Goal: Task Accomplishment & Management: Complete application form

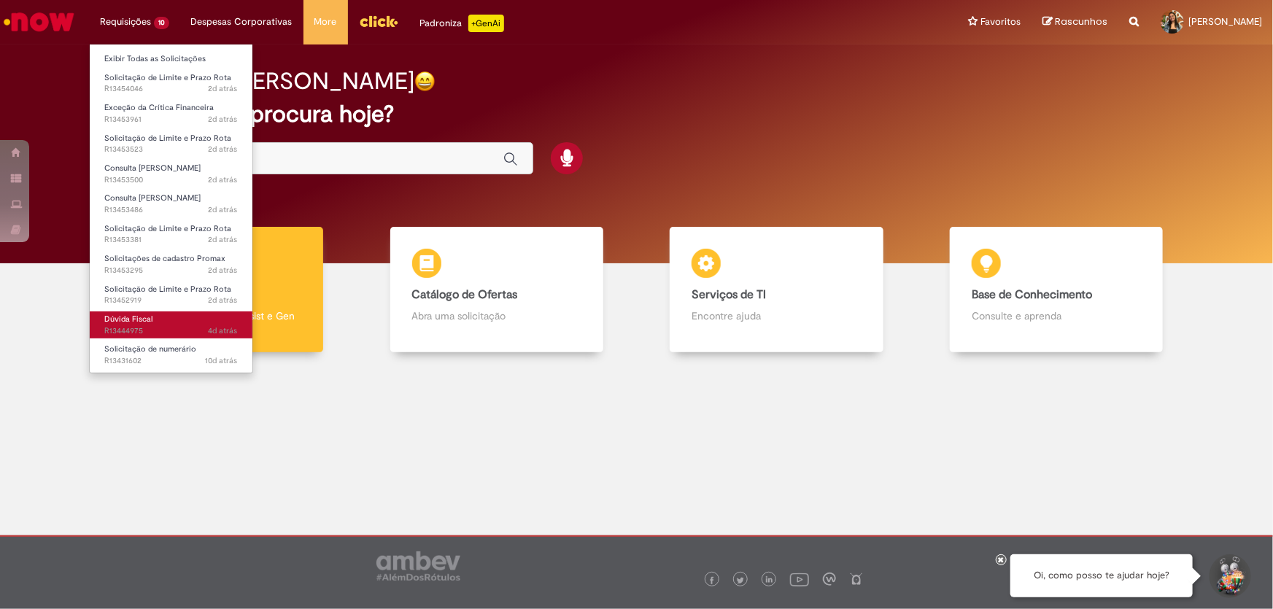
click at [200, 320] on link "Dúvida Fiscal 4d atrás 4 dias atrás R13444975" at bounding box center [171, 325] width 163 height 27
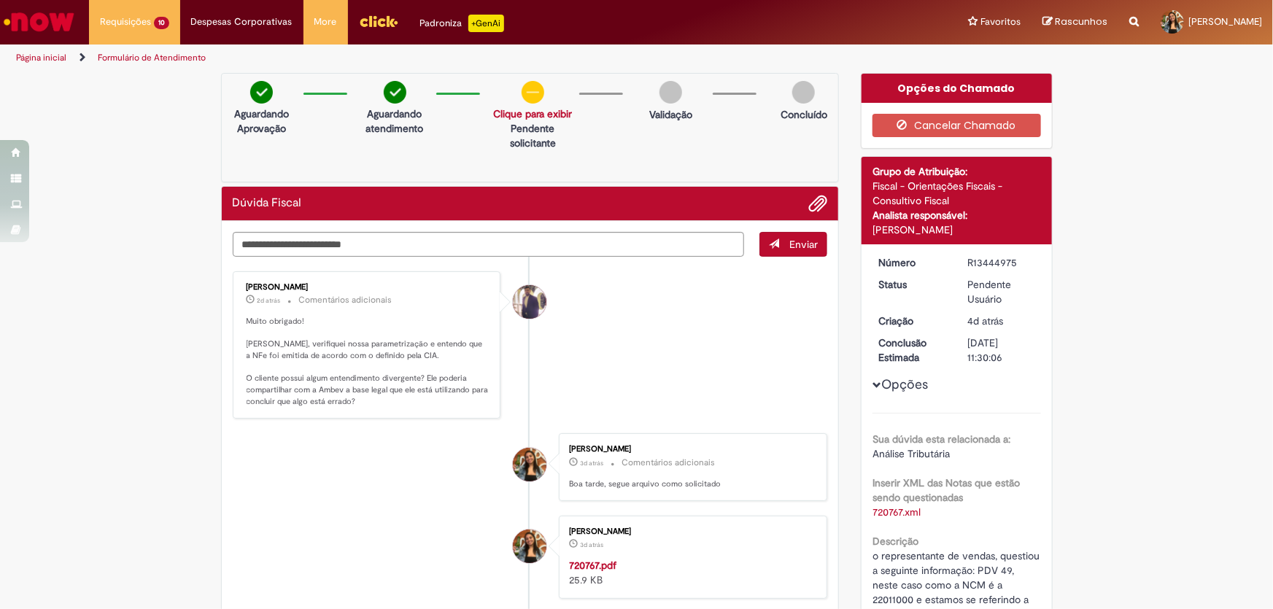
click at [530, 298] on div "Gabriel Rodrigues Barao" at bounding box center [530, 302] width 34 height 34
drag, startPoint x: 330, startPoint y: 282, endPoint x: 238, endPoint y: 285, distance: 92.0
click at [238, 285] on div "Gabriel Rodrigues Barao 2d atrás 2 dias atrás Comentários adicionais Muito obri…" at bounding box center [367, 345] width 260 height 139
copy div "[PERSON_NAME]"
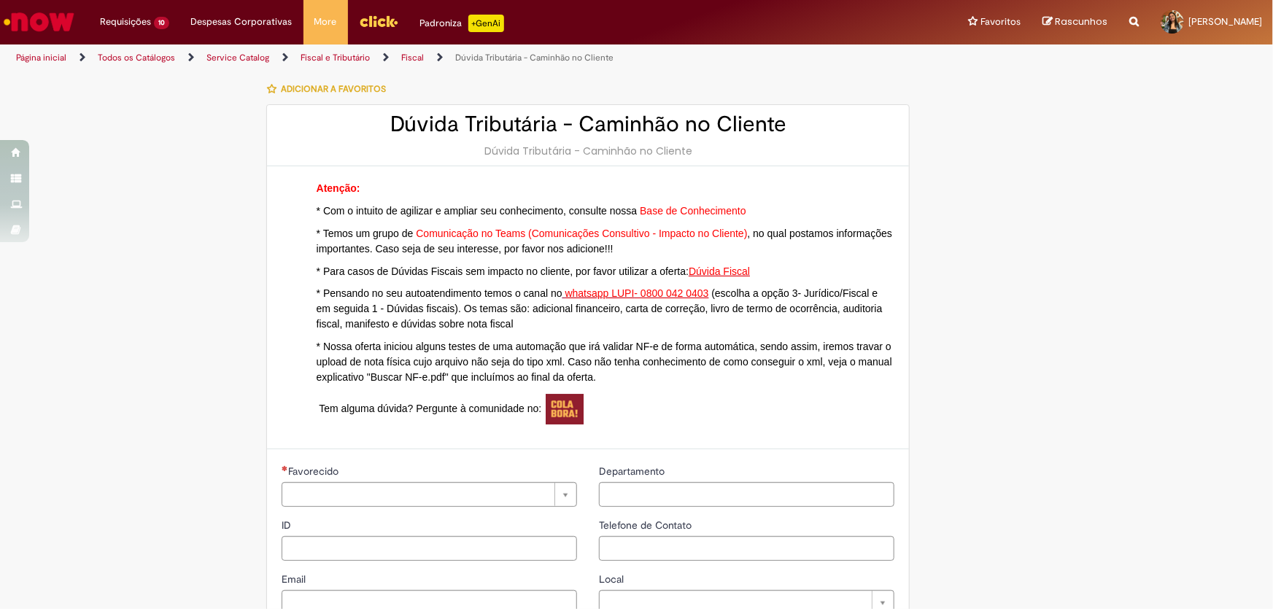
type input "********"
type input "**********"
type input "****"
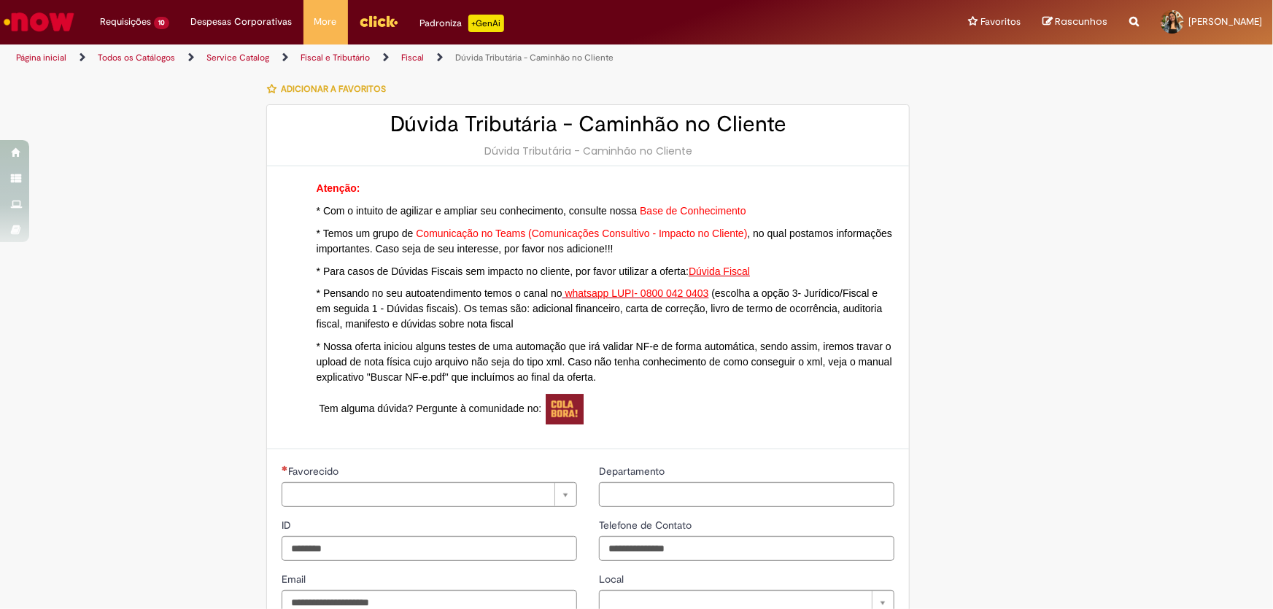
type input "**********"
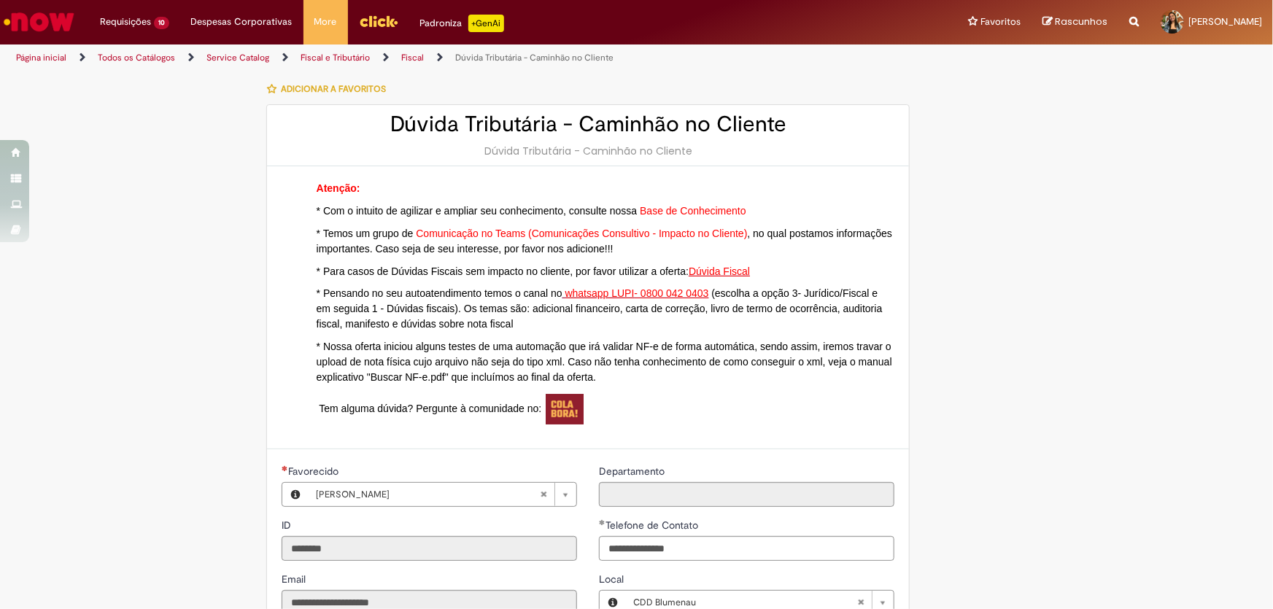
type input "**********"
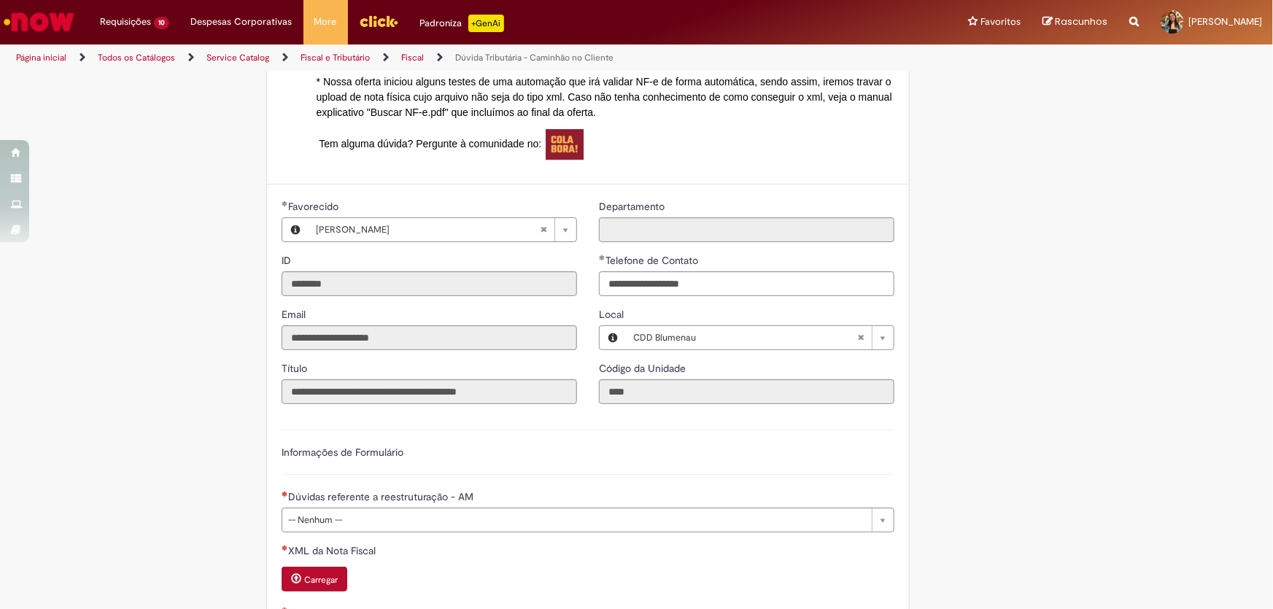
scroll to position [530, 0]
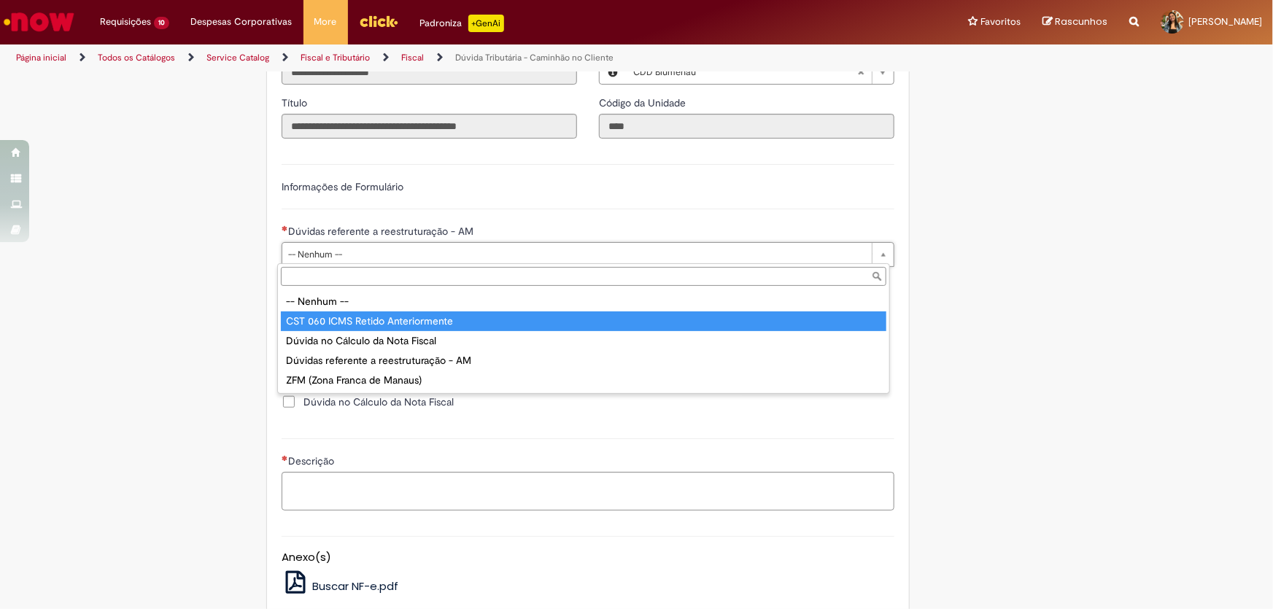
type input "**********"
select select "**********"
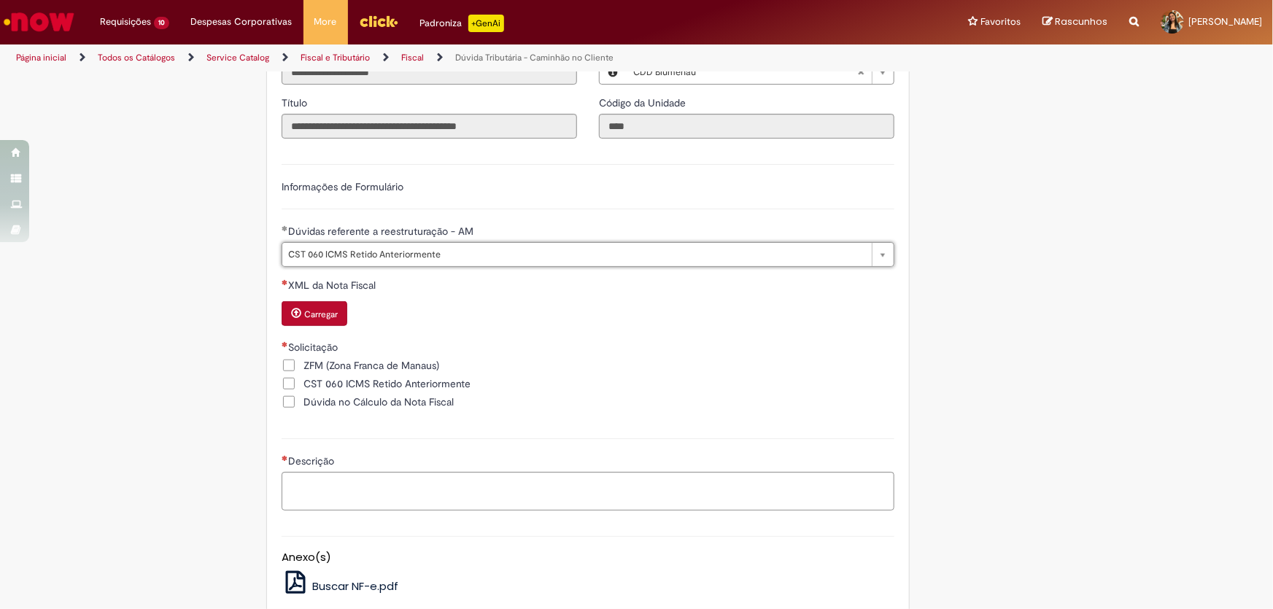
click at [395, 401] on span "Dúvida no Cálculo da Nota Fiscal" at bounding box center [379, 402] width 150 height 15
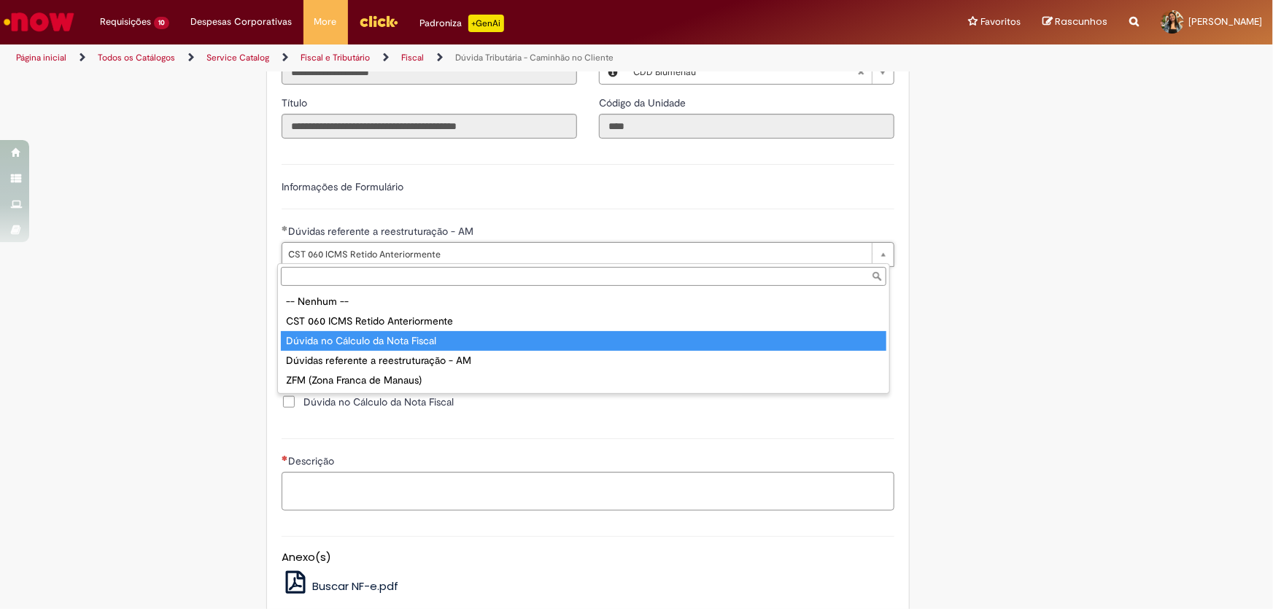
type input "**********"
select select "**********"
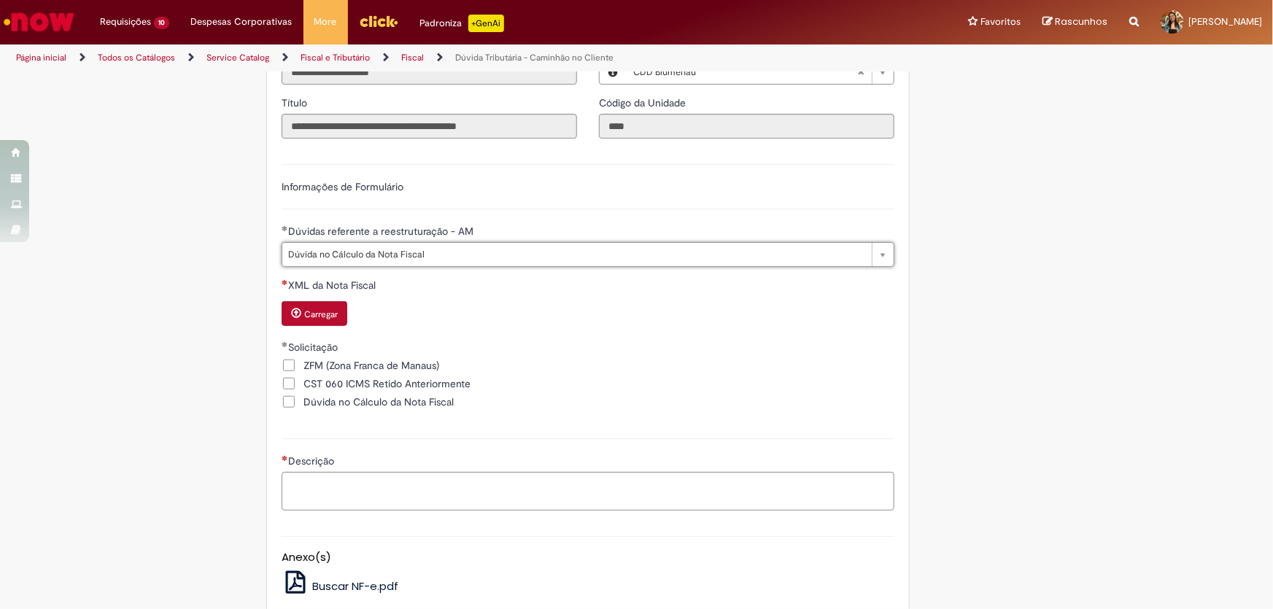
scroll to position [464, 0]
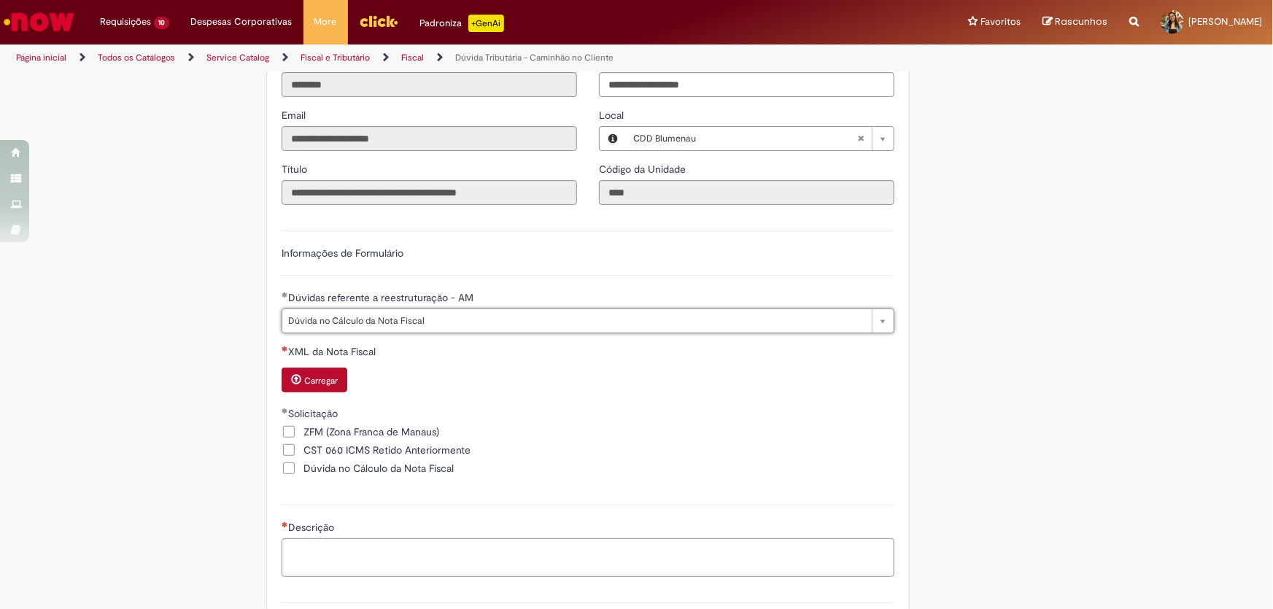
click at [339, 382] on button "Carregar" at bounding box center [315, 380] width 66 height 25
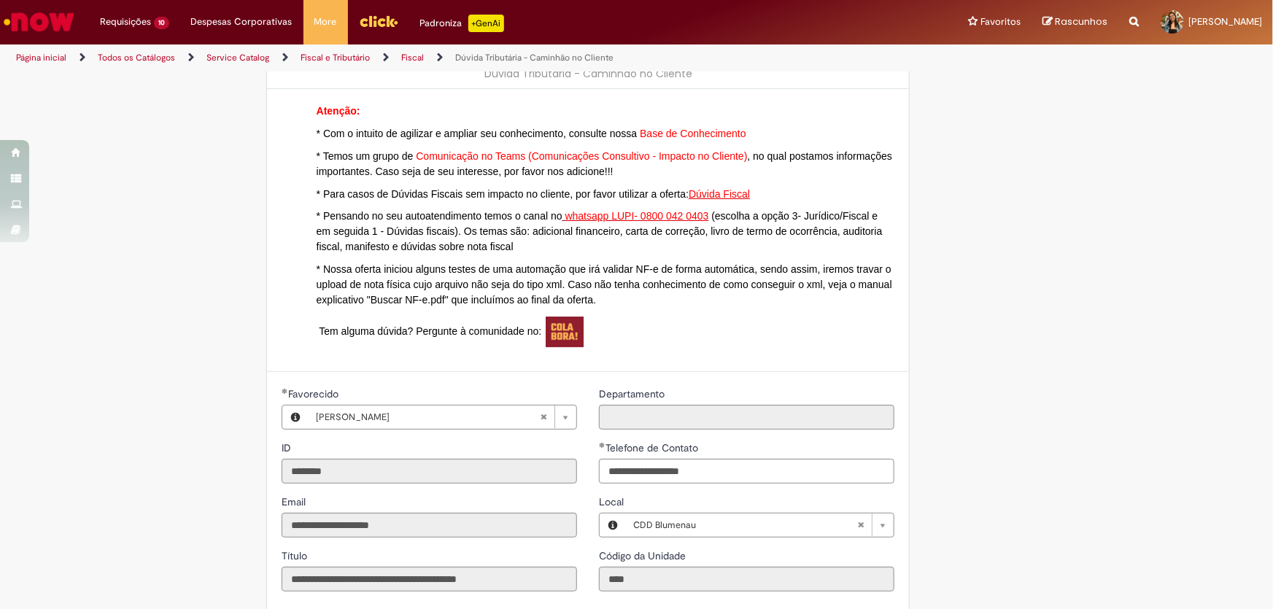
scroll to position [0, 0]
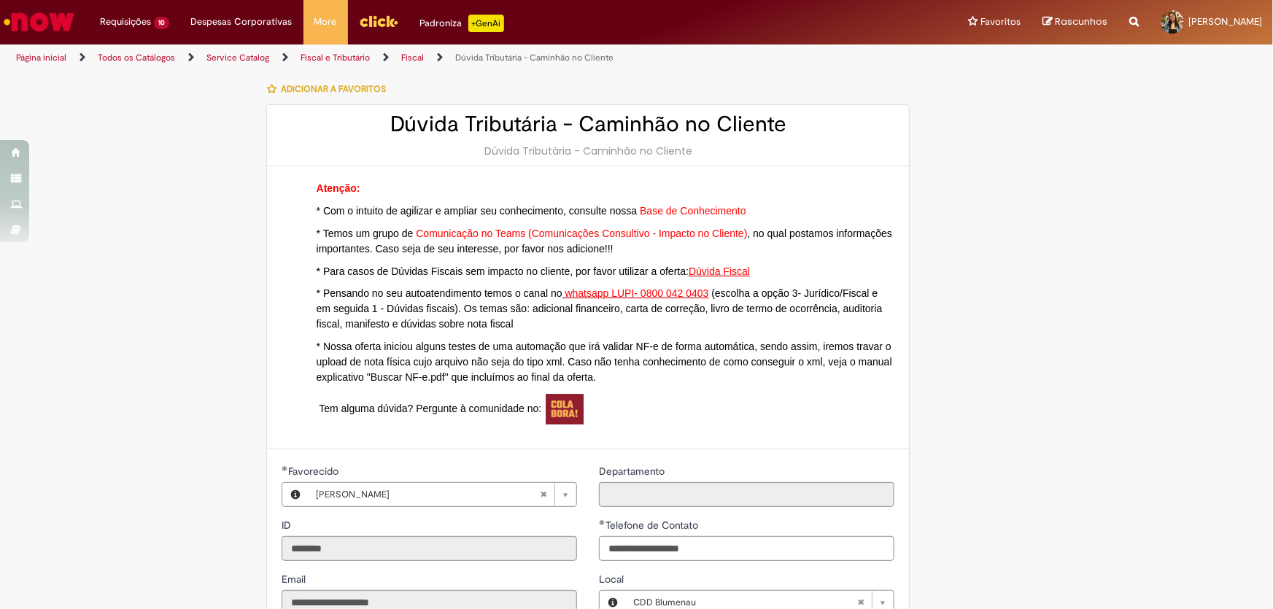
drag, startPoint x: 213, startPoint y: 0, endPoint x: 215, endPoint y: 399, distance: 399.1
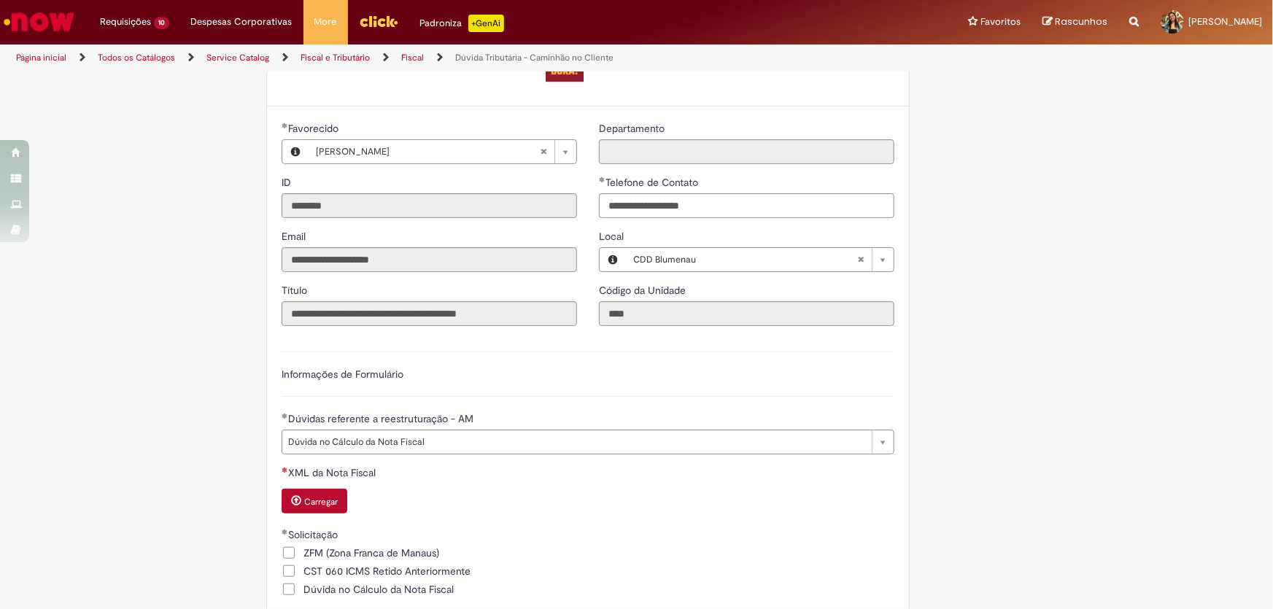
scroll to position [475, 0]
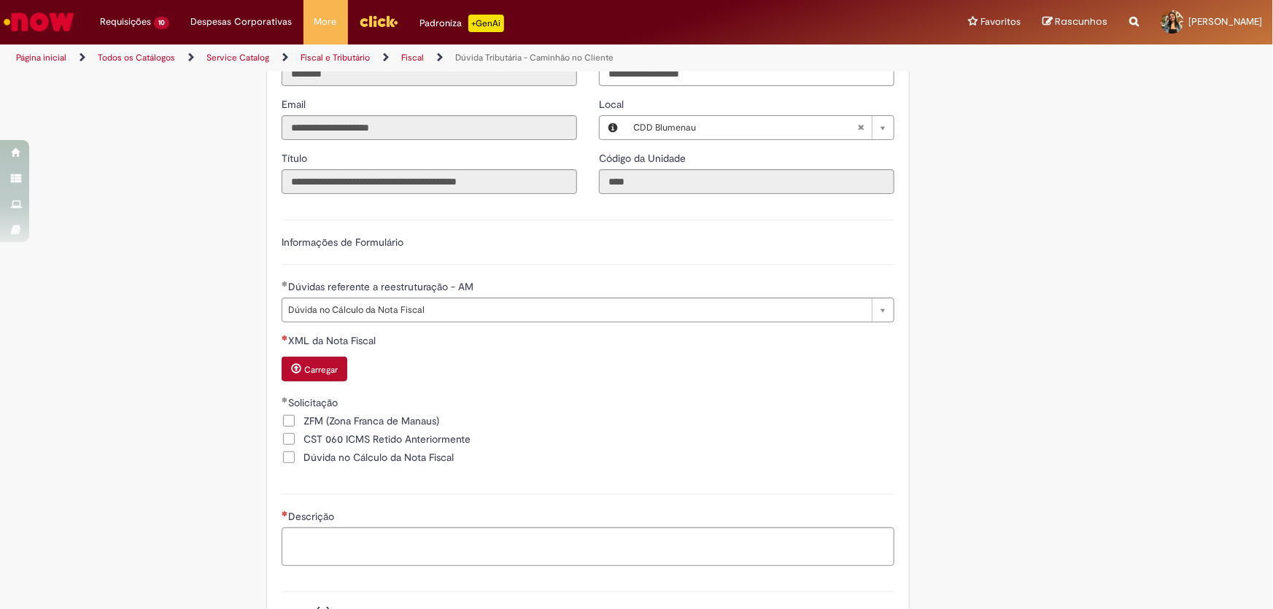
click at [319, 372] on small "Carregar" at bounding box center [321, 370] width 34 height 12
click at [1084, 255] on div "LupiAssist +GenAI Digite a sua dúvida ou escolha uma opção a seguir ****** Oi, …" at bounding box center [636, 210] width 1273 height 1224
click at [340, 387] on div "O tipo de arquivo carregado não é permitido; os tipos permitidos são: xml" at bounding box center [588, 391] width 613 height 12
click at [340, 372] on button "Carregar" at bounding box center [315, 369] width 66 height 25
click at [514, 414] on fieldset "Solicitação ZFM (Zona Franca de Manaus) CST 060 ICMS Retido Anteriormente Dúvid…" at bounding box center [588, 431] width 613 height 73
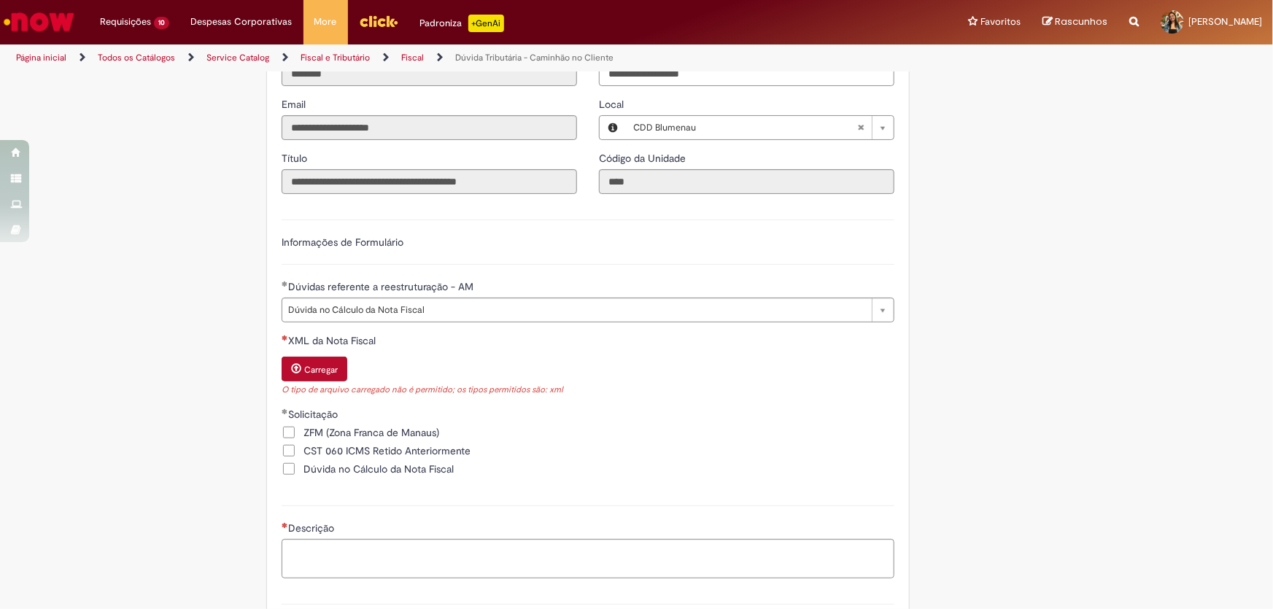
click at [309, 360] on button "Carregar" at bounding box center [315, 369] width 66 height 25
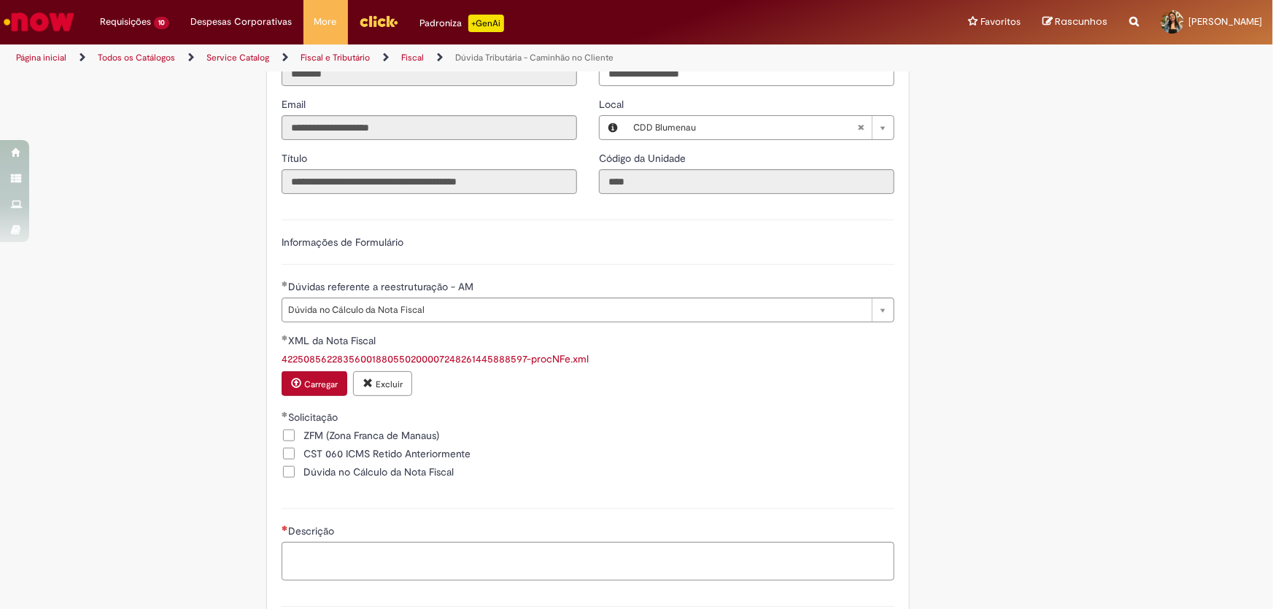
scroll to position [674, 0]
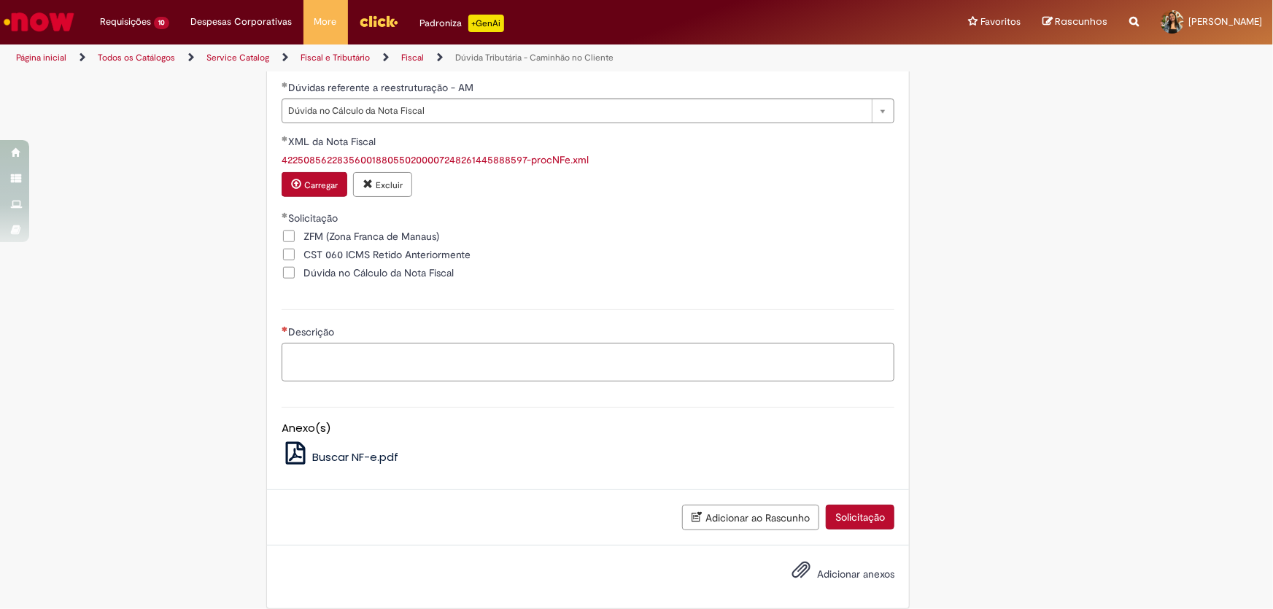
click at [365, 362] on textarea "Descrição" at bounding box center [588, 362] width 613 height 39
paste textarea "**********"
type textarea "**********"
click at [808, 562] on button "Adicionar anexos" at bounding box center [801, 574] width 26 height 34
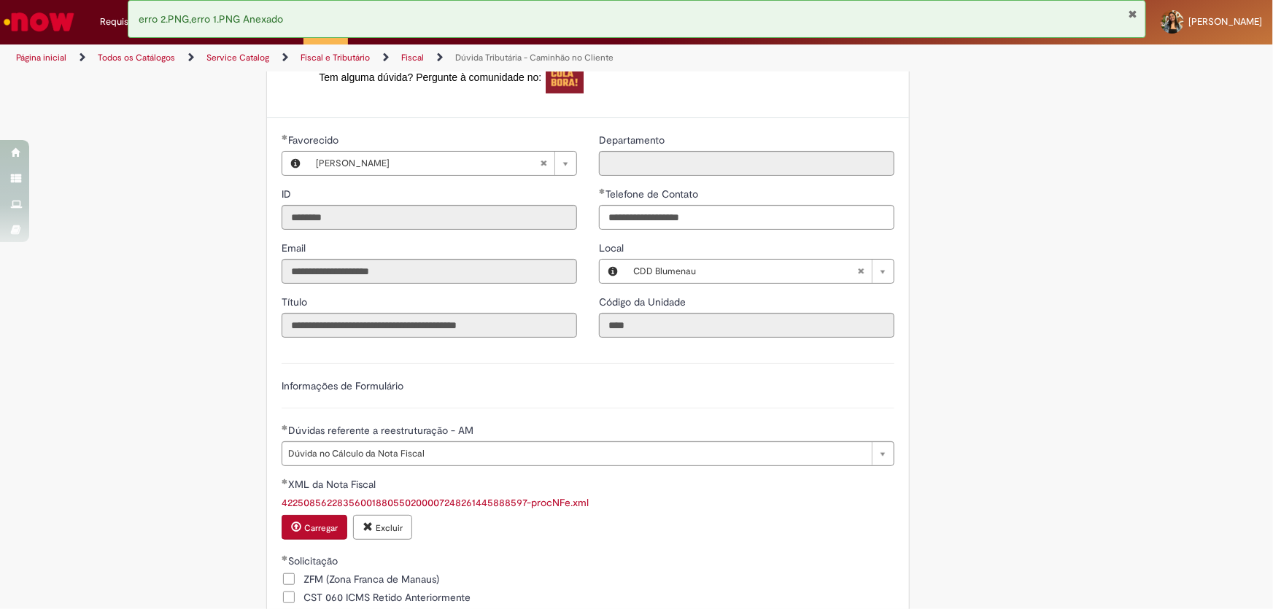
scroll to position [663, 0]
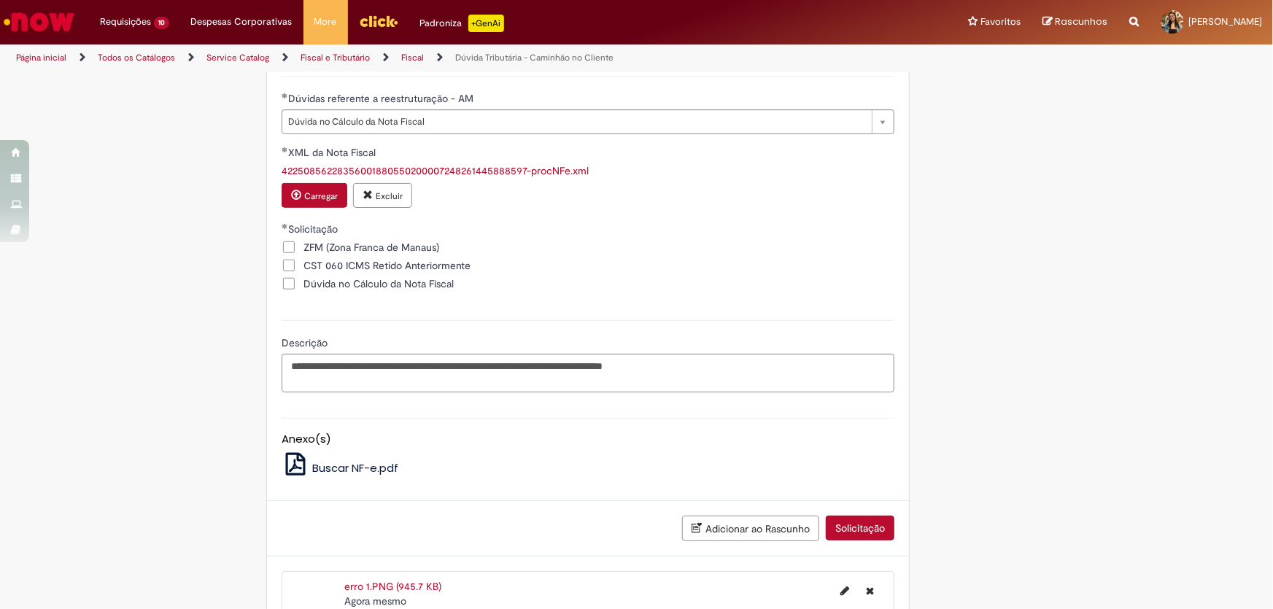
click at [336, 468] on span "Buscar NF-e.pdf" at bounding box center [355, 467] width 86 height 15
click at [313, 466] on span "Buscar NF-e.pdf" at bounding box center [355, 467] width 86 height 15
click at [692, 270] on div "CST 060 ICMS Retido Anteriormente" at bounding box center [588, 267] width 613 height 18
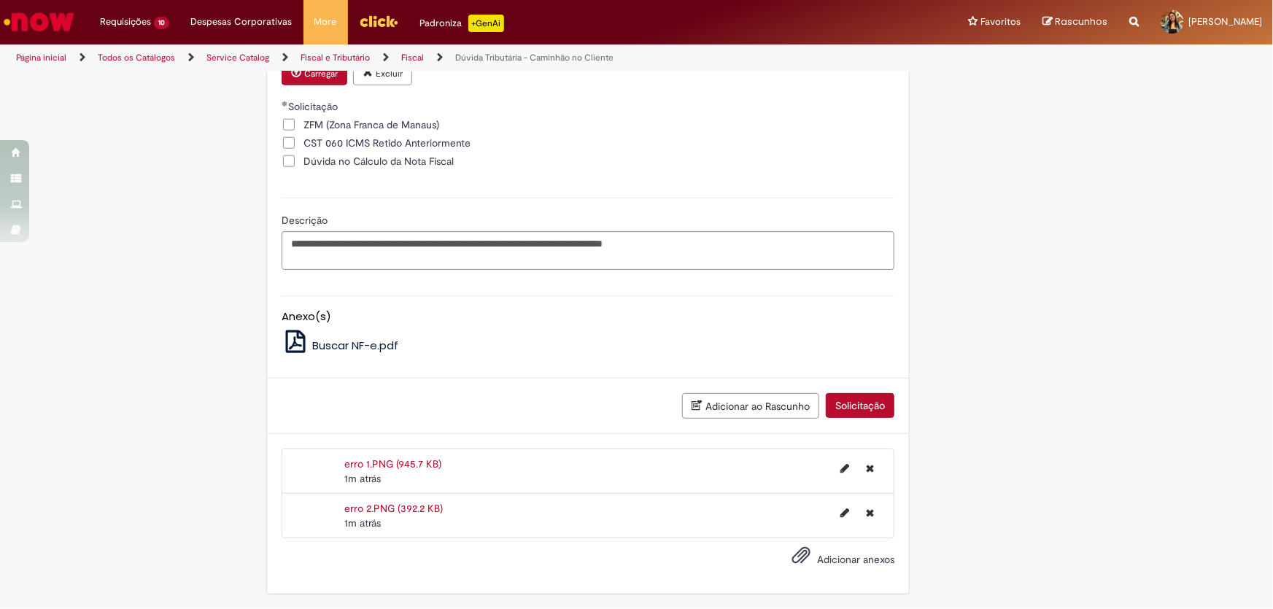
click at [876, 414] on button "Solicitação" at bounding box center [860, 405] width 69 height 25
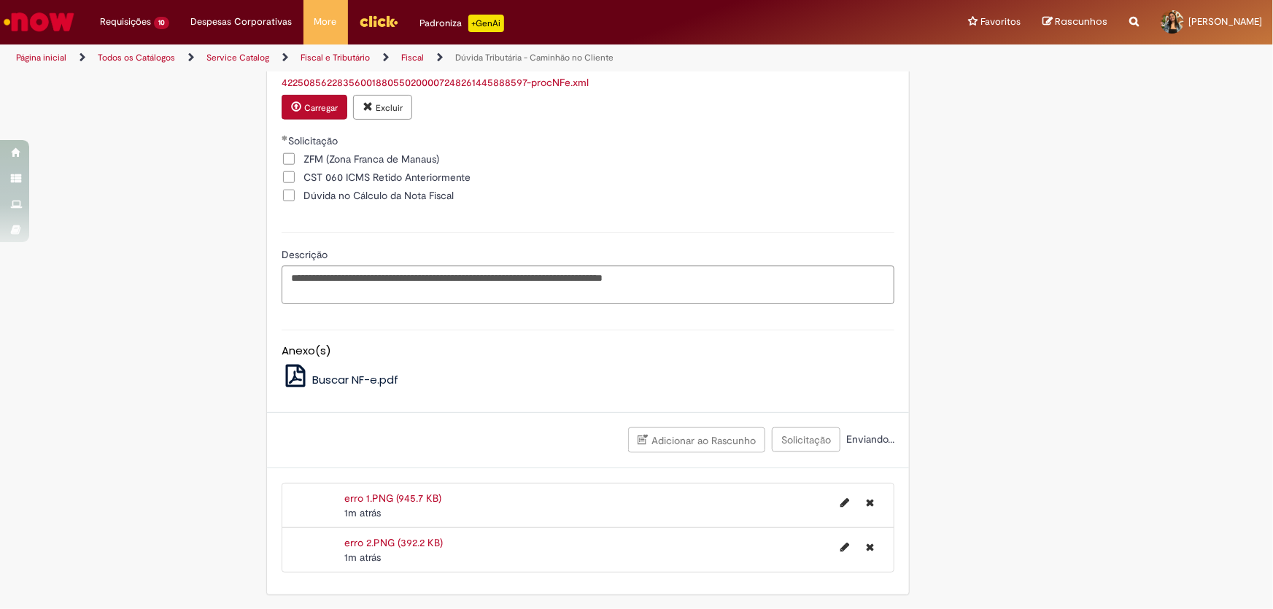
scroll to position [487, 0]
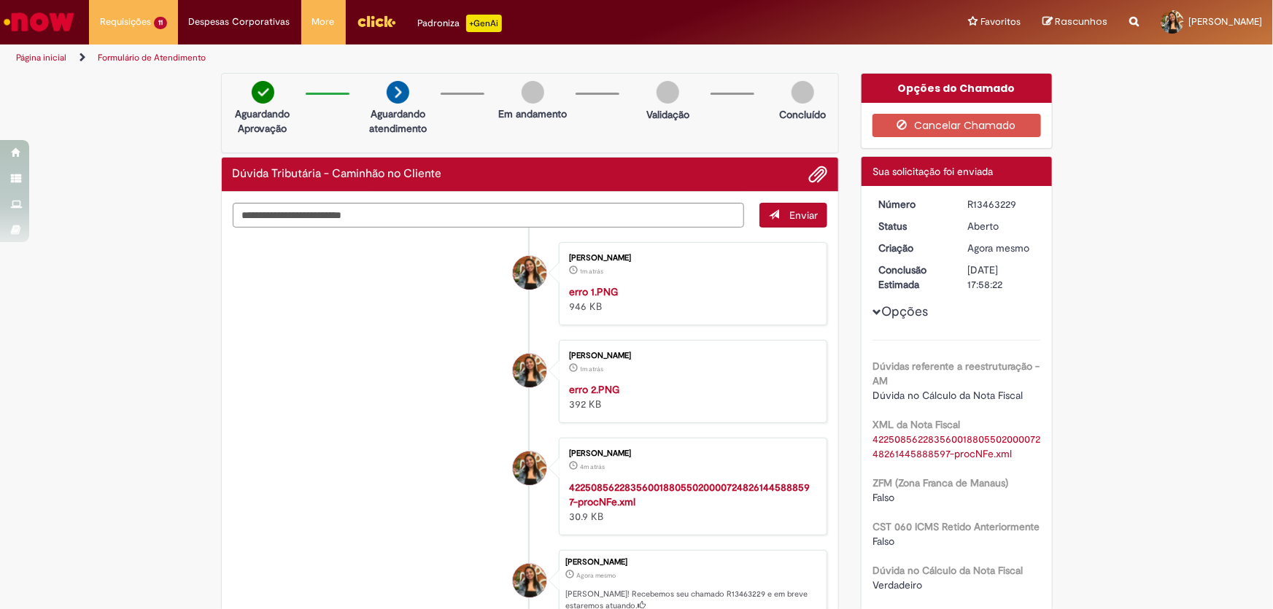
drag, startPoint x: 966, startPoint y: 199, endPoint x: 1030, endPoint y: 205, distance: 63.7
click at [1030, 205] on div "R13463229" at bounding box center [1002, 204] width 68 height 15
click at [1011, 209] on div "R13463229" at bounding box center [1002, 204] width 68 height 15
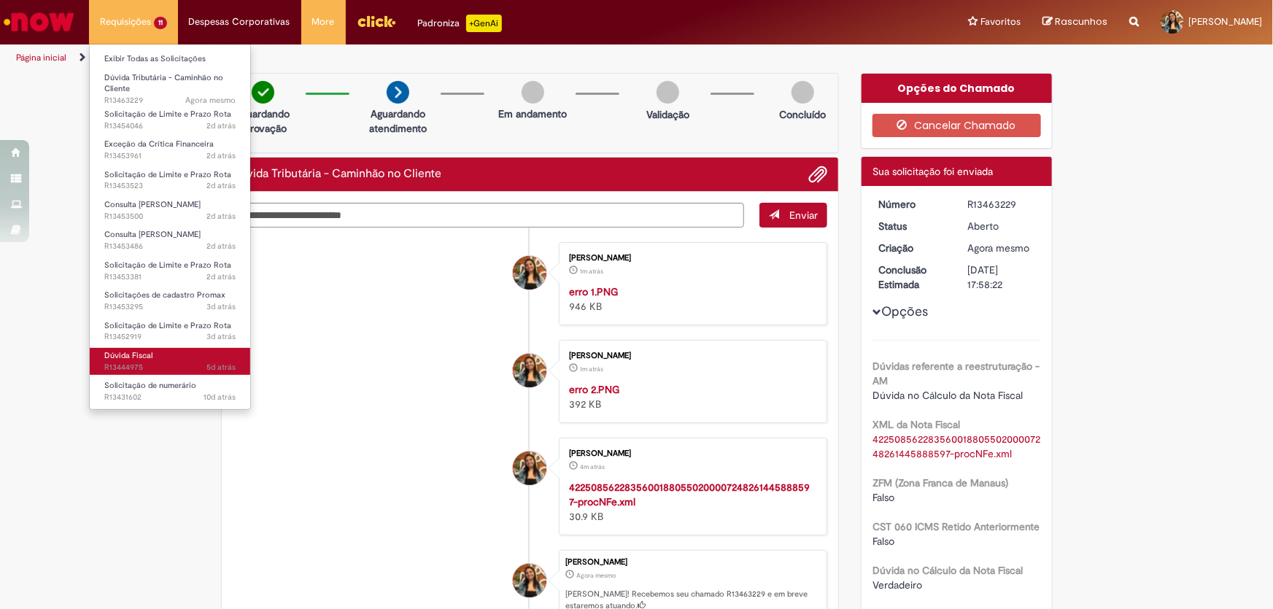
click at [146, 364] on span "5d atrás 5 dias atrás R13444975" at bounding box center [169, 368] width 131 height 12
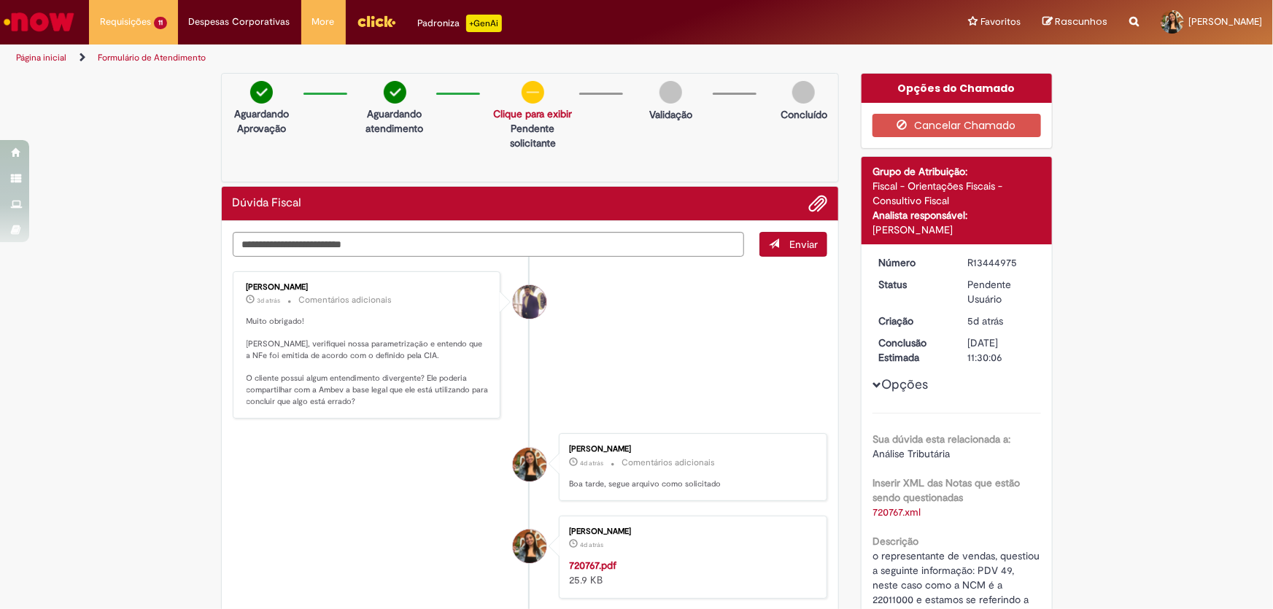
drag, startPoint x: 961, startPoint y: 262, endPoint x: 1010, endPoint y: 258, distance: 49.0
click at [1010, 258] on dd "R13444975" at bounding box center [1002, 262] width 90 height 15
copy div "R13444975"
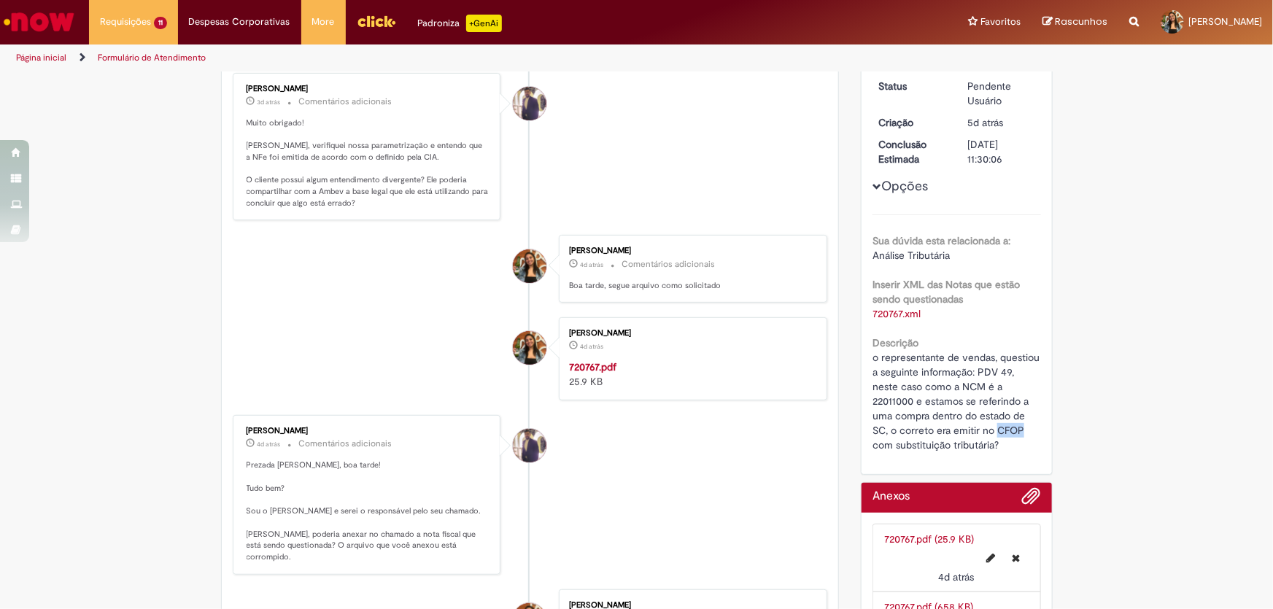
drag, startPoint x: 1021, startPoint y: 429, endPoint x: 992, endPoint y: 431, distance: 28.5
click at [992, 431] on span "o representante de vendas, questiou a seguinte informação: PDV 49, neste caso c…" at bounding box center [958, 401] width 170 height 101
click at [1119, 366] on div "Verificar Código de Barras Aguardando Aprovação Aguardando atendimento Solicita…" at bounding box center [636, 410] width 1273 height 1073
drag, startPoint x: 957, startPoint y: 384, endPoint x: 1005, endPoint y: 422, distance: 60.7
click at [1005, 422] on div "o representante de vendas, questiou a seguinte informação: PDV 49, neste caso c…" at bounding box center [957, 401] width 169 height 102
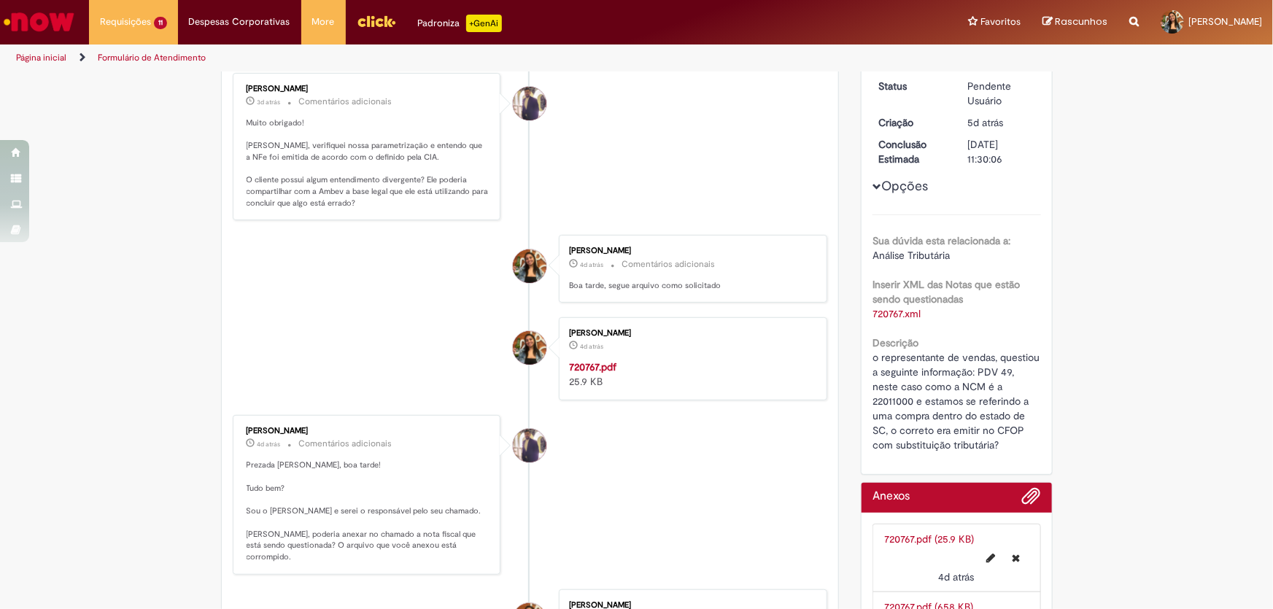
click at [1007, 425] on span "o representante de vendas, questiou a seguinte informação: PDV 49, neste caso c…" at bounding box center [958, 401] width 170 height 101
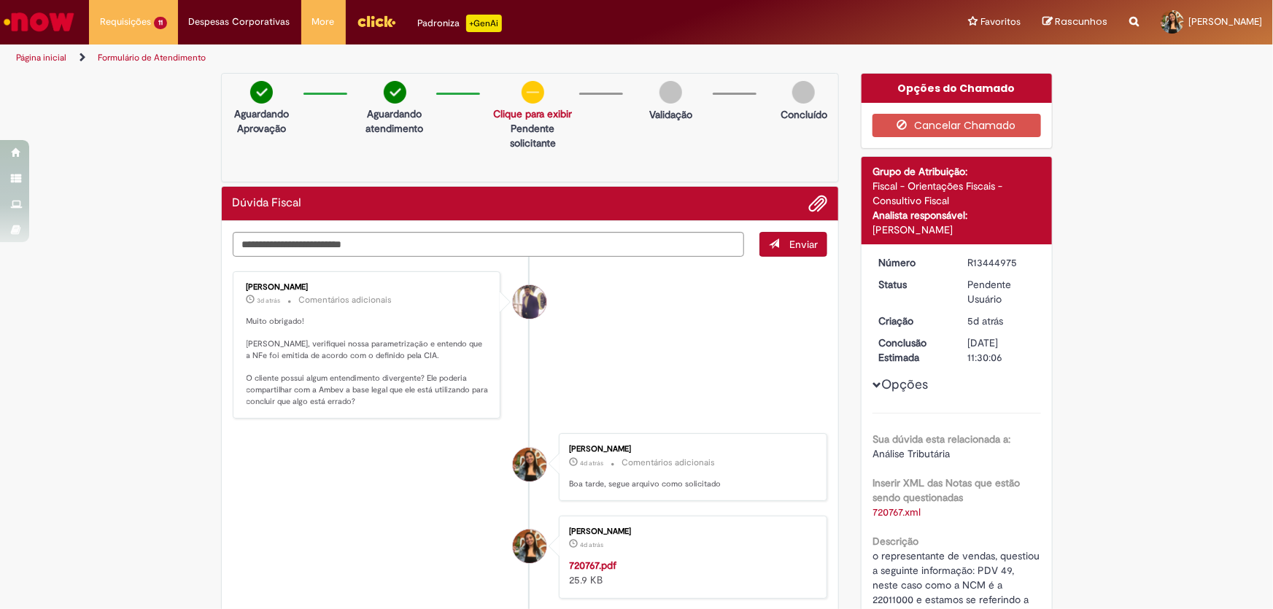
drag, startPoint x: 965, startPoint y: 262, endPoint x: 1017, endPoint y: 248, distance: 54.3
click at [1025, 262] on dd "R13444975" at bounding box center [1002, 262] width 90 height 15
copy div "R13444975"
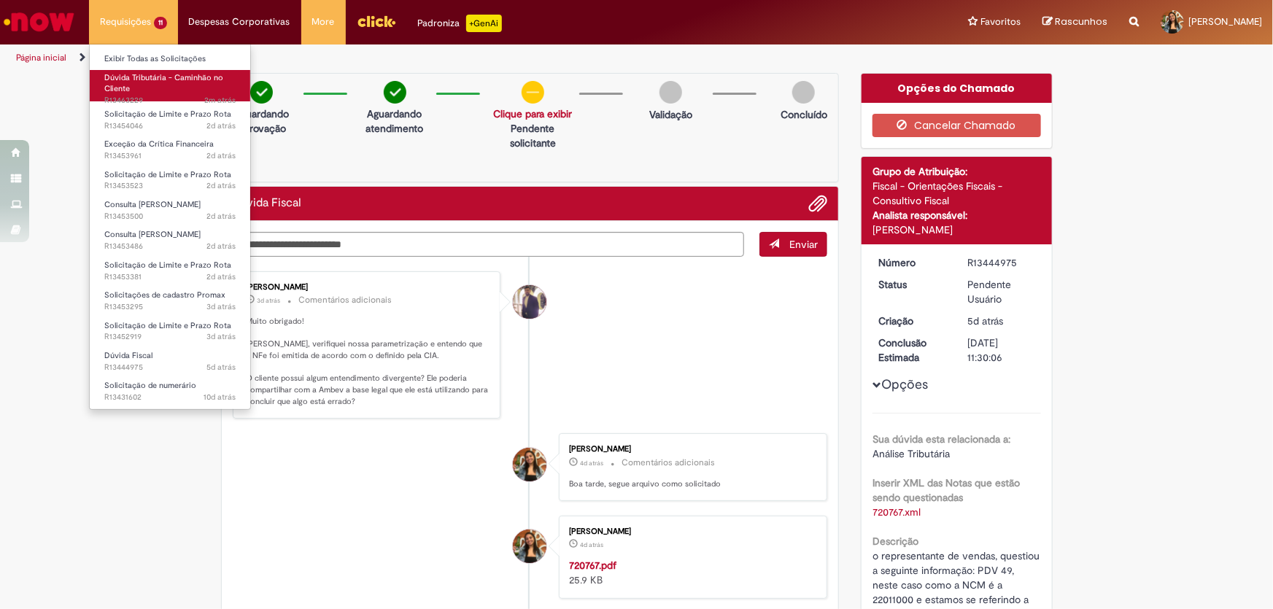
click at [146, 82] on span "Dúvida Tributária - Caminhão no Cliente" at bounding box center [163, 83] width 119 height 23
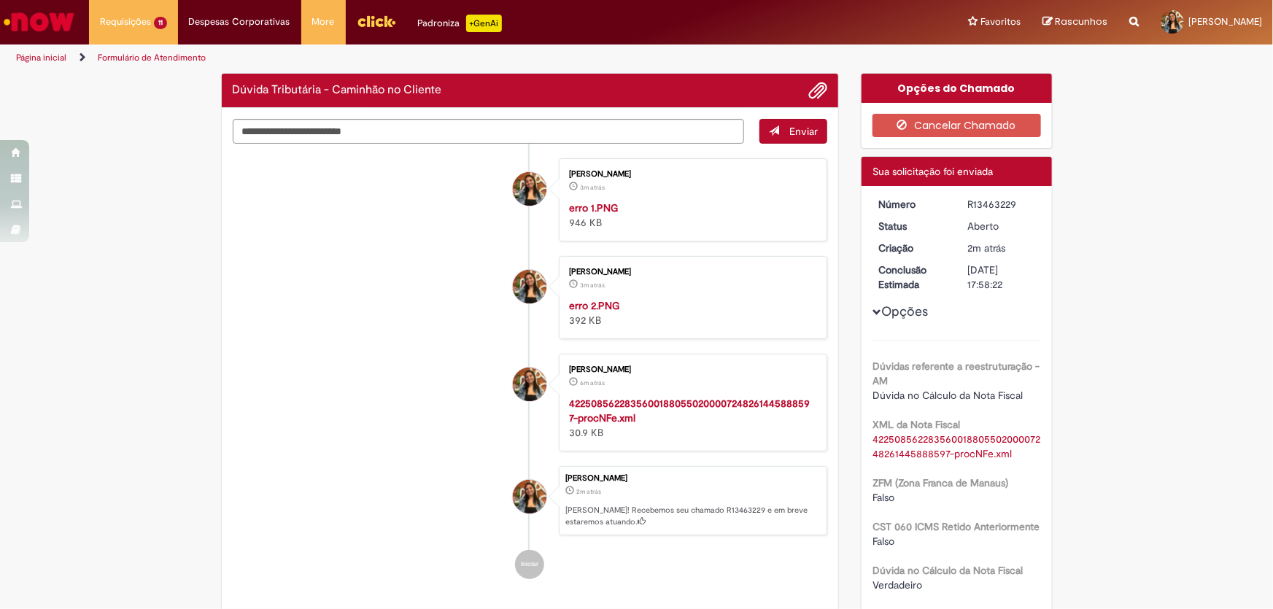
drag, startPoint x: 1000, startPoint y: 200, endPoint x: 1035, endPoint y: 200, distance: 35.0
click at [1035, 200] on dd "R13463229" at bounding box center [1002, 204] width 90 height 15
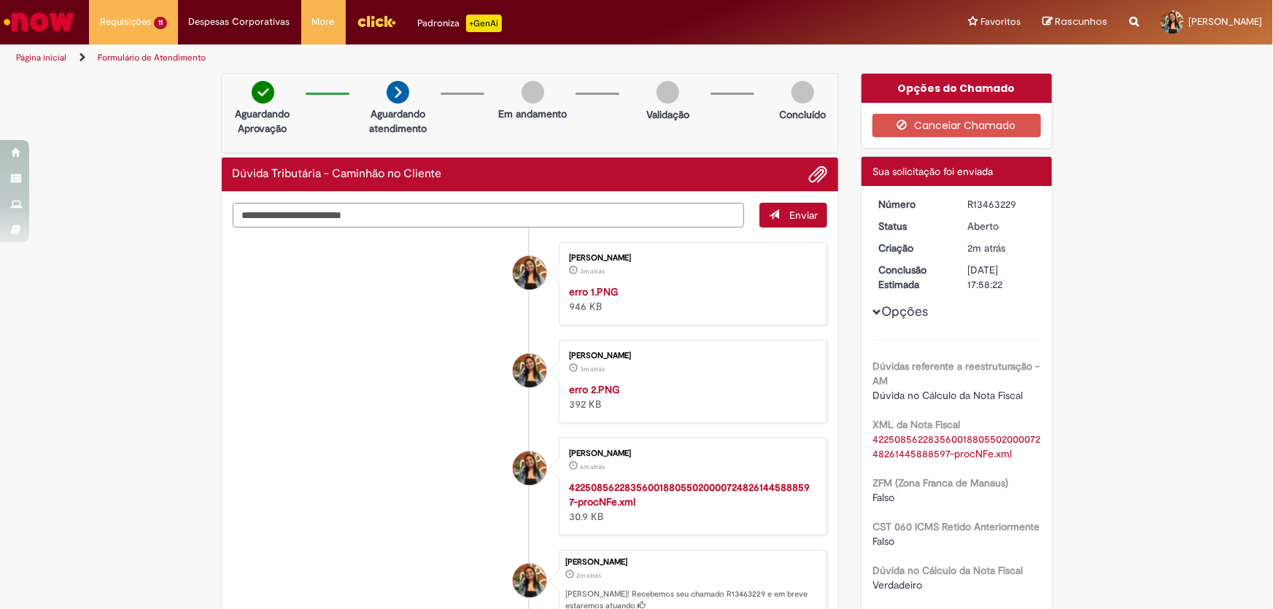
copy div "R13463229"
click at [43, 23] on img "Ir para a Homepage" at bounding box center [38, 21] width 75 height 29
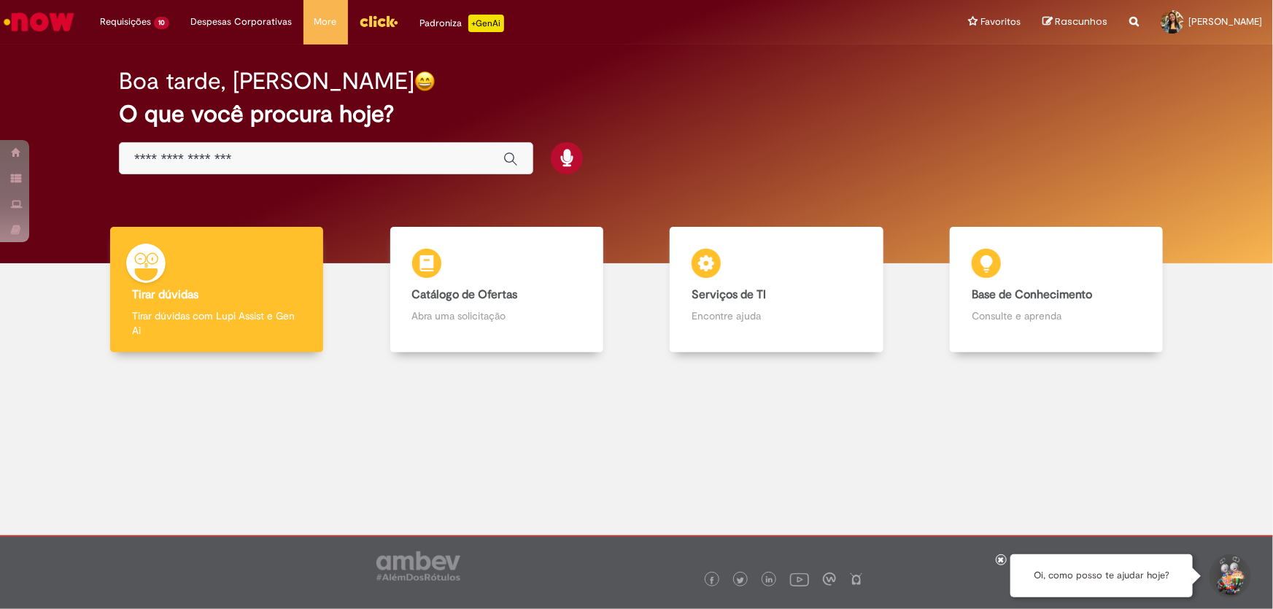
click at [224, 155] on input "Basta digitar aqui" at bounding box center [311, 159] width 355 height 17
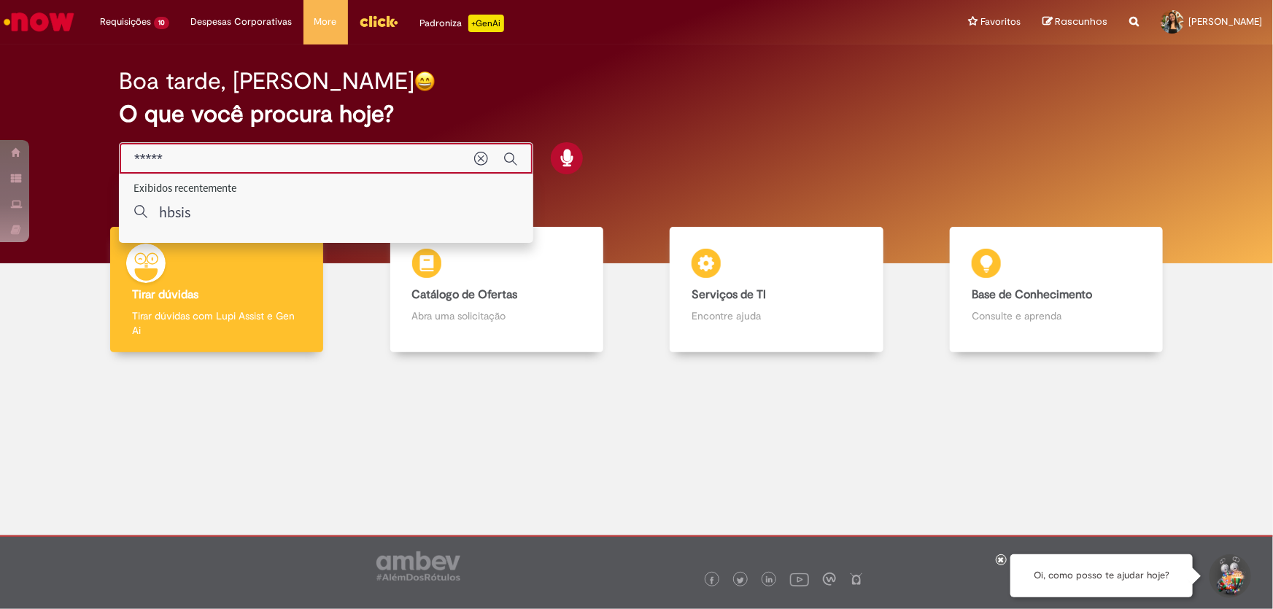
type input "*****"
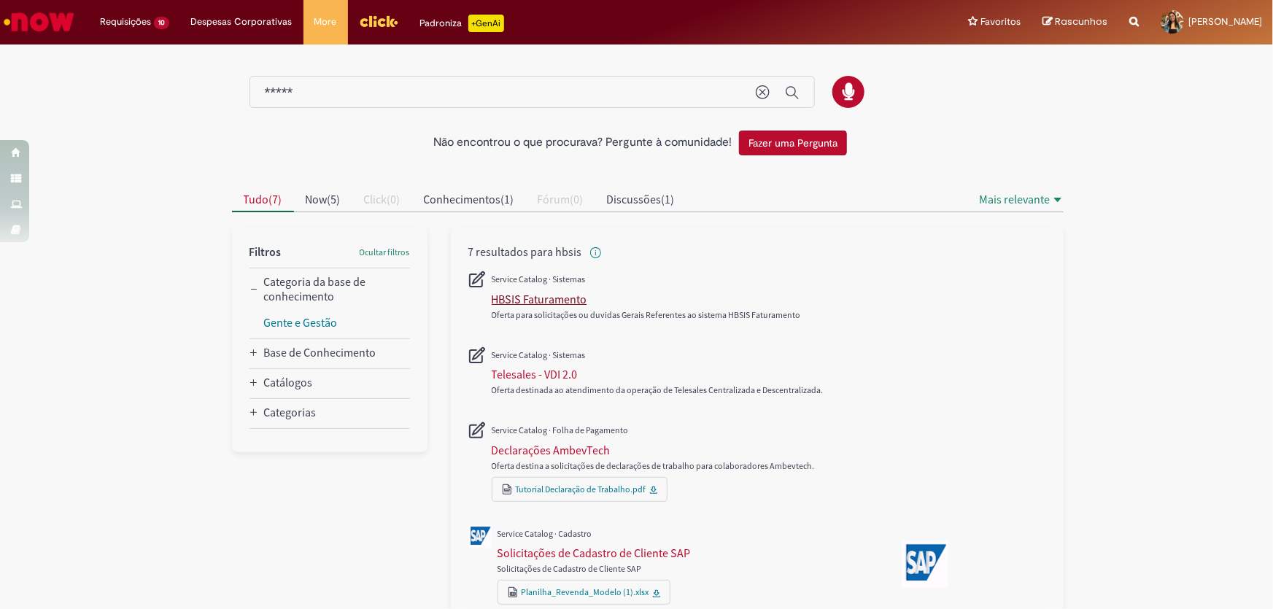
click at [570, 303] on div "HBSIS Faturamento" at bounding box center [540, 299] width 96 height 15
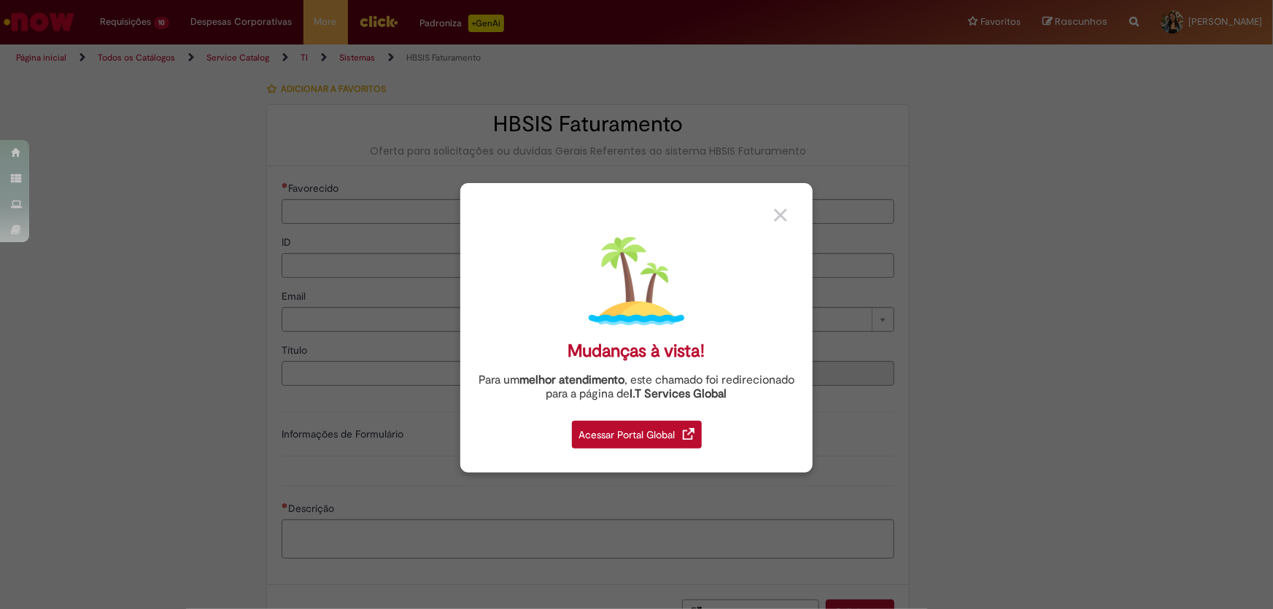
type input "********"
type input "**********"
type input "****"
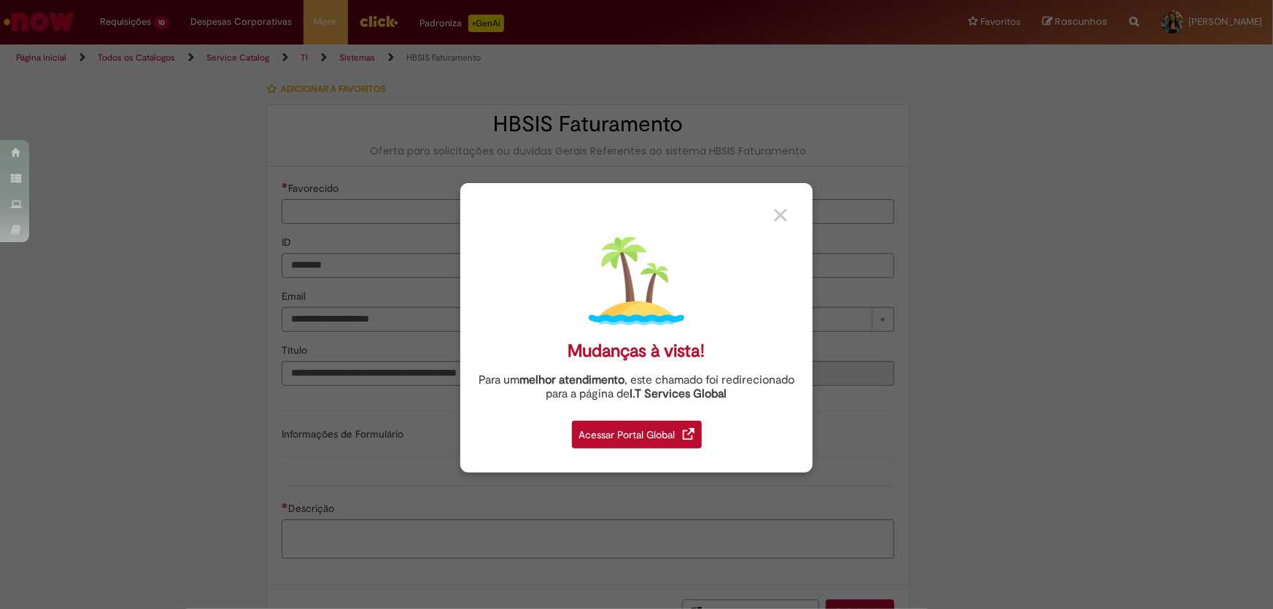
type input "**********"
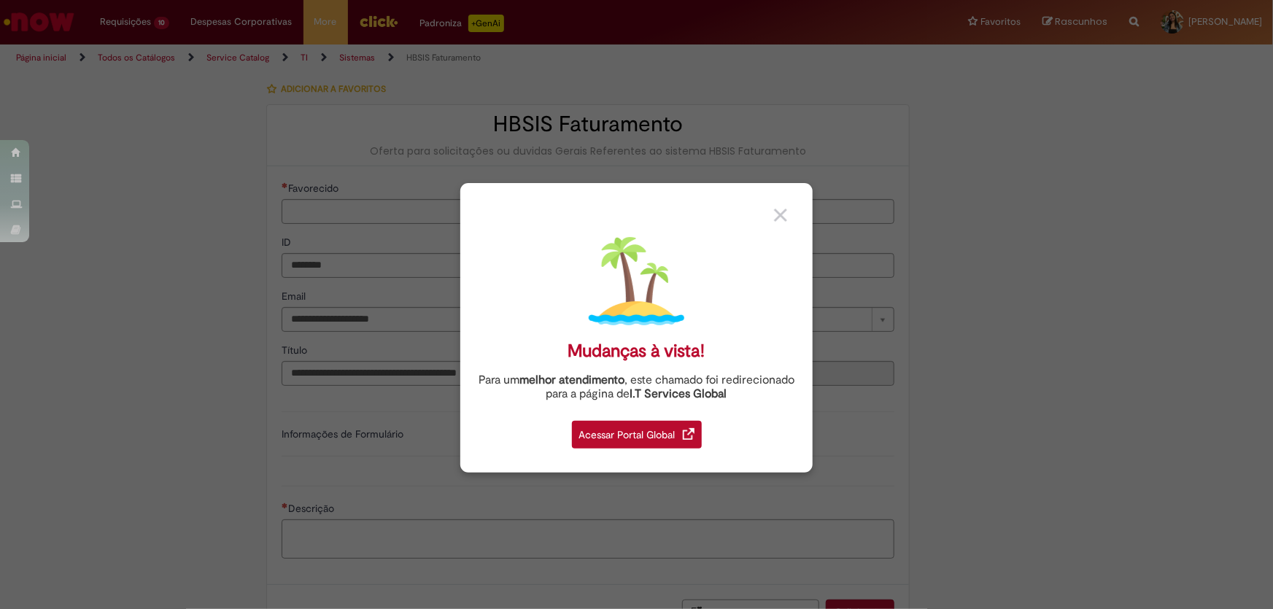
type input "**********"
click at [668, 435] on div "Acessar Portal Global" at bounding box center [637, 435] width 130 height 28
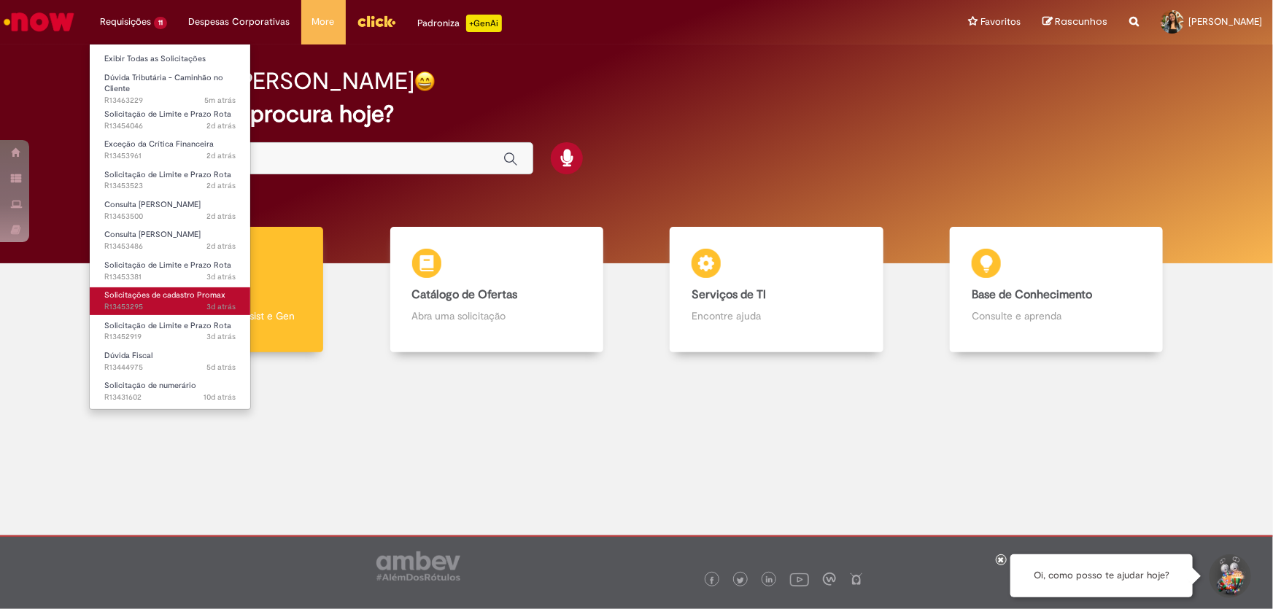
click at [174, 300] on link "Solicitações de cadastro Promax 3d atrás 3 dias atrás R13453295" at bounding box center [170, 300] width 161 height 27
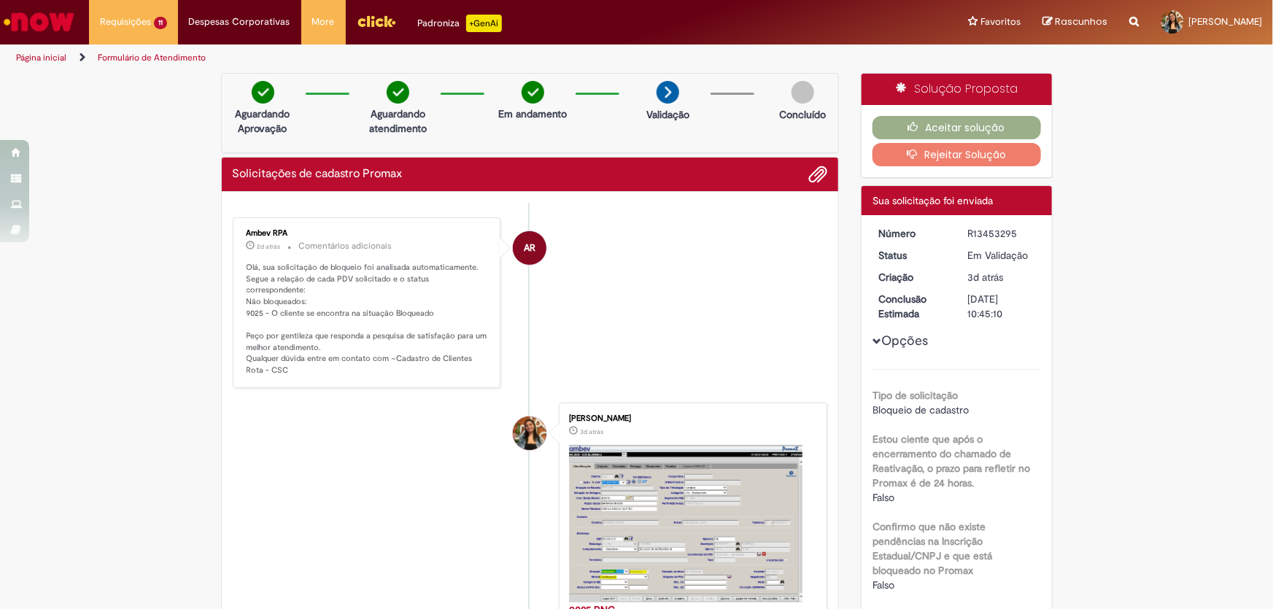
scroll to position [198, 0]
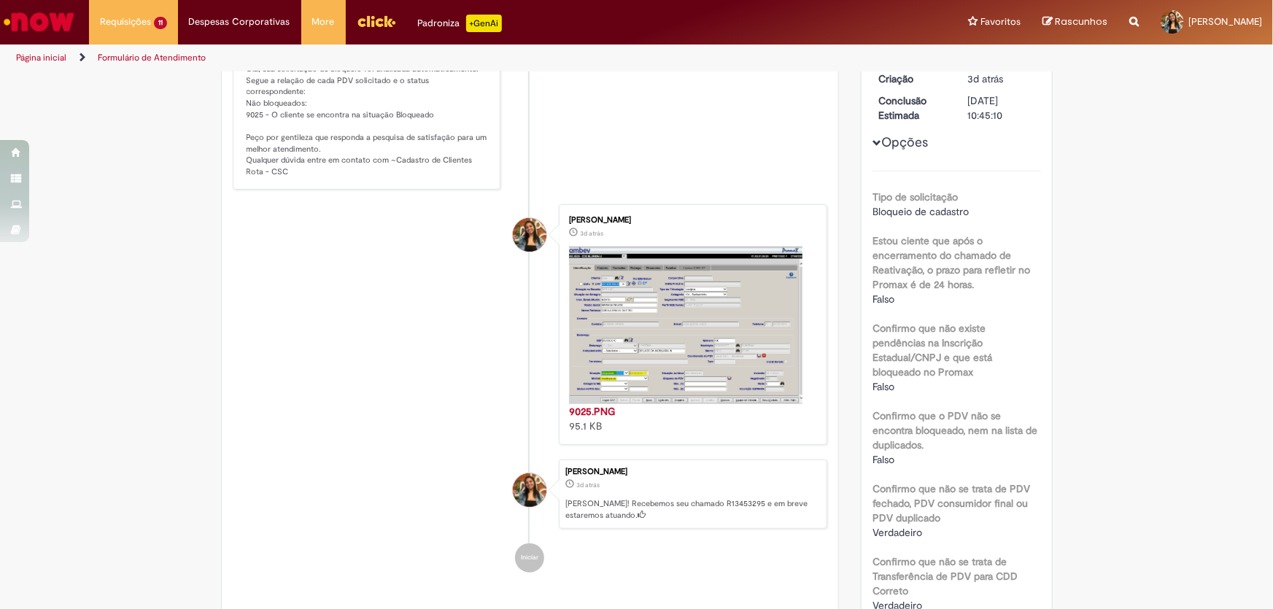
click at [738, 343] on img "Histórico de tíquete" at bounding box center [685, 326] width 233 height 158
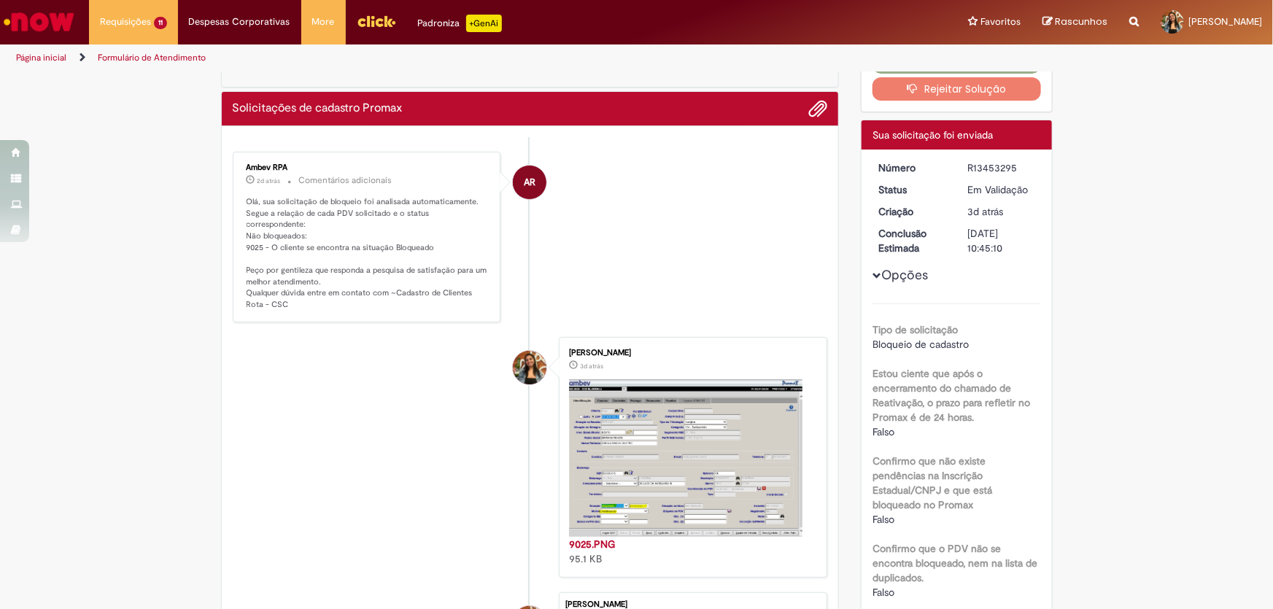
scroll to position [0, 0]
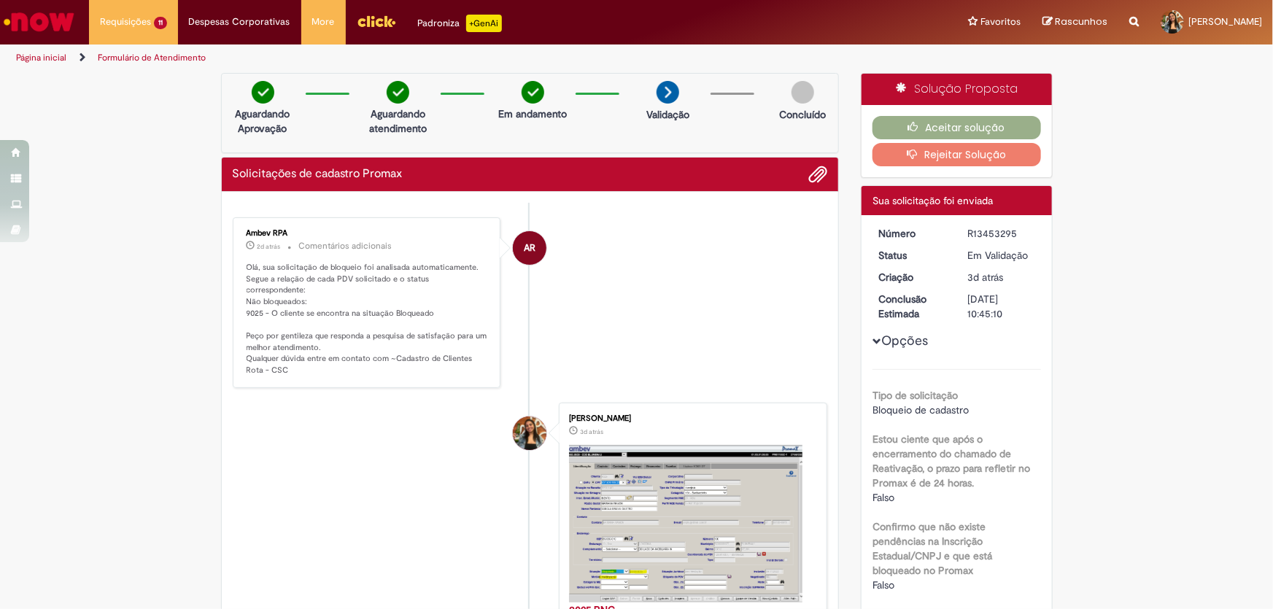
click at [978, 149] on button "Rejeitar Solução" at bounding box center [957, 154] width 169 height 23
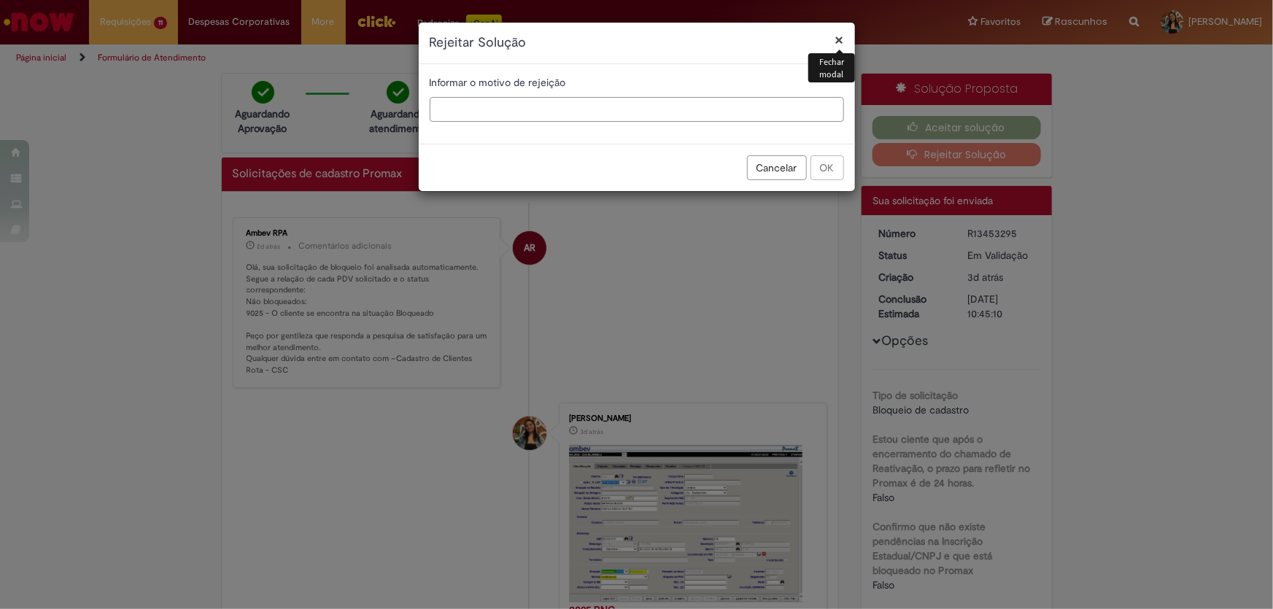
click at [593, 116] on input "text" at bounding box center [637, 109] width 414 height 25
type input "**********"
click at [830, 168] on button "OK" at bounding box center [828, 167] width 34 height 25
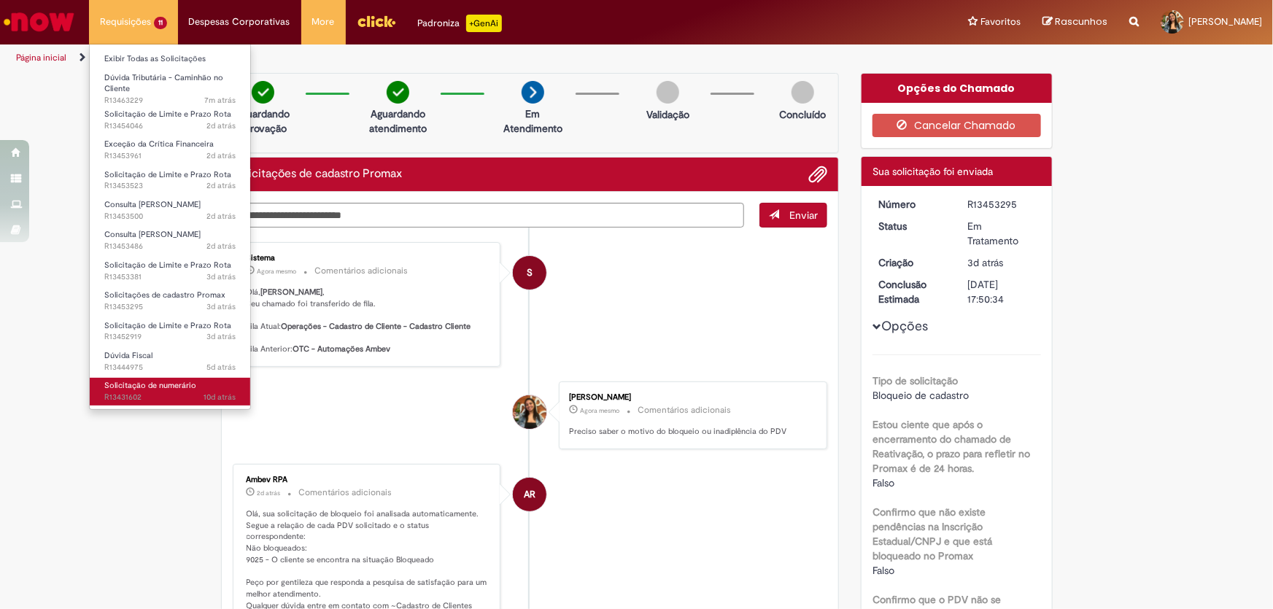
click at [155, 389] on span "Solicitação de numerário" at bounding box center [150, 385] width 92 height 11
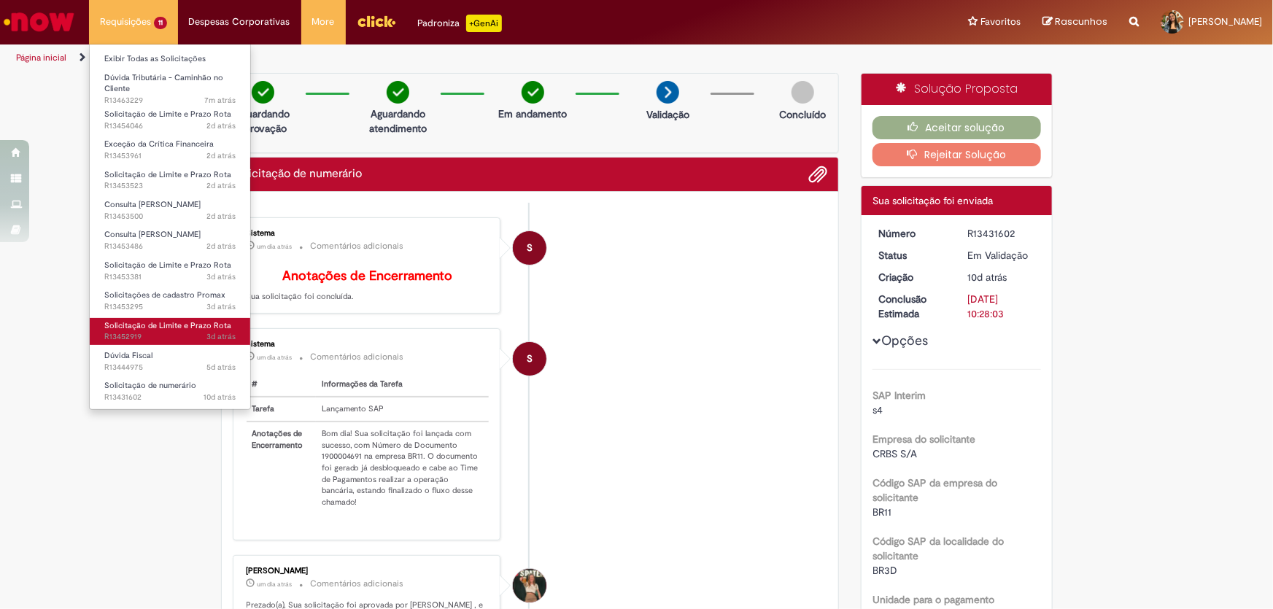
click at [160, 328] on span "Solicitação de Limite e Prazo Rota" at bounding box center [167, 325] width 127 height 11
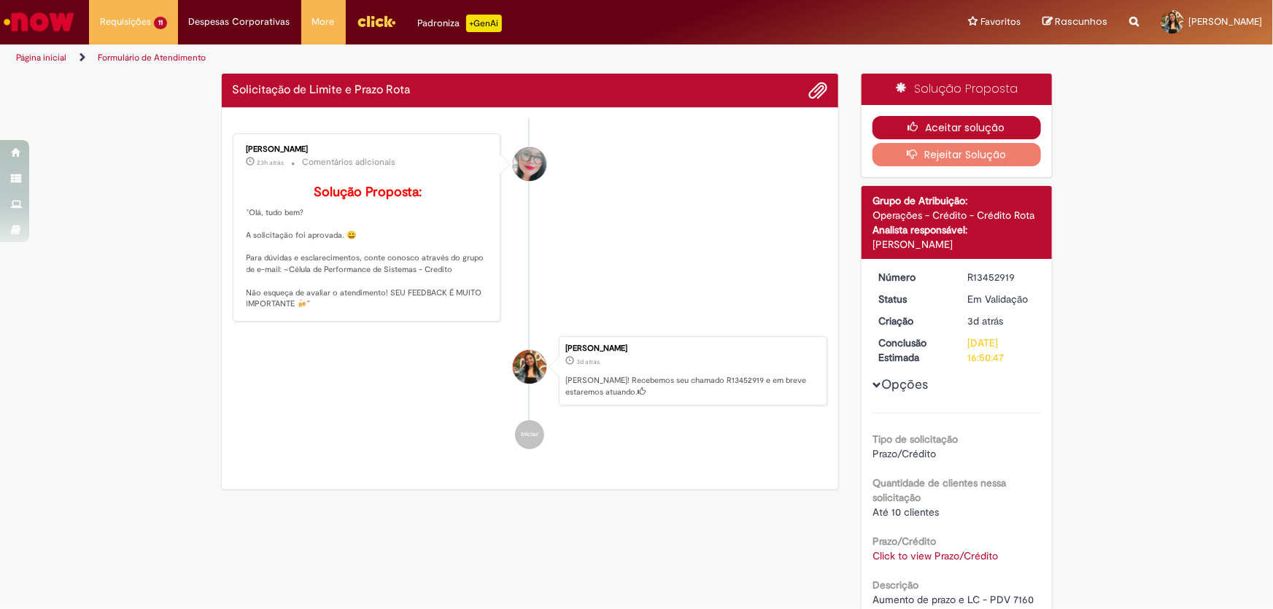
click at [1011, 117] on button "Aceitar solução" at bounding box center [957, 127] width 169 height 23
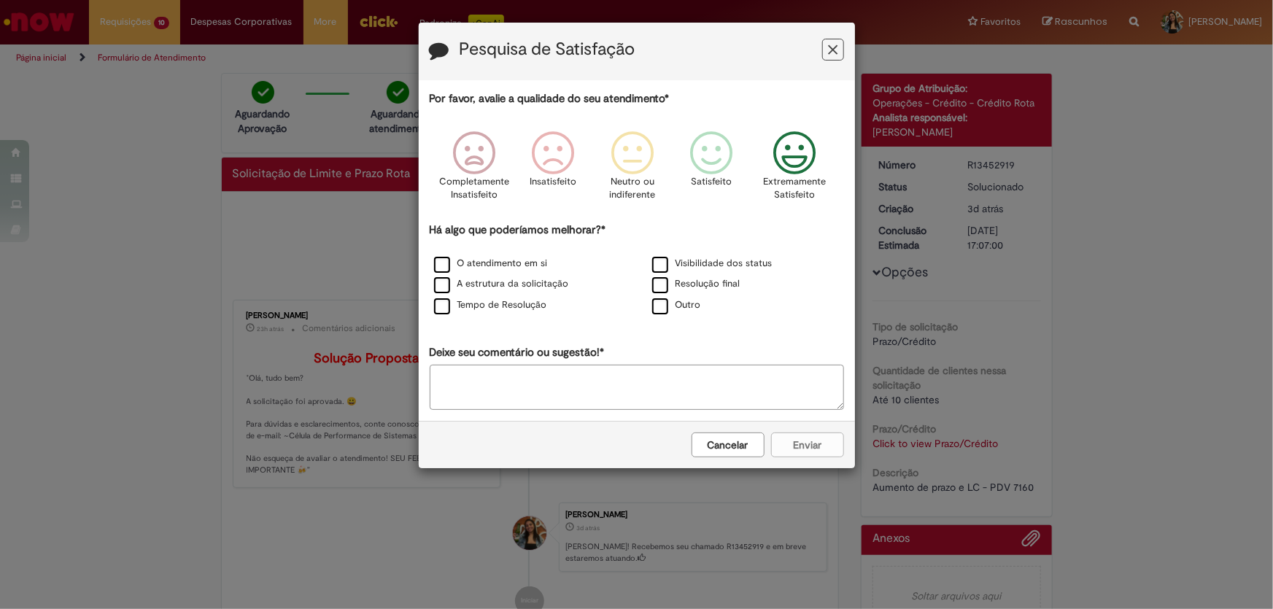
click at [763, 179] on div "Extremamente Satisfeito" at bounding box center [794, 170] width 83 height 100
click at [663, 312] on label "Outro" at bounding box center [676, 305] width 49 height 14
click at [613, 375] on textarea "Deixe seu comentário ou sugestão!*" at bounding box center [637, 387] width 414 height 45
type textarea "*"
click at [821, 438] on button "Enviar" at bounding box center [807, 445] width 73 height 25
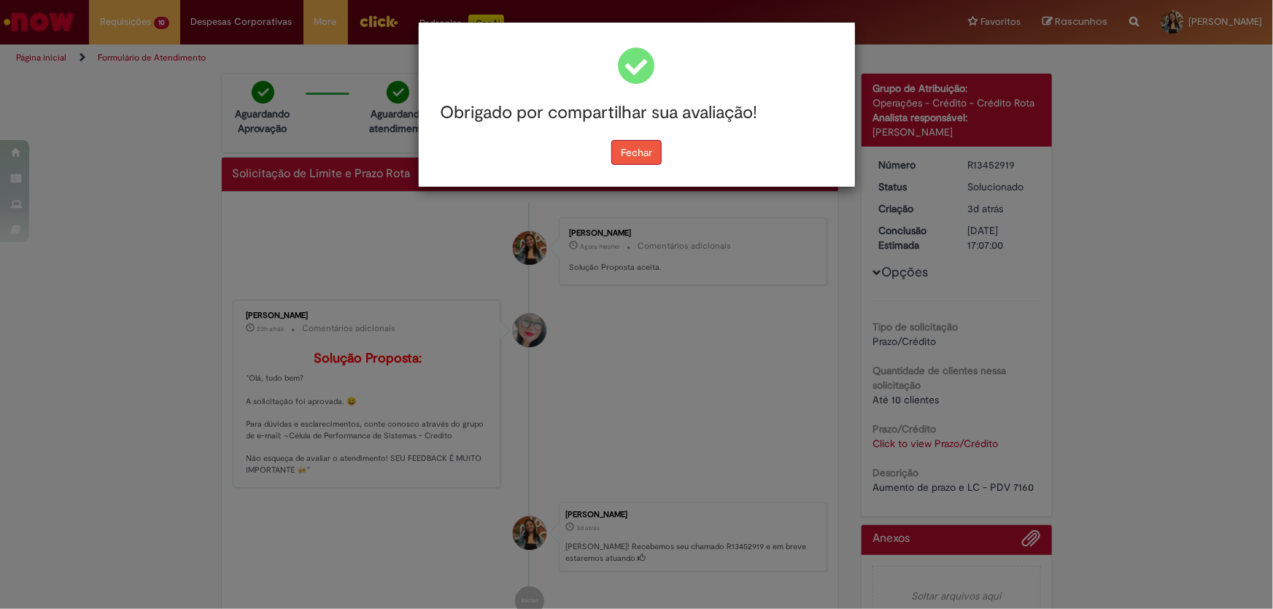
click at [641, 161] on button "Fechar" at bounding box center [636, 152] width 50 height 25
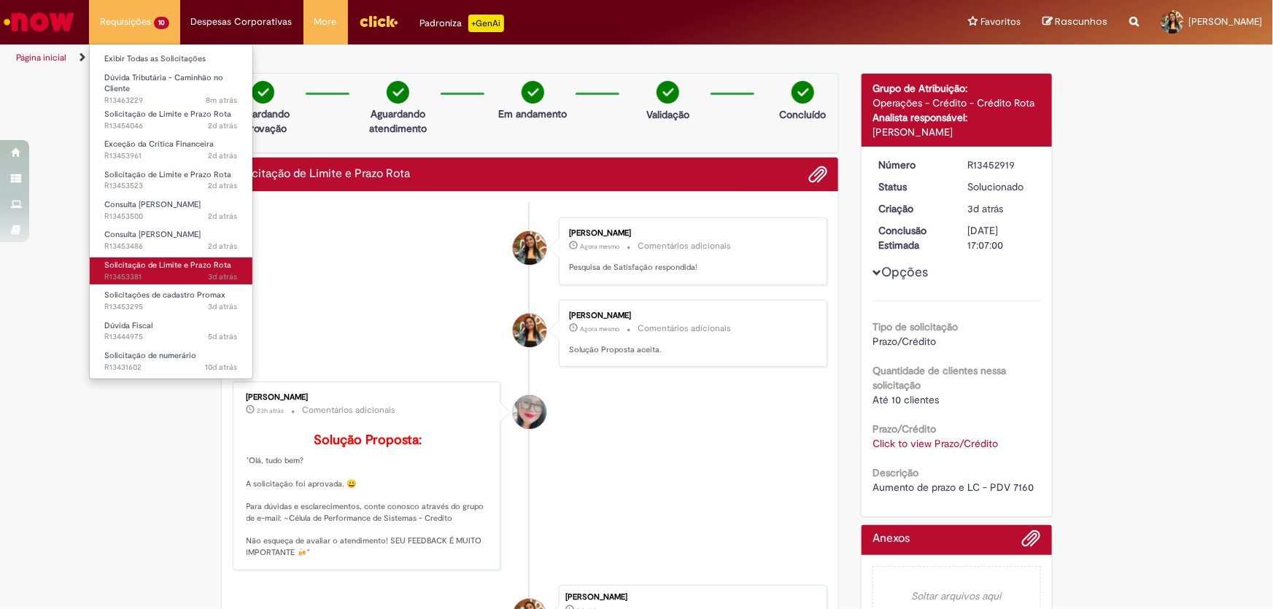
click at [192, 279] on span "3d atrás 3 dias atrás R13453381" at bounding box center [171, 277] width 134 height 12
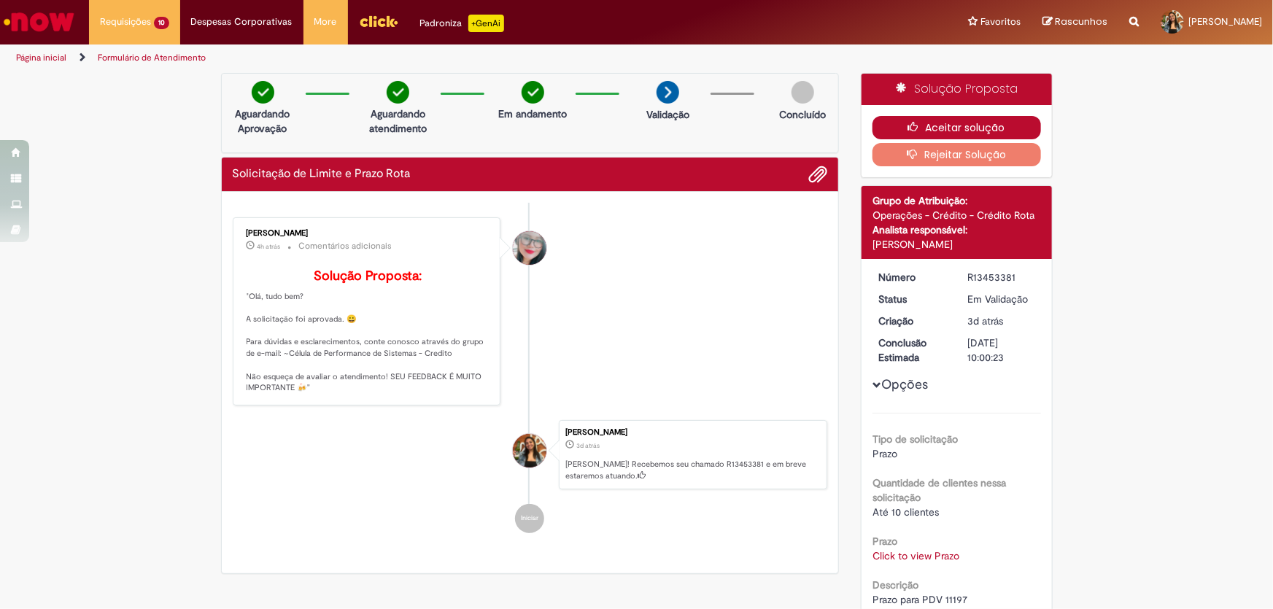
click at [985, 121] on button "Aceitar solução" at bounding box center [957, 127] width 169 height 23
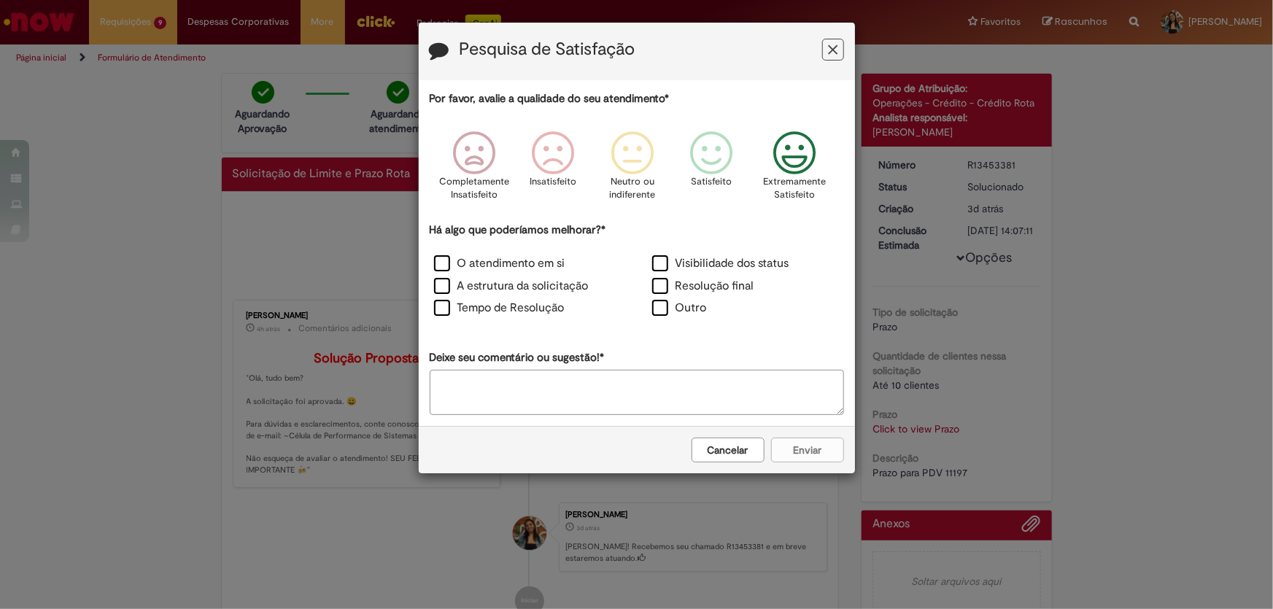
click at [781, 149] on icon "Feedback" at bounding box center [794, 153] width 55 height 44
click at [673, 301] on label "Outro" at bounding box center [679, 308] width 55 height 17
click at [677, 395] on textarea "Deixe seu comentário ou sugestão!*" at bounding box center [637, 392] width 414 height 45
type textarea "*"
click at [802, 449] on button "Enviar" at bounding box center [807, 450] width 73 height 25
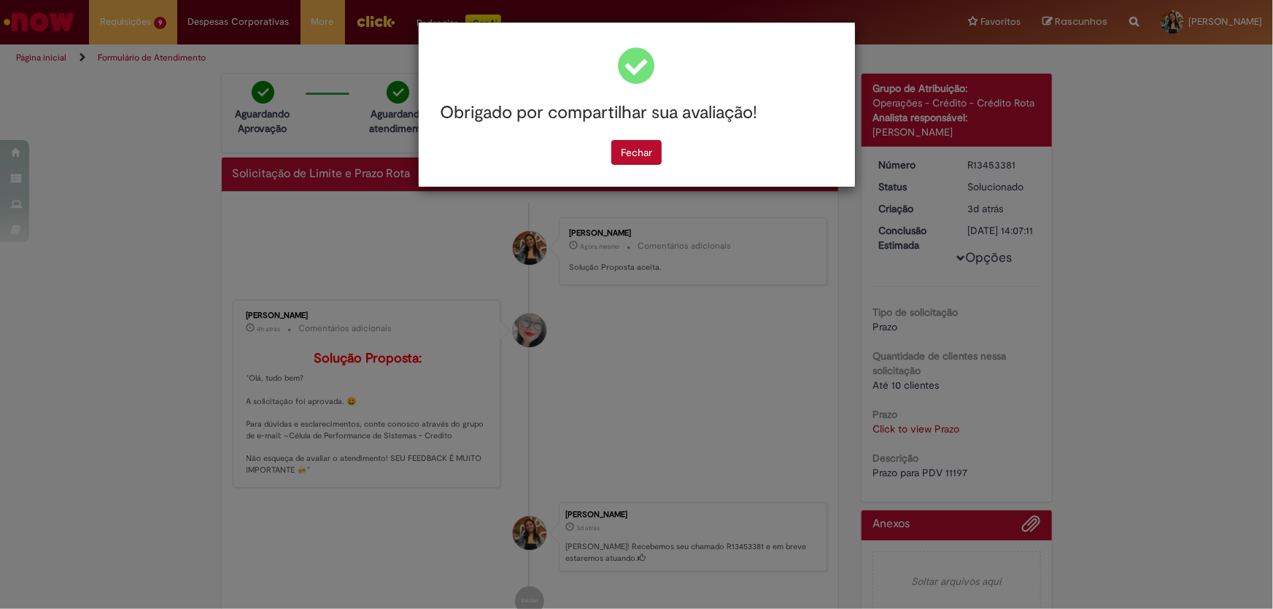
click at [640, 165] on div "Obrigado por compartilhar sua avaliação! Fechar" at bounding box center [637, 105] width 436 height 164
click at [649, 150] on button "Fechar" at bounding box center [636, 152] width 50 height 25
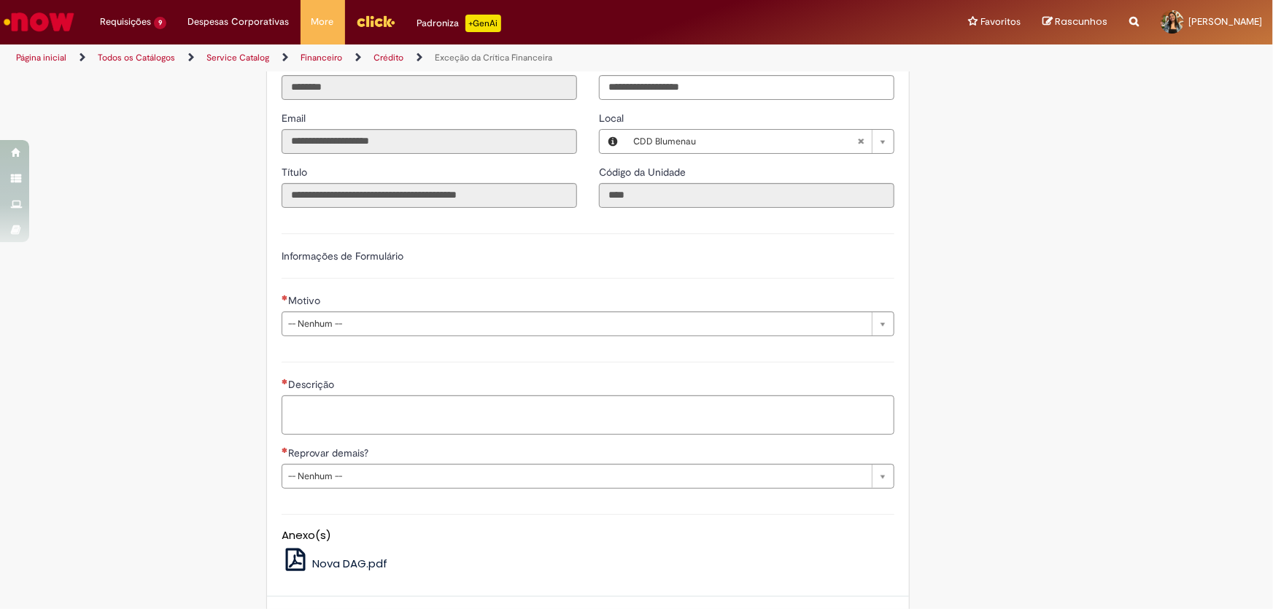
scroll to position [452, 0]
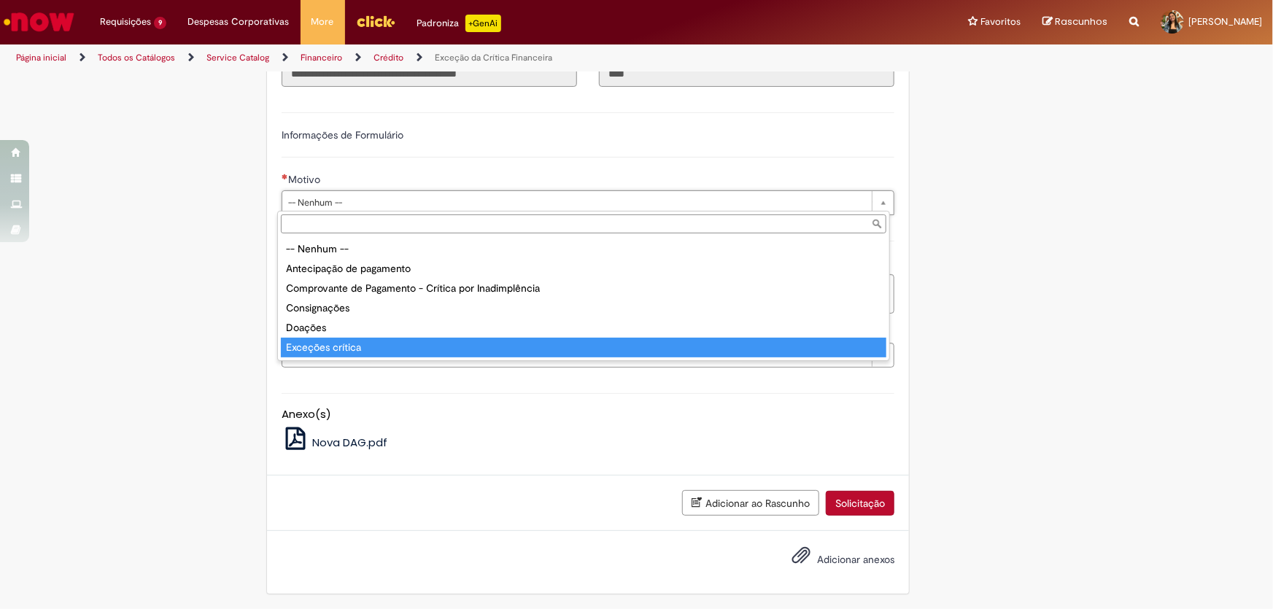
type input "**********"
select select "**********"
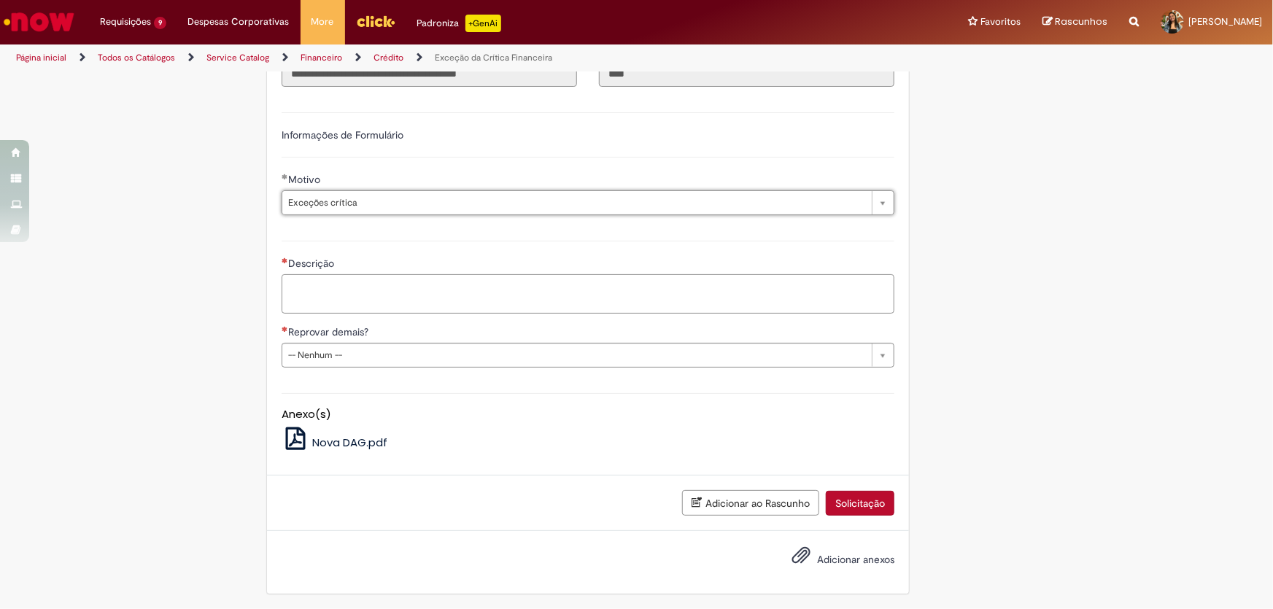
click at [407, 296] on textarea "Descrição" at bounding box center [588, 293] width 613 height 39
paste textarea "**********"
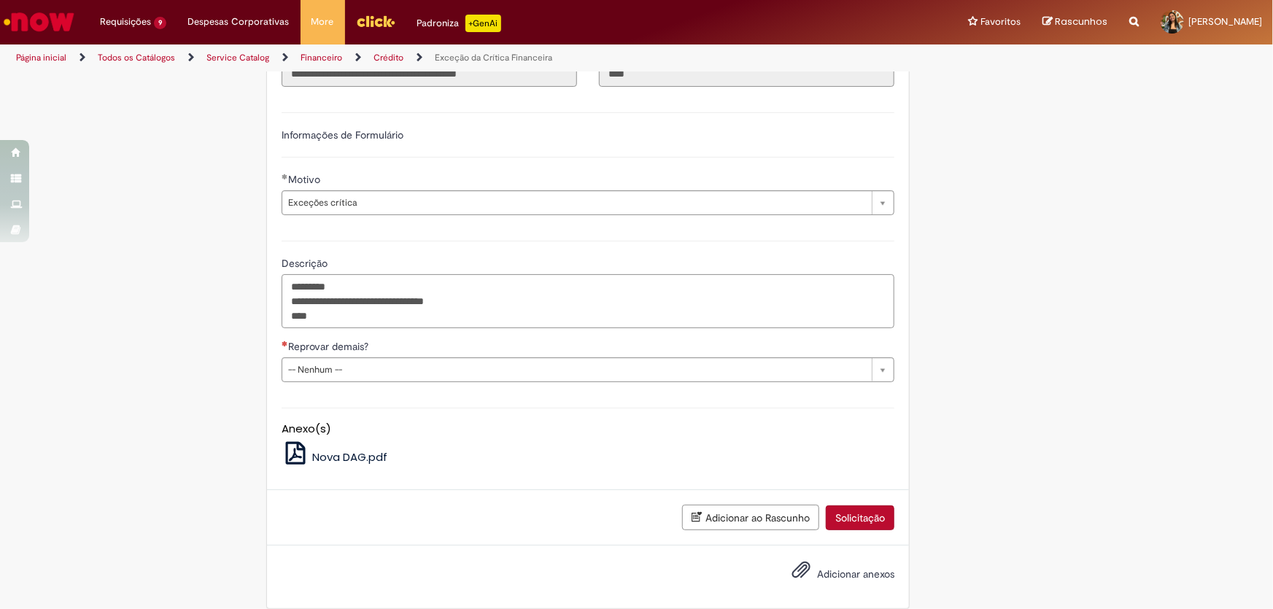
paste textarea "******"
drag, startPoint x: 467, startPoint y: 303, endPoint x: 343, endPoint y: 301, distance: 124.1
click at [343, 301] on textarea "**********" at bounding box center [588, 301] width 613 height 54
click at [359, 314] on textarea "**********" at bounding box center [588, 301] width 613 height 54
paste textarea "**********"
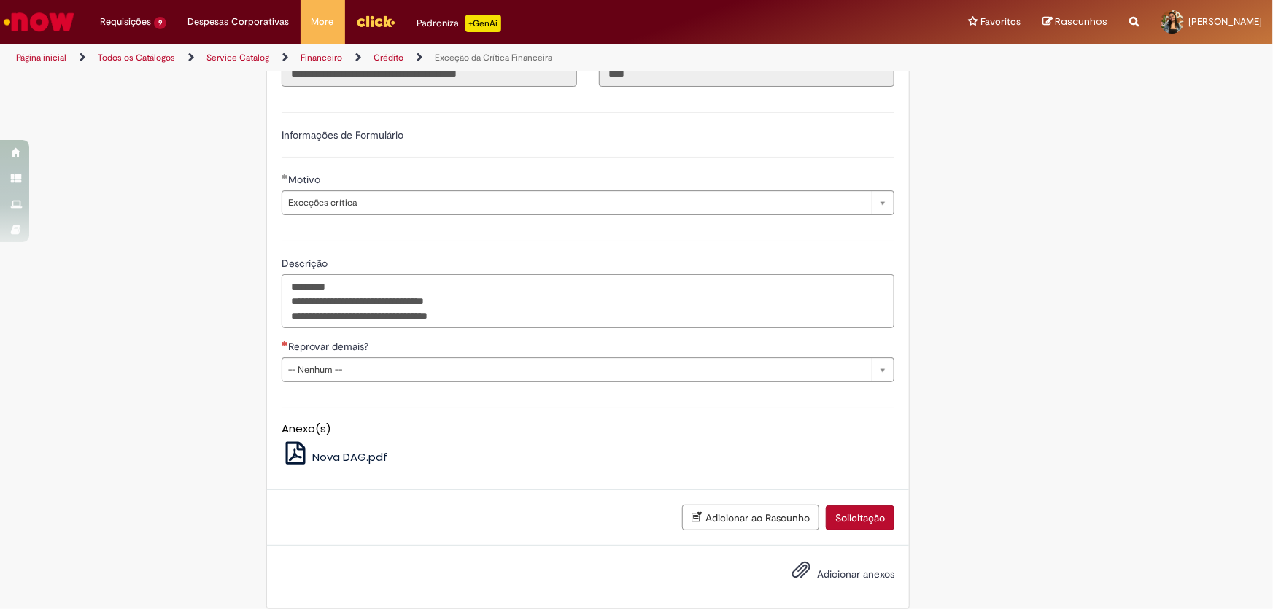
type textarea "**********"
drag, startPoint x: 409, startPoint y: 371, endPoint x: 393, endPoint y: 402, distance: 34.9
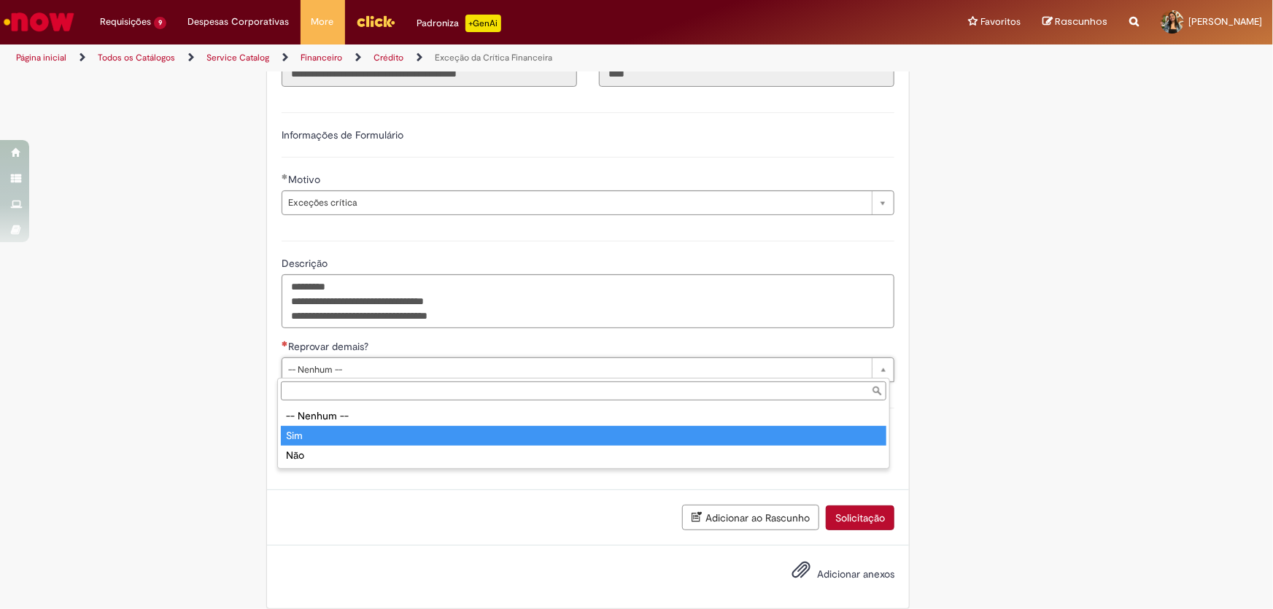
type input "***"
select select "***"
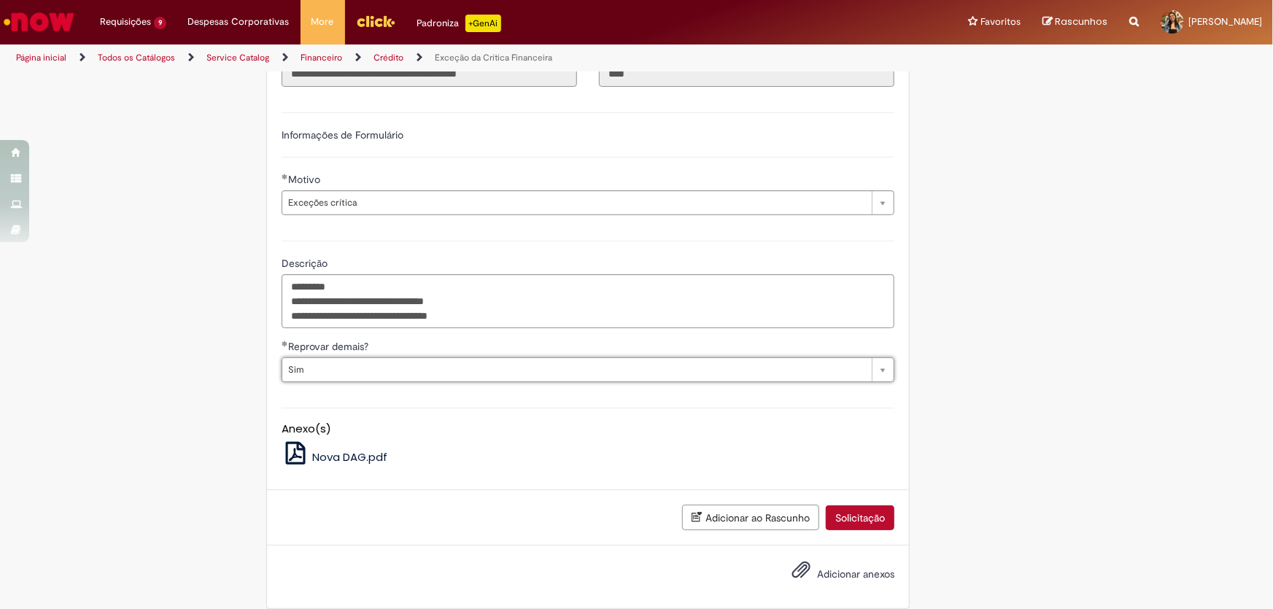
click at [846, 510] on button "Solicitação" at bounding box center [860, 518] width 69 height 25
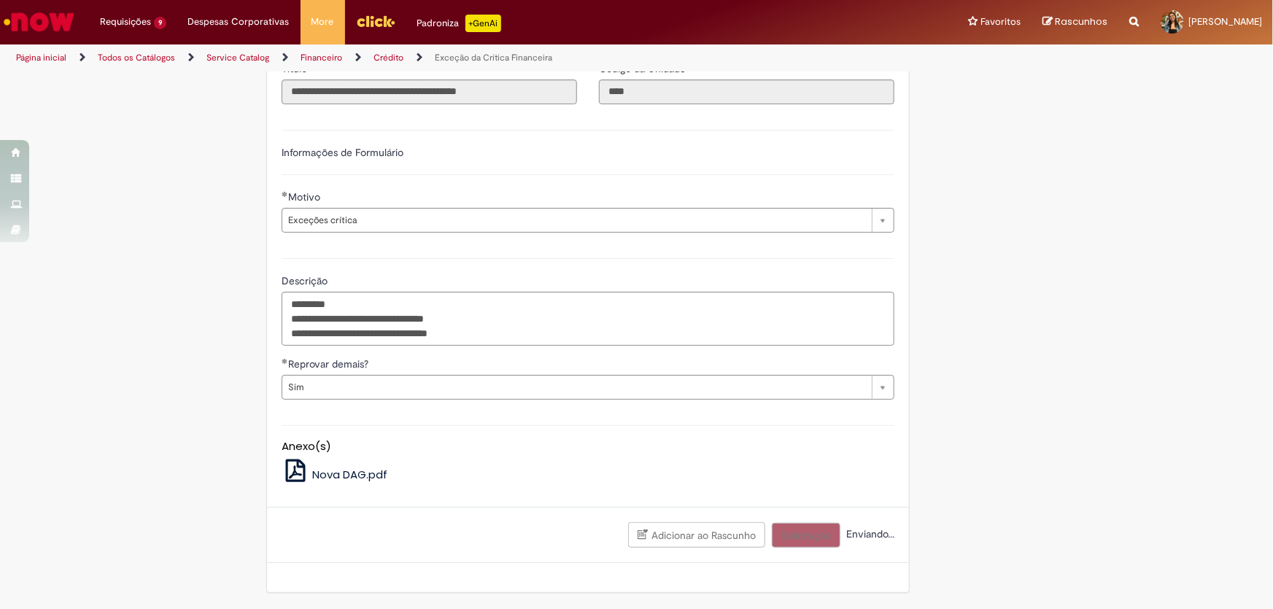
scroll to position [433, 0]
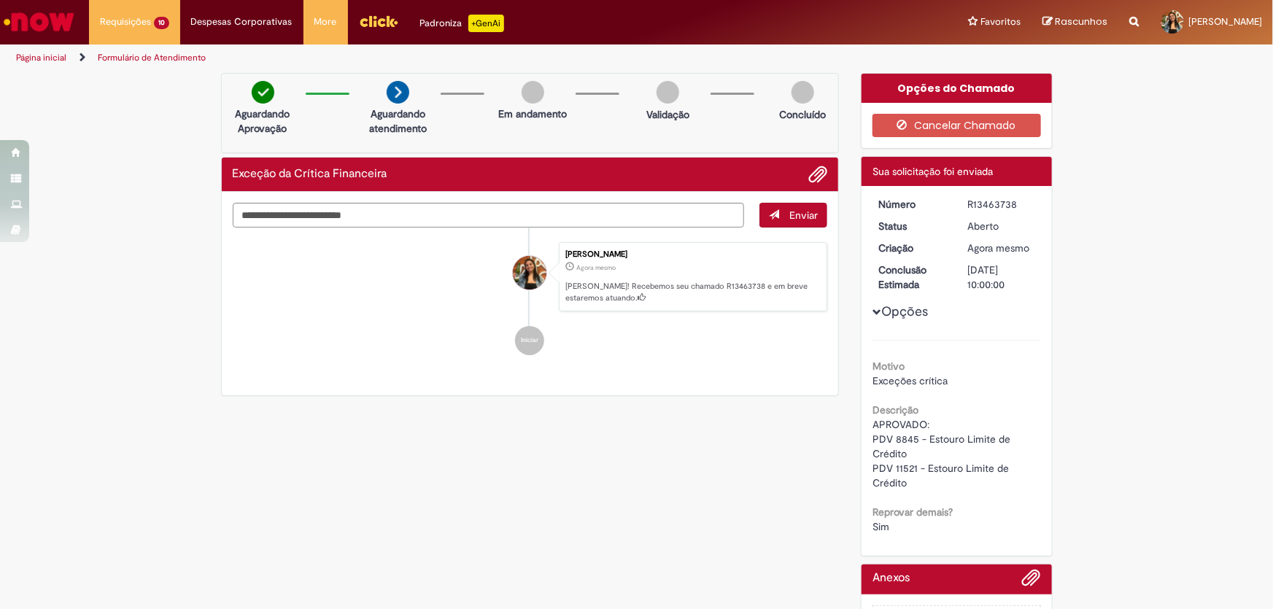
drag, startPoint x: 962, startPoint y: 206, endPoint x: 1013, endPoint y: 204, distance: 50.4
click at [1013, 204] on dd "R13463738" at bounding box center [1002, 204] width 90 height 15
copy div "R13463738"
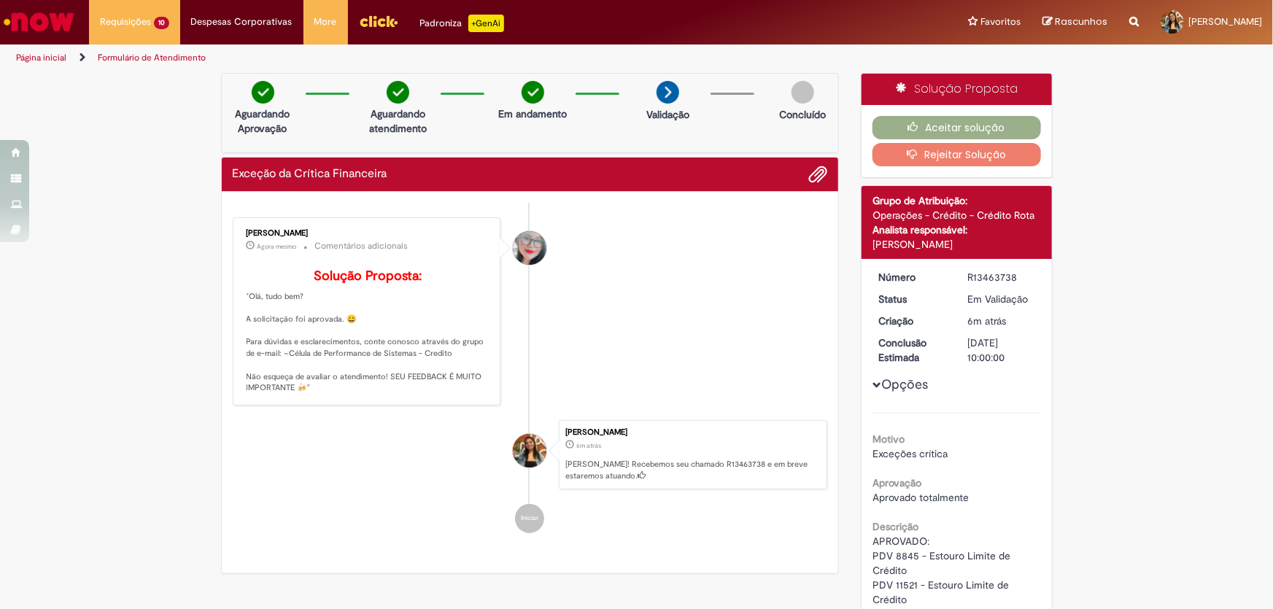
scroll to position [190, 0]
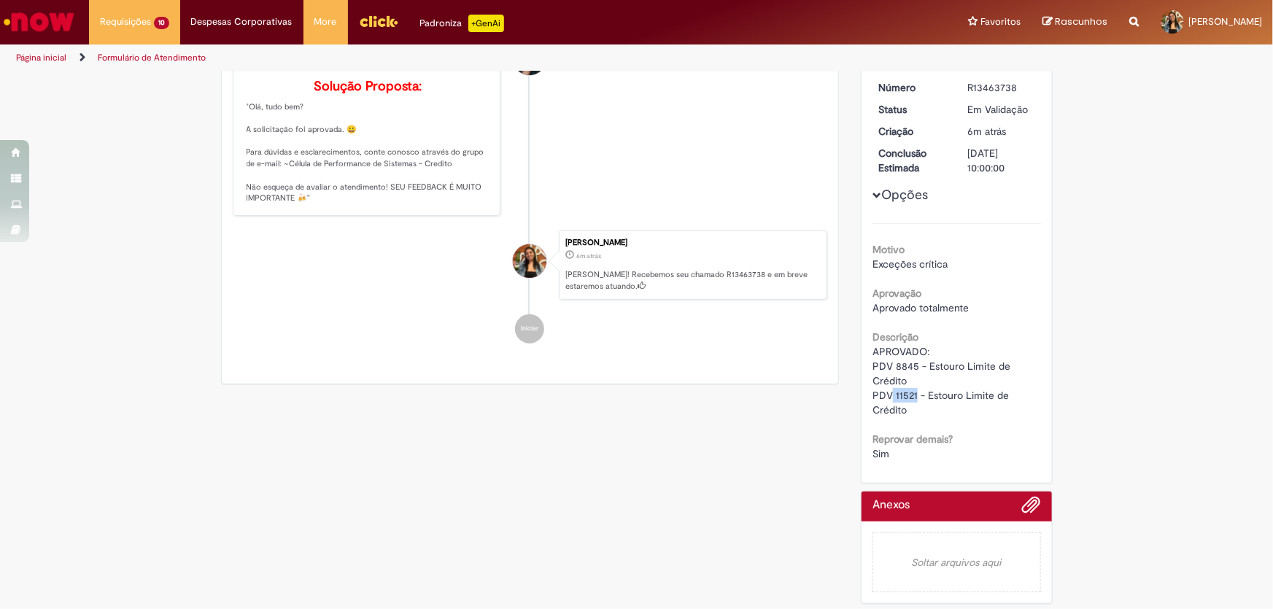
drag, startPoint x: 911, startPoint y: 393, endPoint x: 888, endPoint y: 393, distance: 22.6
click at [888, 393] on span "APROVADO: PDV 8845 - Estouro Limite de Crédito PDV 11521 - Estouro Limite de Cr…" at bounding box center [943, 381] width 141 height 72
click at [997, 400] on span "APROVADO: PDV 8845 - Estouro Limite de Crédito PDV 11521 - Estouro Limite de Cr…" at bounding box center [943, 381] width 141 height 72
drag, startPoint x: 890, startPoint y: 394, endPoint x: 911, endPoint y: 395, distance: 20.4
click at [911, 395] on span "APROVADO: PDV 8845 - Estouro Limite de Crédito PDV 11521 - Estouro Limite de Cr…" at bounding box center [943, 381] width 141 height 72
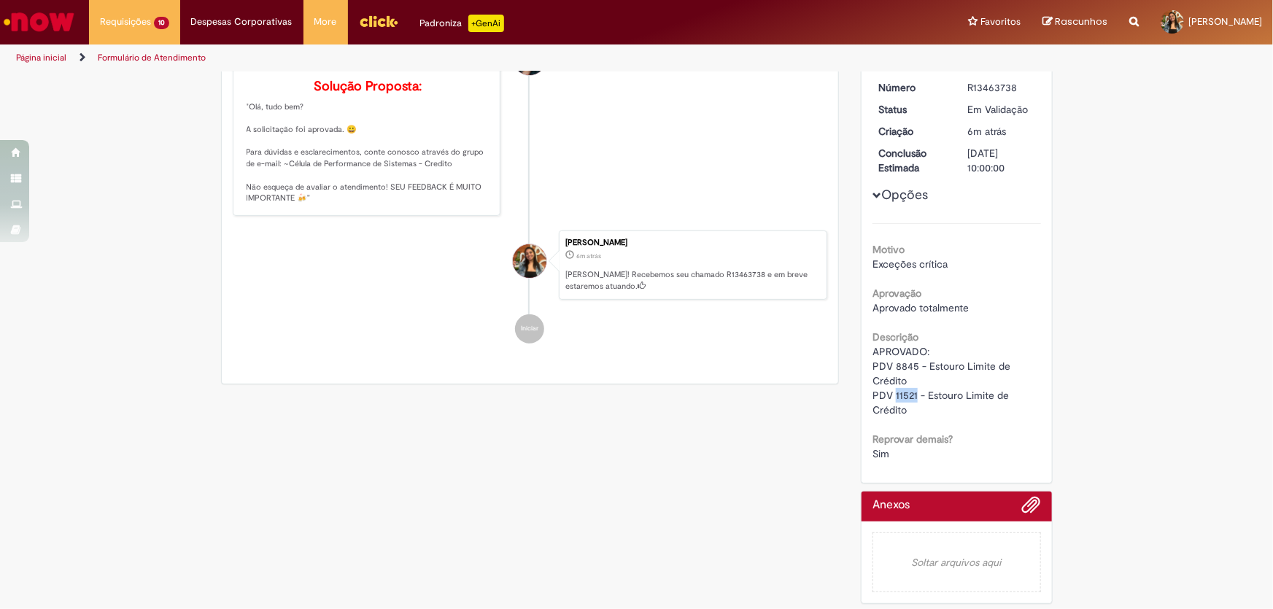
copy span "11521"
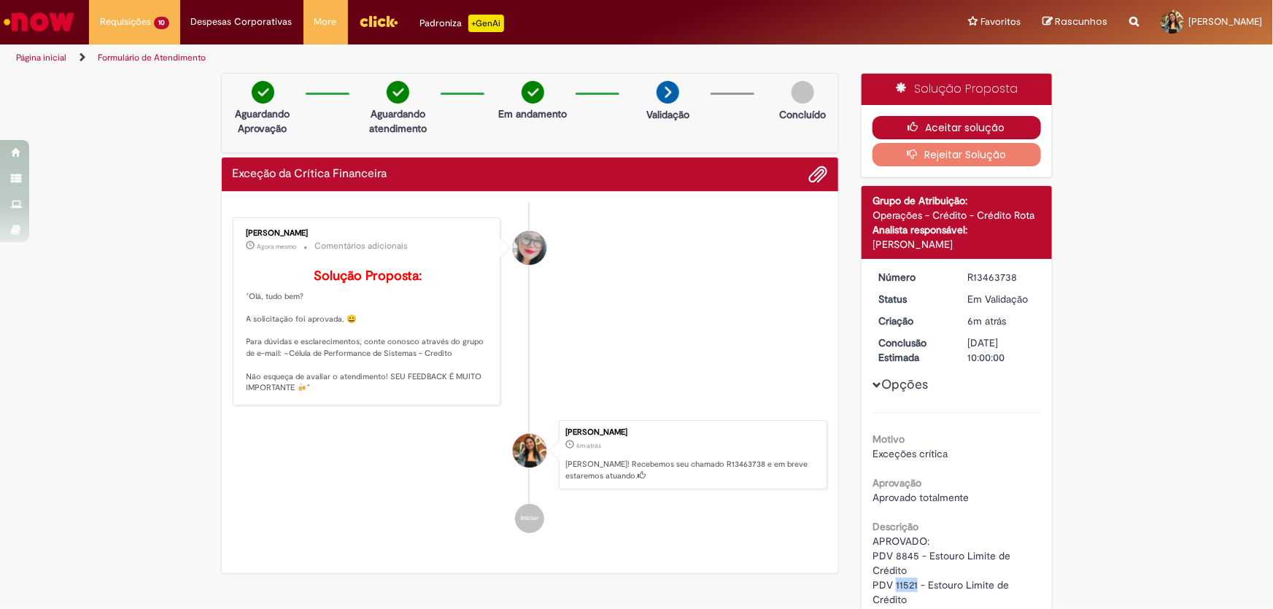
click at [908, 123] on icon "button" at bounding box center [917, 127] width 18 height 10
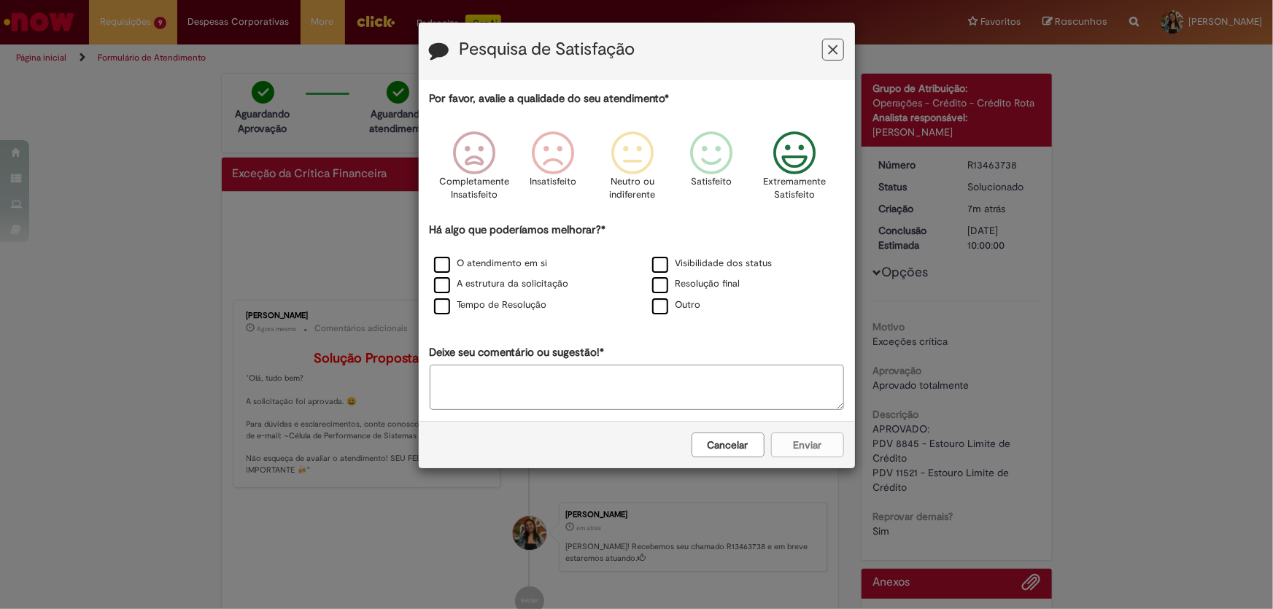
drag, startPoint x: 808, startPoint y: 173, endPoint x: 652, endPoint y: 250, distance: 173.9
click at [807, 174] on icon "Feedback" at bounding box center [794, 153] width 55 height 44
click at [649, 310] on div "Outro" at bounding box center [745, 306] width 215 height 18
click at [656, 311] on label "Outro" at bounding box center [676, 305] width 49 height 14
click at [632, 368] on textarea "Deixe seu comentário ou sugestão!*" at bounding box center [637, 387] width 414 height 45
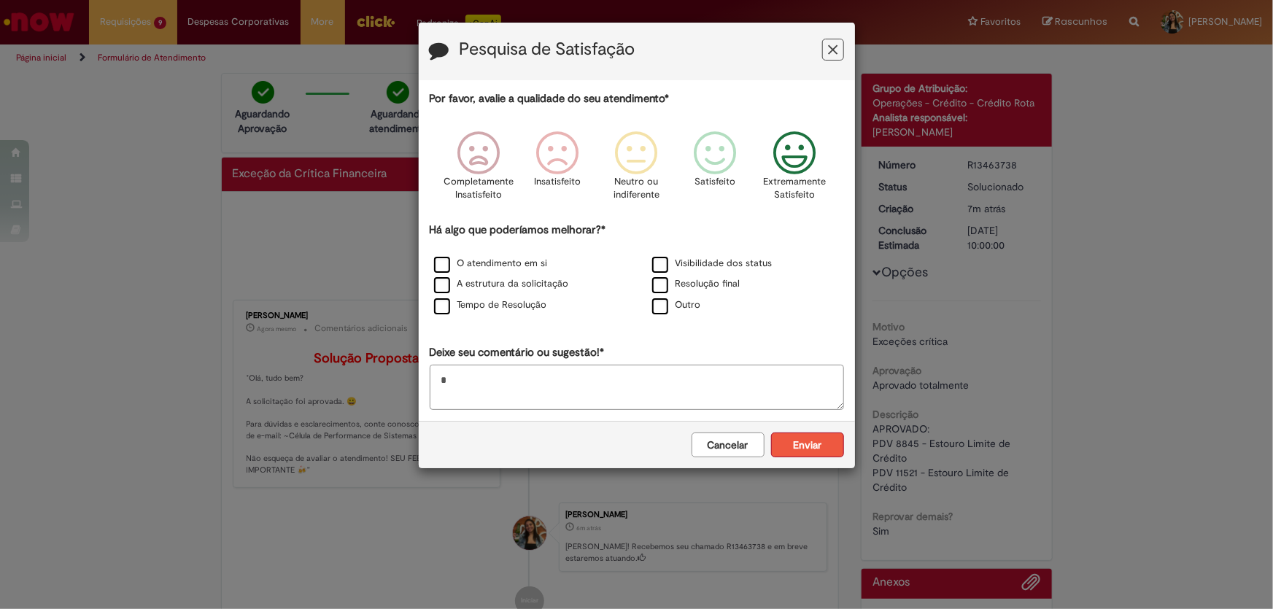
type textarea "*"
click at [792, 439] on button "Enviar" at bounding box center [807, 445] width 73 height 25
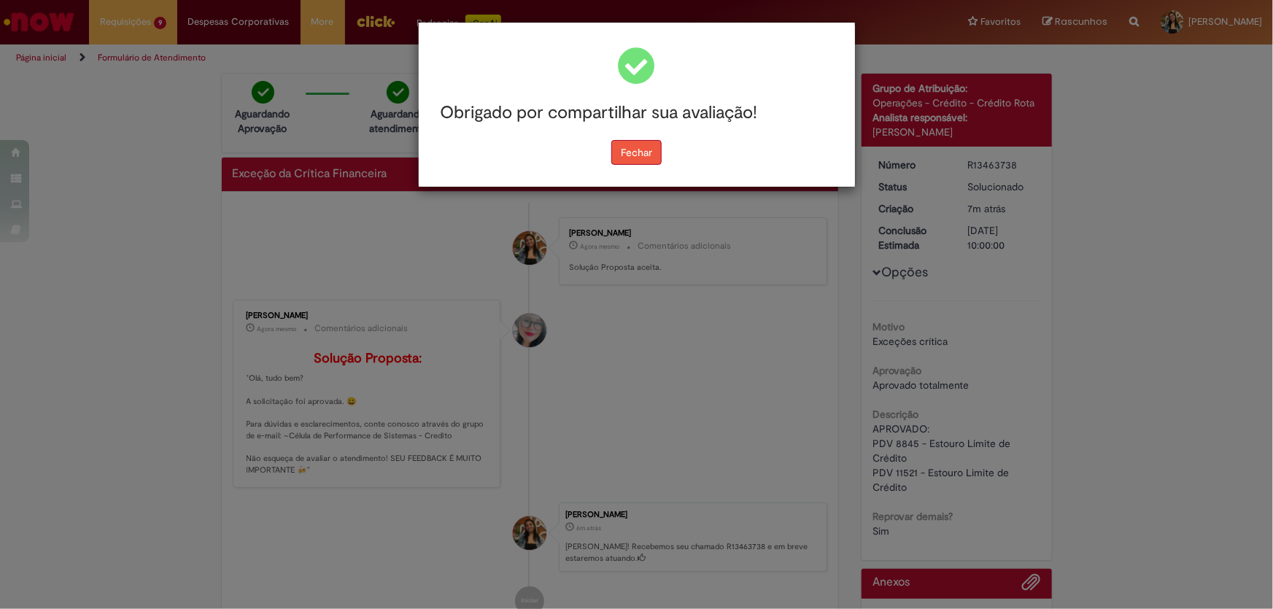
click at [627, 152] on button "Fechar" at bounding box center [636, 152] width 50 height 25
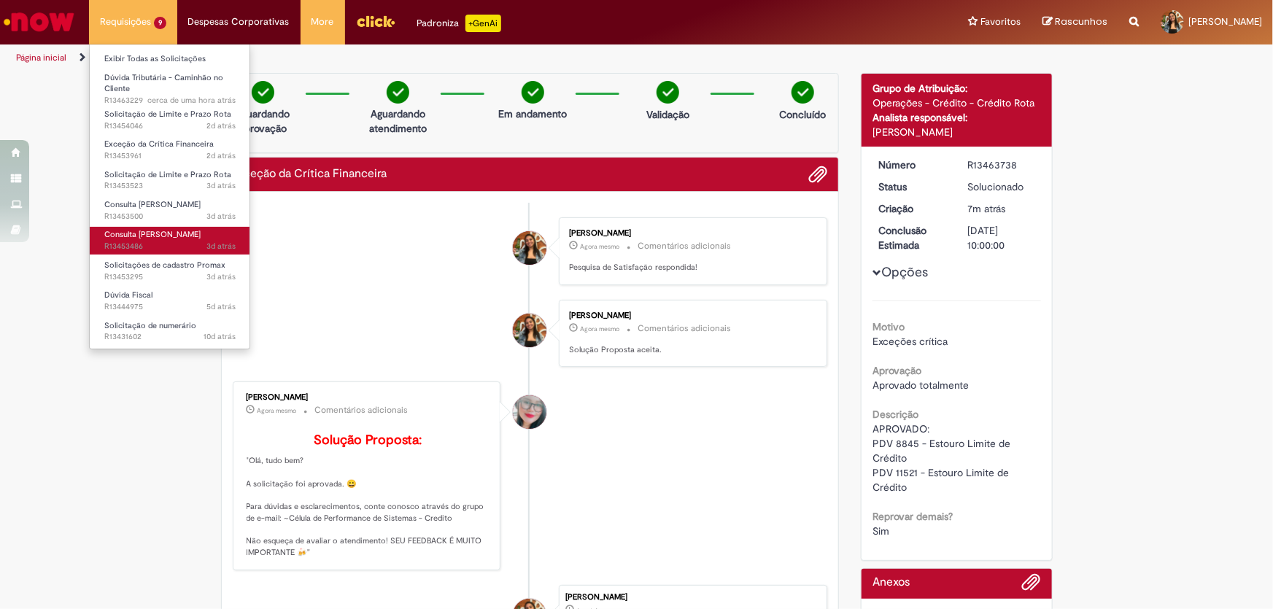
click at [190, 241] on span "3d atrás 3 dias atrás R13453486" at bounding box center [169, 247] width 131 height 12
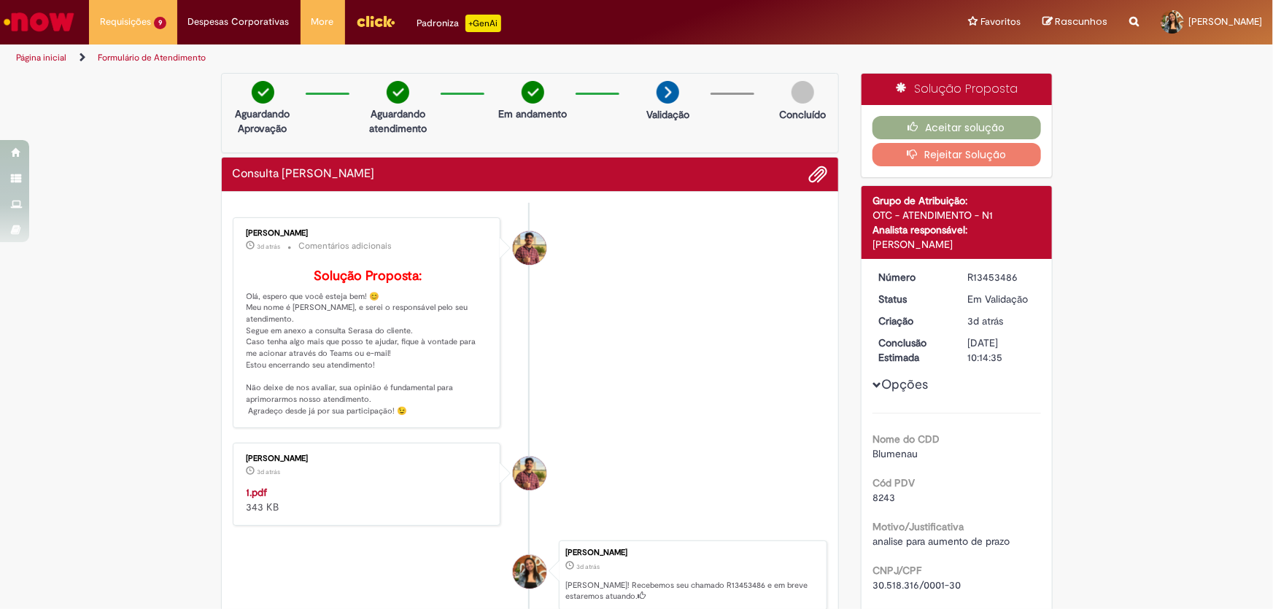
click at [798, 329] on li "Vitor Jeremias Da Silva 3d atrás 3 dias atrás Comentários adicionais Solução Pr…" at bounding box center [530, 323] width 595 height 212
click at [921, 124] on button "Aceitar solução" at bounding box center [957, 127] width 169 height 23
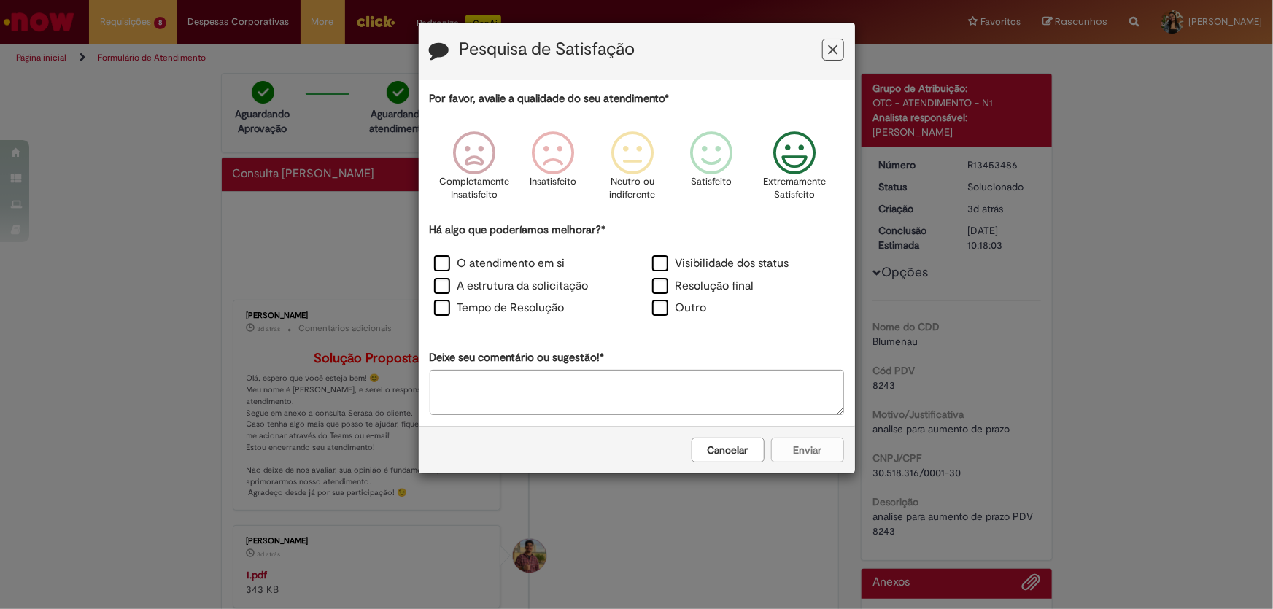
click at [784, 153] on icon "Feedback" at bounding box center [794, 153] width 55 height 44
click at [664, 313] on label "Outro" at bounding box center [679, 308] width 55 height 17
click at [668, 372] on textarea "Deixe seu comentário ou sugestão!*" at bounding box center [637, 392] width 414 height 45
type textarea "*"
click at [827, 441] on button "Enviar" at bounding box center [807, 450] width 73 height 25
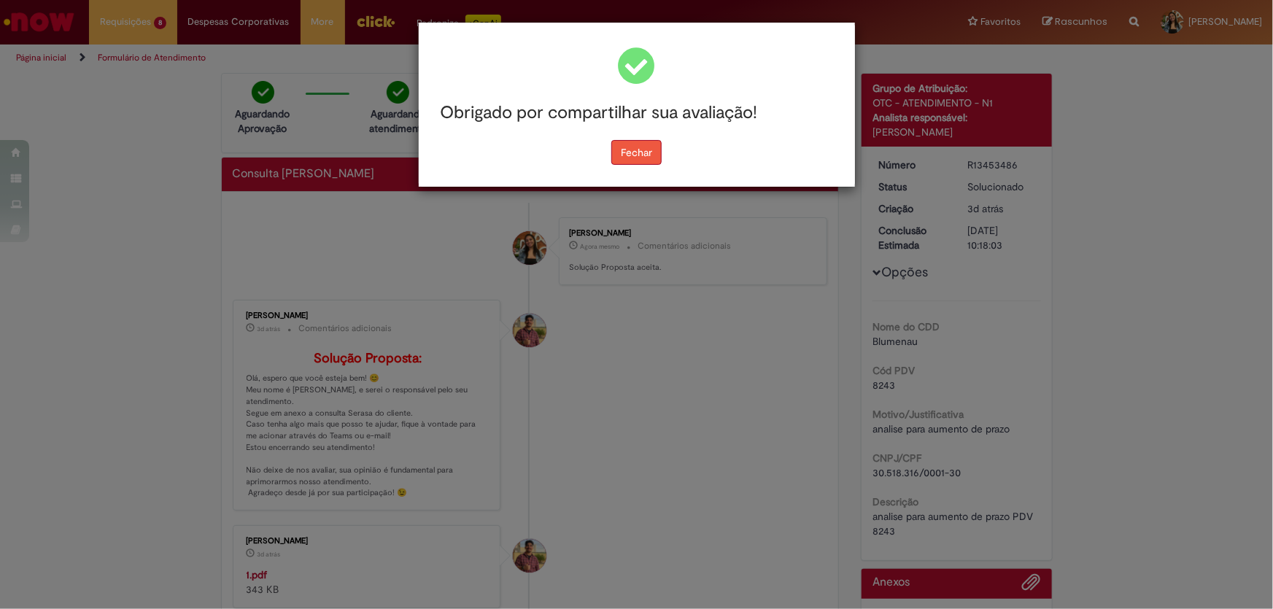
click at [643, 163] on button "Fechar" at bounding box center [636, 152] width 50 height 25
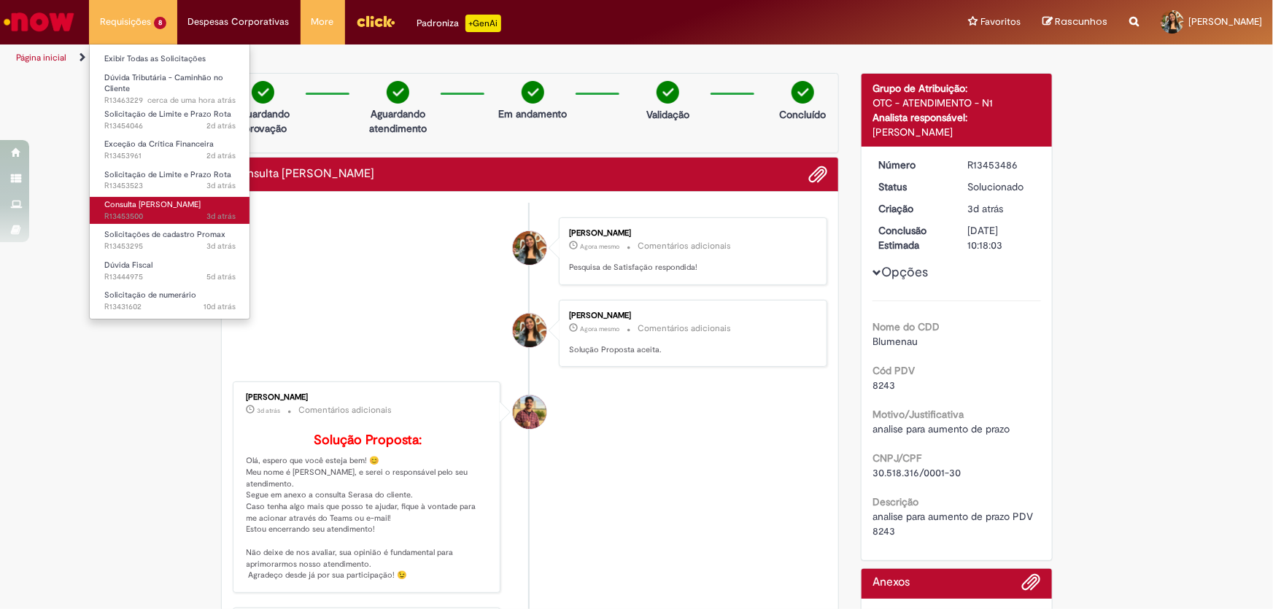
click at [161, 203] on span "Consulta [PERSON_NAME]" at bounding box center [152, 204] width 96 height 11
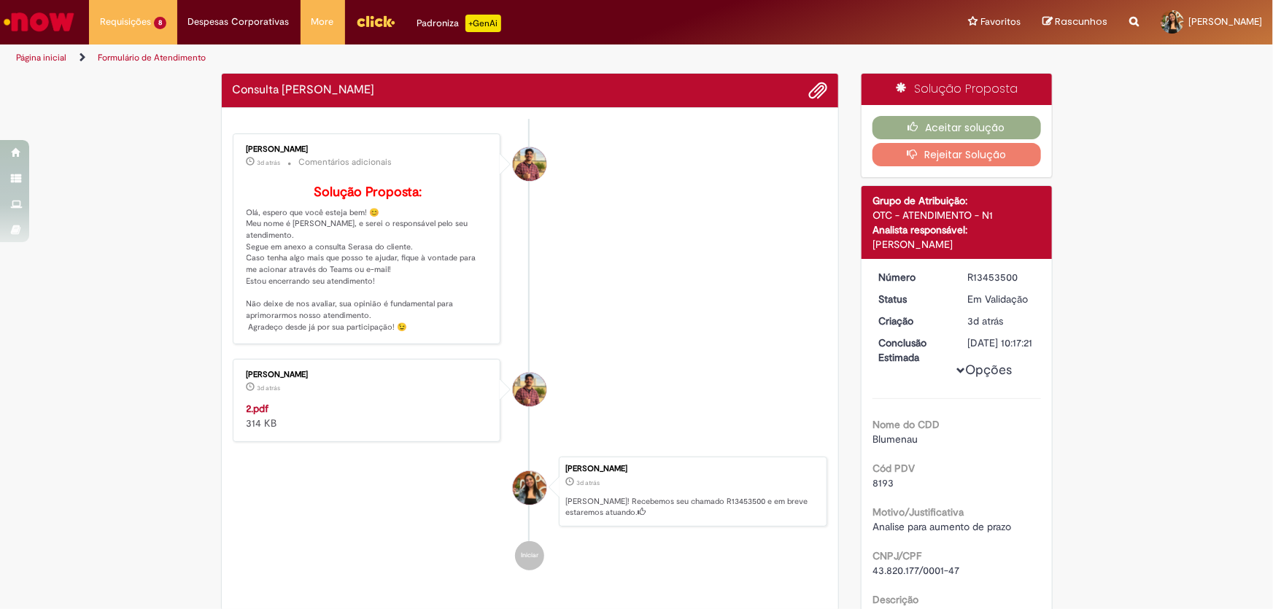
click at [247, 415] on strong "2.pdf" at bounding box center [258, 408] width 23 height 13
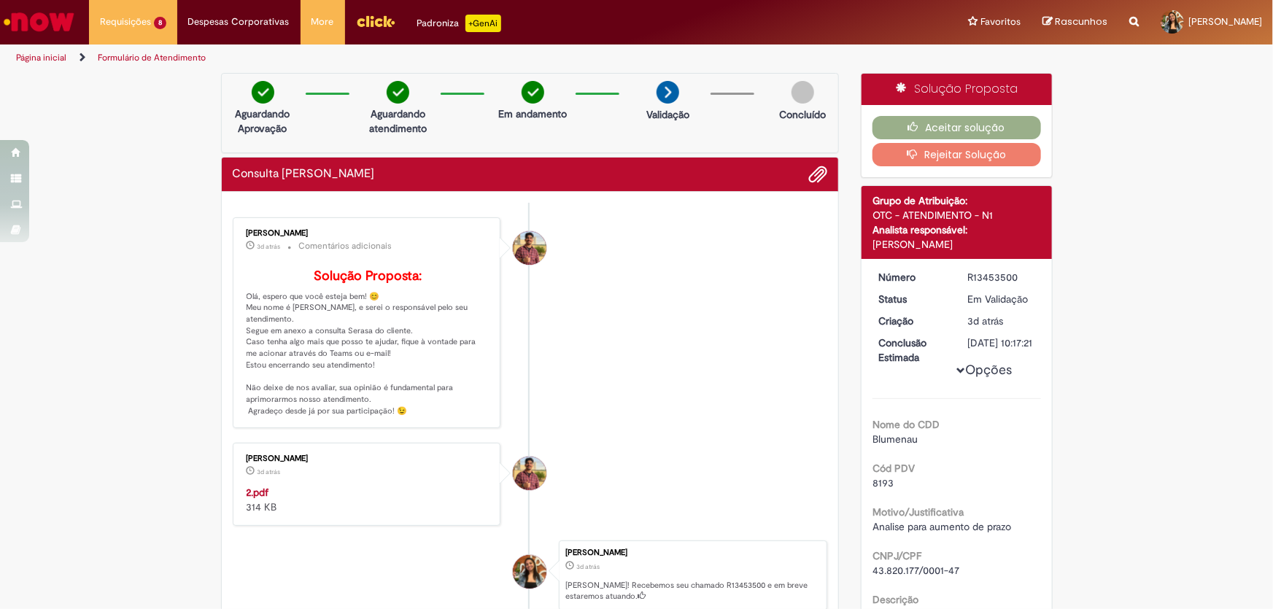
click at [884, 490] on span "8193" at bounding box center [883, 482] width 21 height 13
drag, startPoint x: 888, startPoint y: 496, endPoint x: 846, endPoint y: 496, distance: 42.3
click at [850, 496] on div "Solução Proposta Aceitar solução Rejeitar Solução Detalhes do tíquete Grupo de …" at bounding box center [957, 434] width 214 height 722
copy span "8193"
click at [223, 520] on div "Enviar Vitor Jeremias Da Silva 3d atrás 3 dias atrás Comentários adicionais Sol…" at bounding box center [530, 443] width 617 height 503
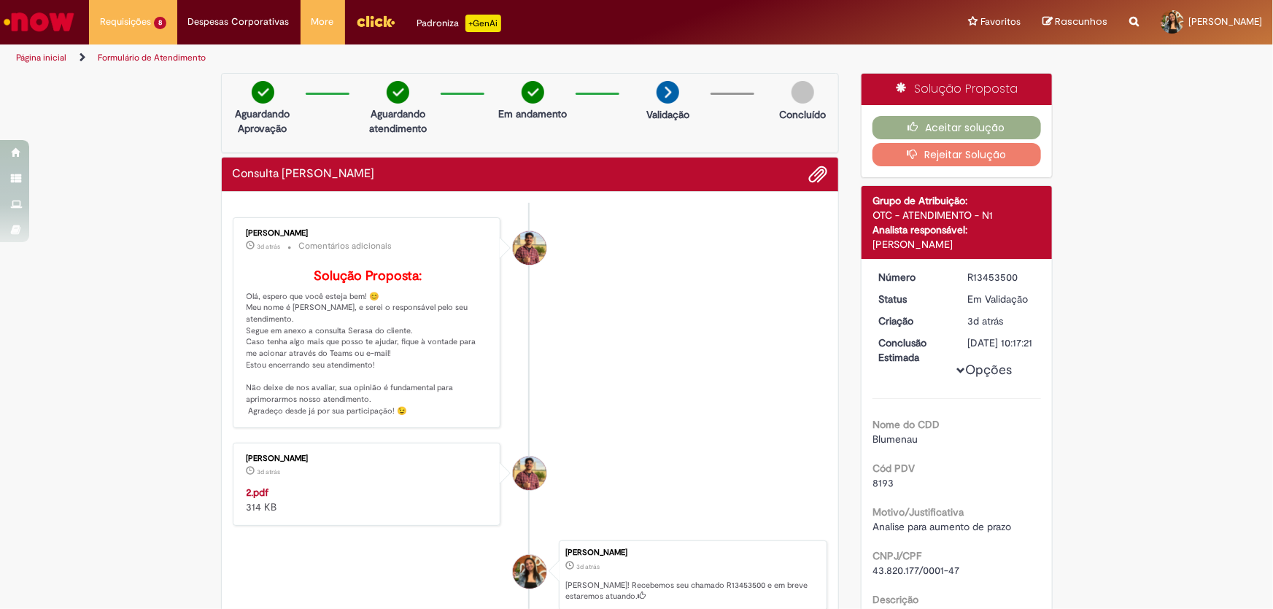
click at [247, 499] on strong "2.pdf" at bounding box center [258, 492] width 23 height 13
click at [968, 112] on div "Aceitar solução Rejeitar Solução" at bounding box center [957, 141] width 190 height 72
click at [969, 122] on button "Aceitar solução" at bounding box center [957, 127] width 169 height 23
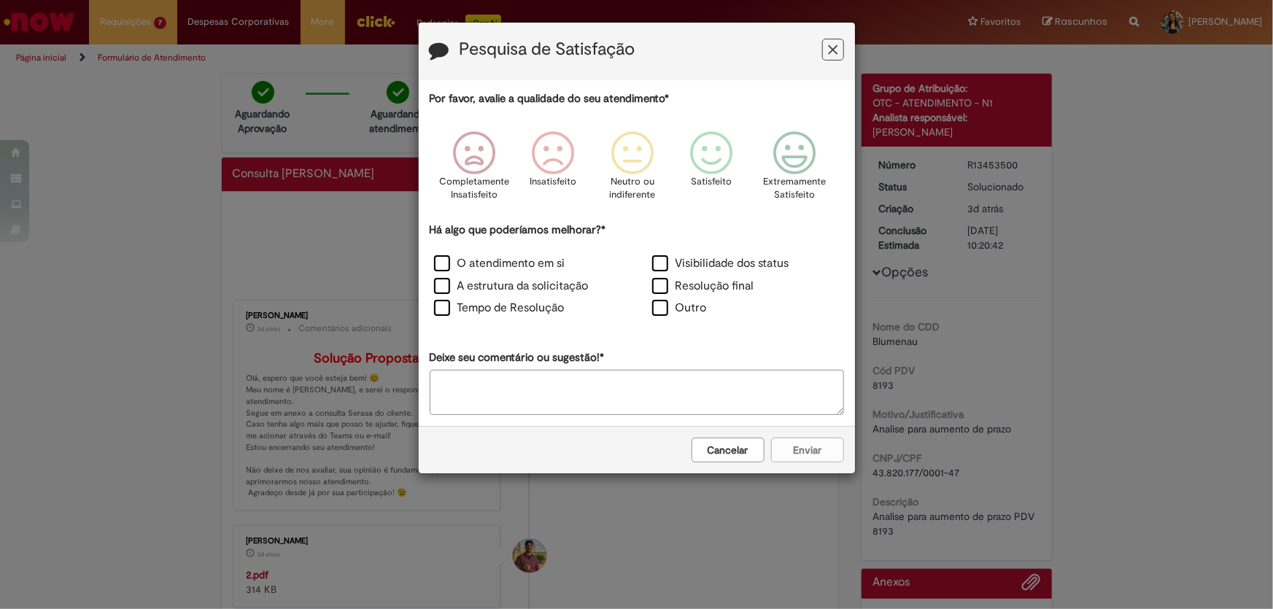
click at [789, 158] on icon "Feedback" at bounding box center [794, 153] width 55 height 44
click at [685, 306] on label "Outro" at bounding box center [679, 308] width 55 height 17
click at [707, 396] on textarea "Deixe seu comentário ou sugestão!*" at bounding box center [637, 392] width 414 height 45
type textarea "*"
click at [799, 445] on button "Enviar" at bounding box center [807, 450] width 73 height 25
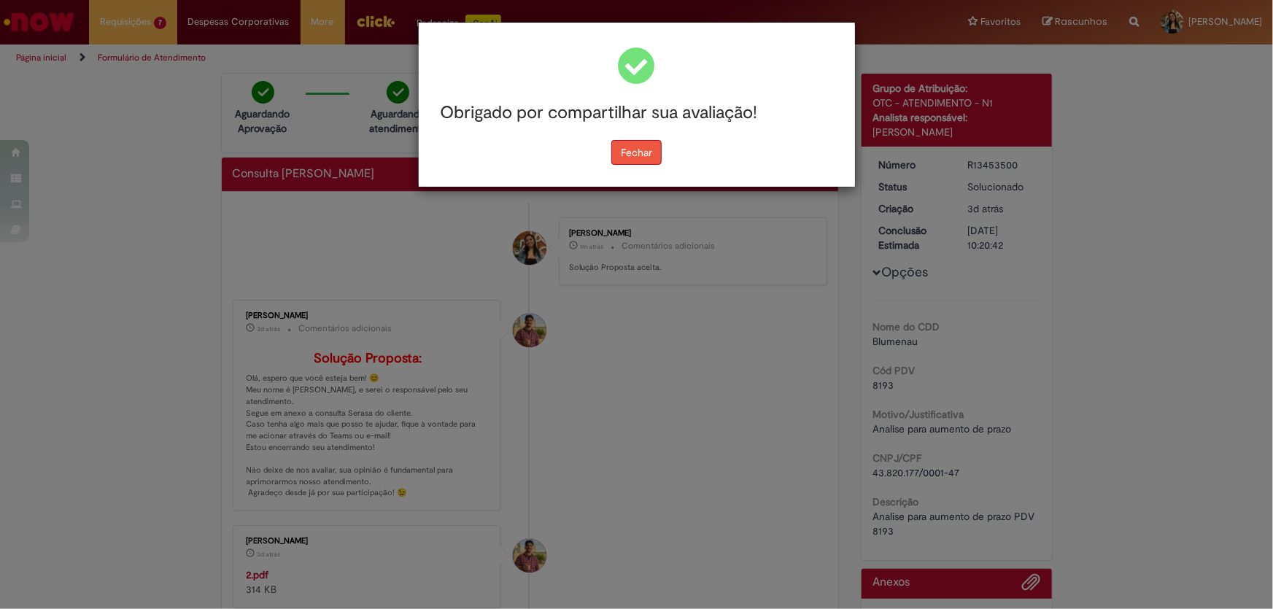
click at [638, 157] on button "Fechar" at bounding box center [636, 152] width 50 height 25
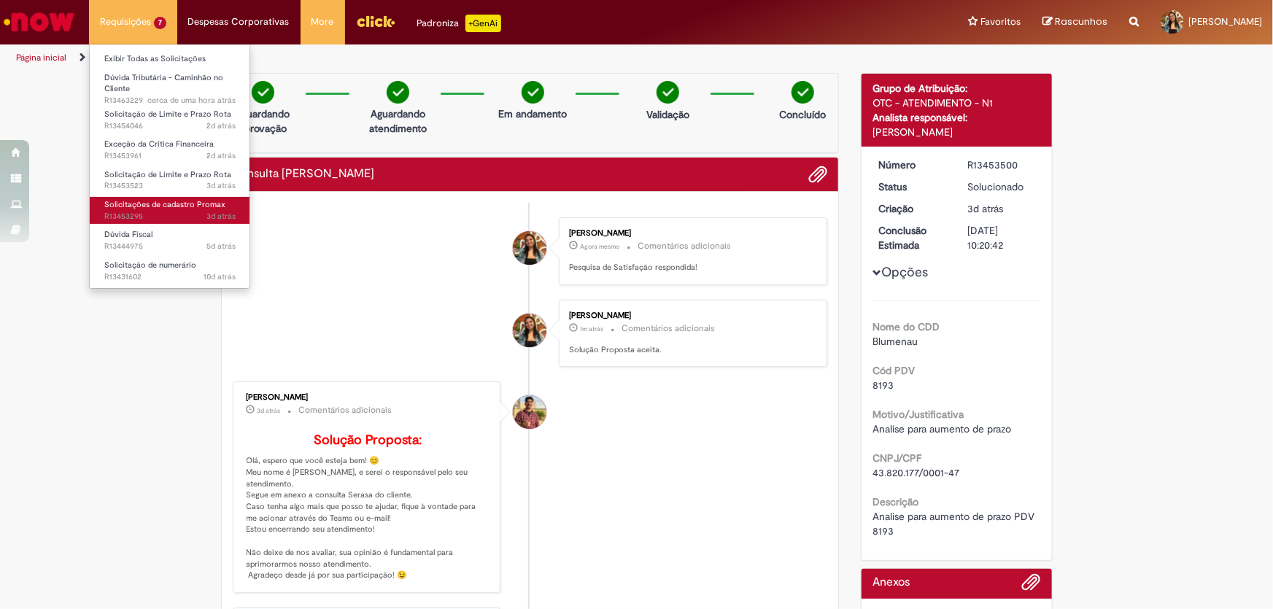
click at [158, 216] on span "3d atrás 3 dias atrás R13453295" at bounding box center [169, 217] width 131 height 12
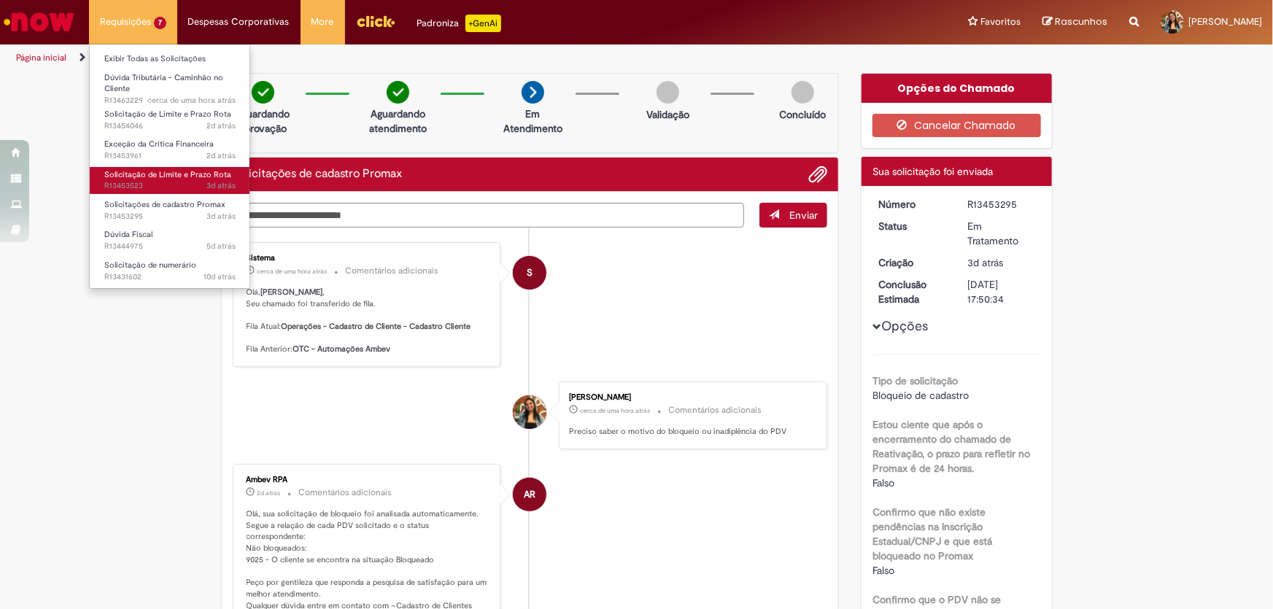
click at [167, 179] on link "Solicitação de Limite e Prazo Rota 3d atrás 3 dias atrás R13453523" at bounding box center [170, 180] width 161 height 27
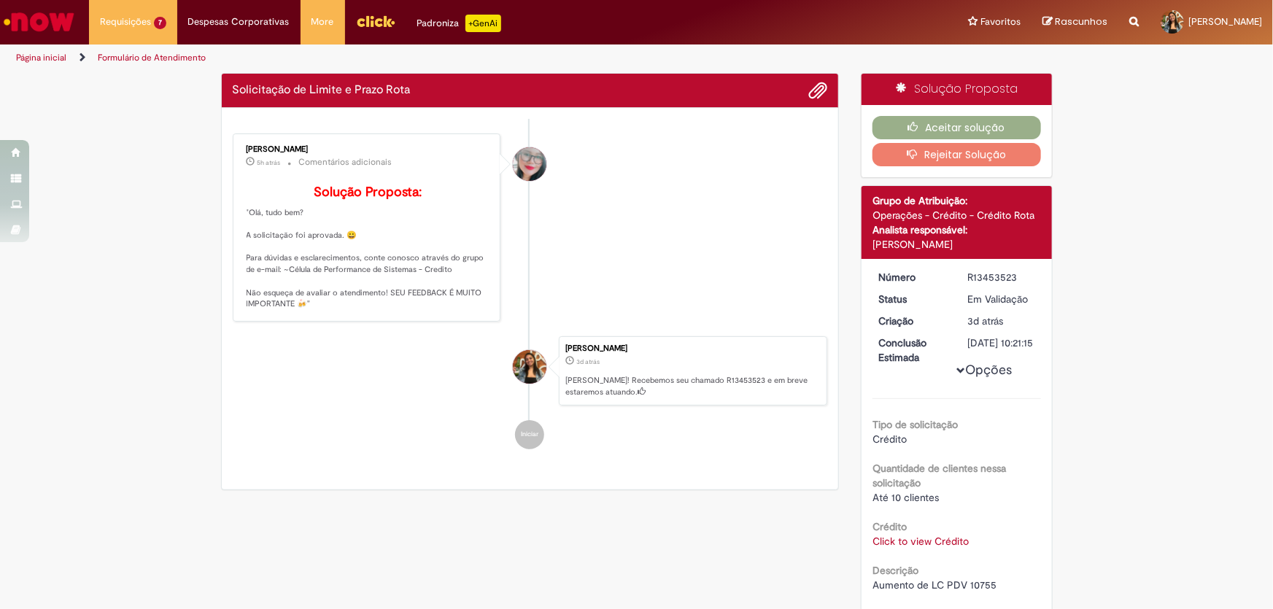
click at [663, 250] on li "Franciele Fernanda Melo dos Santos 5h atrás 5 horas atrás Comentários adicionai…" at bounding box center [530, 228] width 595 height 188
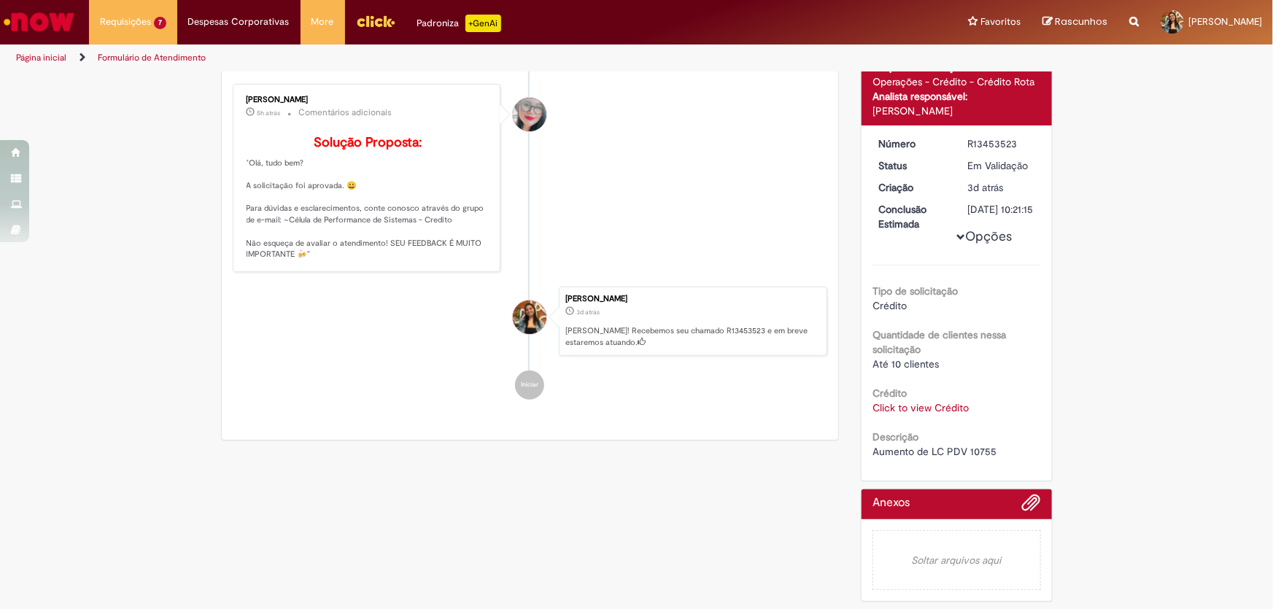
scroll to position [14, 0]
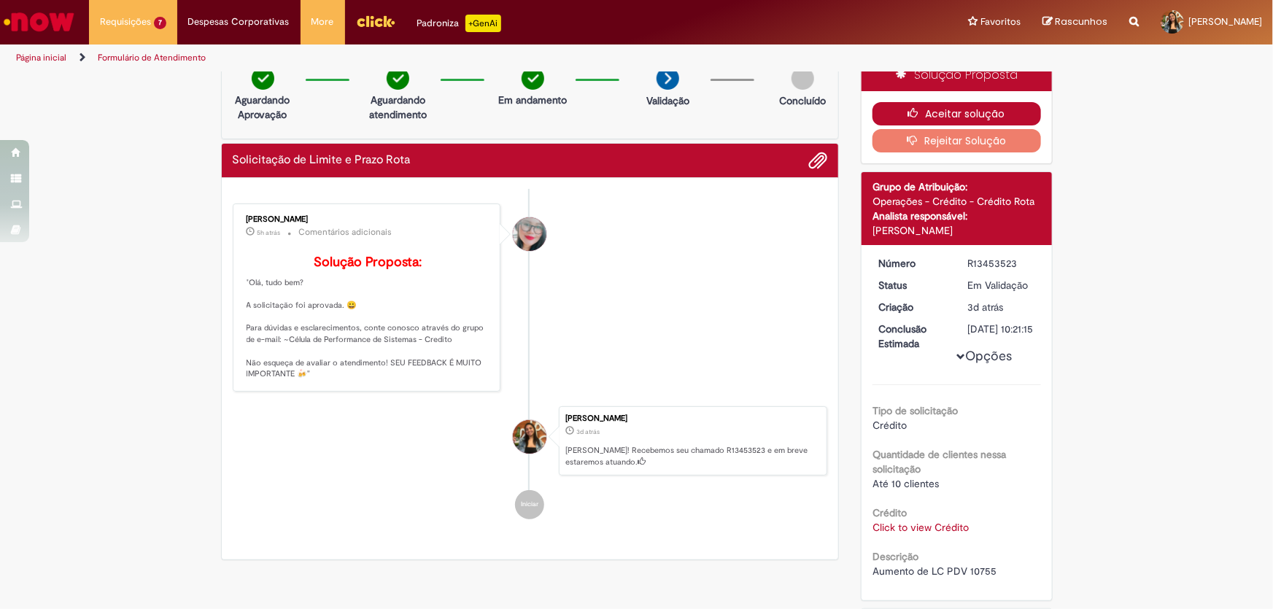
click at [970, 113] on button "Aceitar solução" at bounding box center [957, 113] width 169 height 23
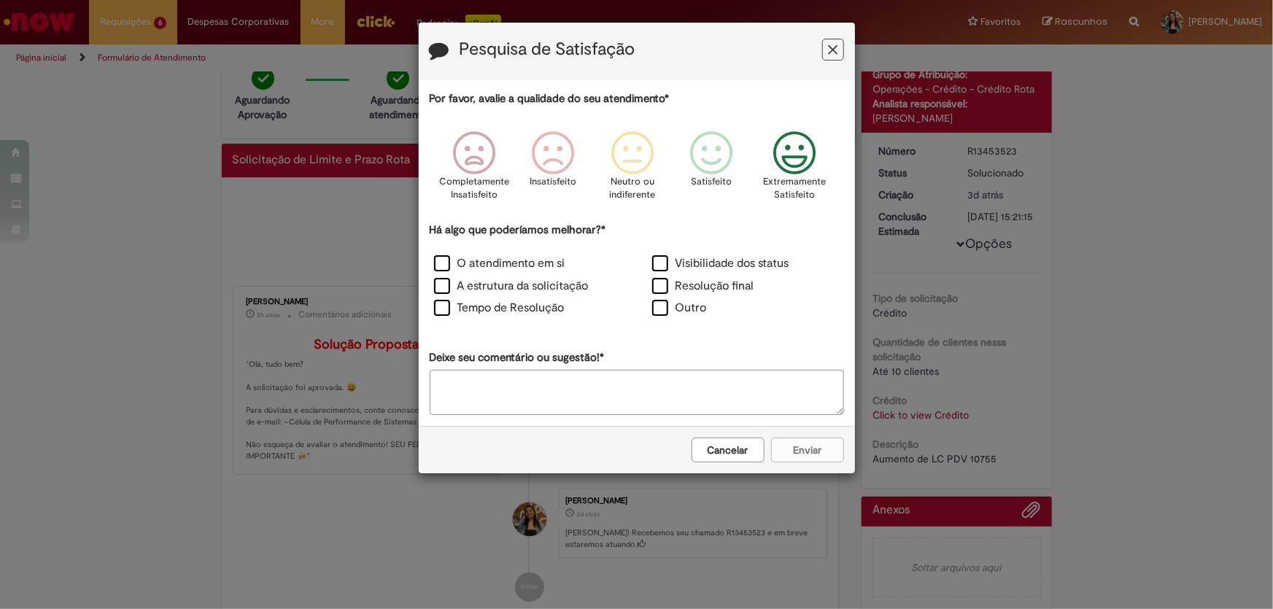
click at [808, 173] on icon "Feedback" at bounding box center [794, 153] width 55 height 44
click at [668, 314] on label "Outro" at bounding box center [679, 308] width 55 height 17
click at [663, 364] on div "Por favor, avalie a qualidade do seu atendimento* Completamente Insatisfeito In…" at bounding box center [637, 252] width 414 height 323
click at [663, 378] on textarea "Deixe seu comentário ou sugestão!*" at bounding box center [637, 392] width 414 height 45
type textarea "*"
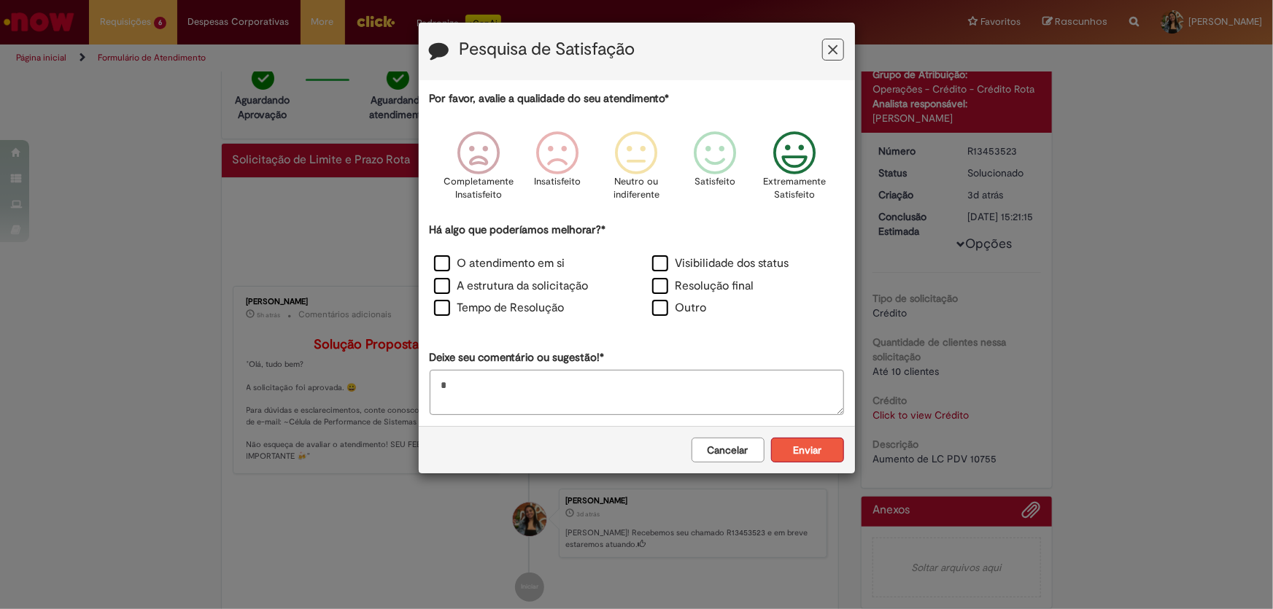
click at [818, 450] on button "Enviar" at bounding box center [807, 450] width 73 height 25
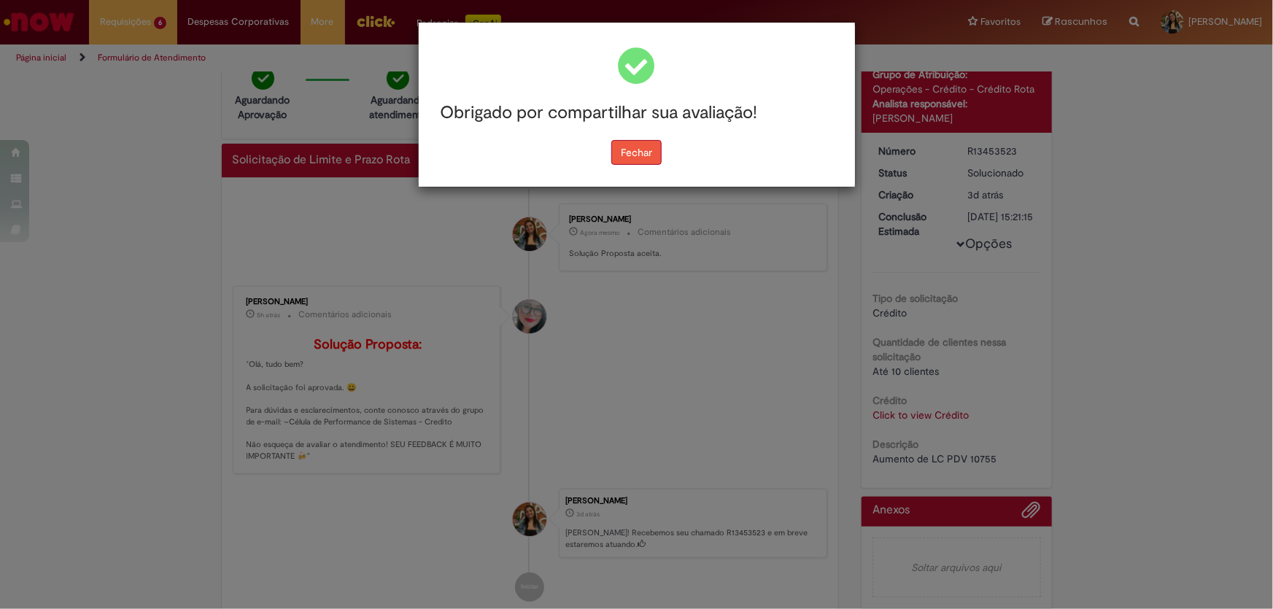
click at [620, 151] on button "Fechar" at bounding box center [636, 152] width 50 height 25
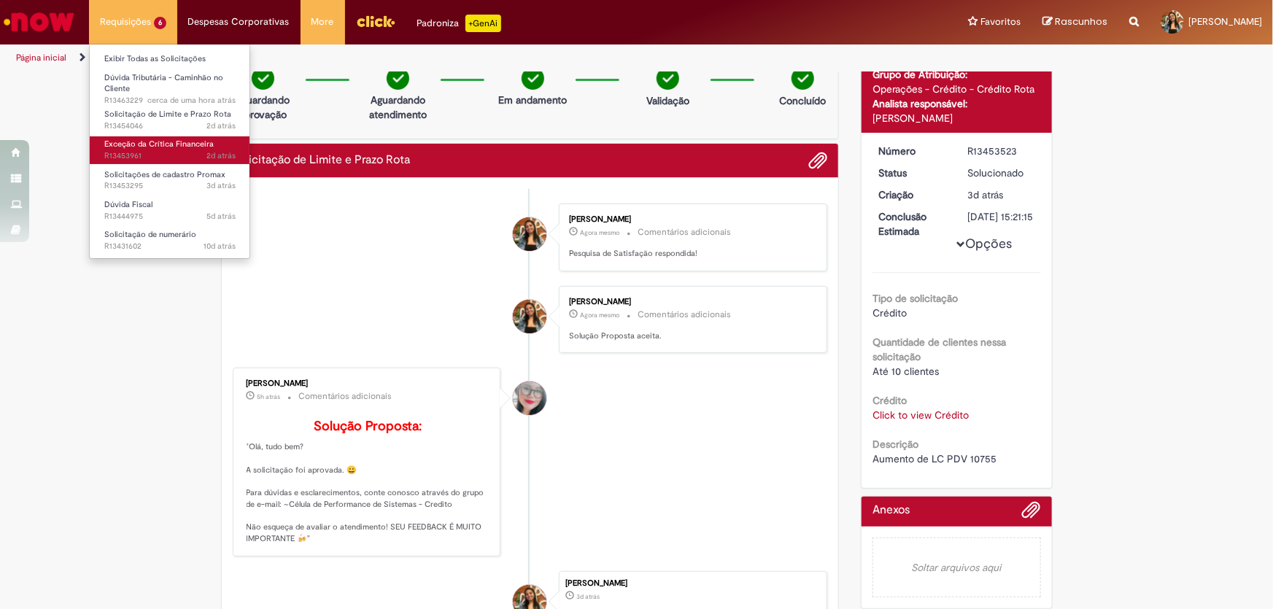
click at [197, 153] on span "2d atrás 2 dias atrás R13453961" at bounding box center [169, 156] width 131 height 12
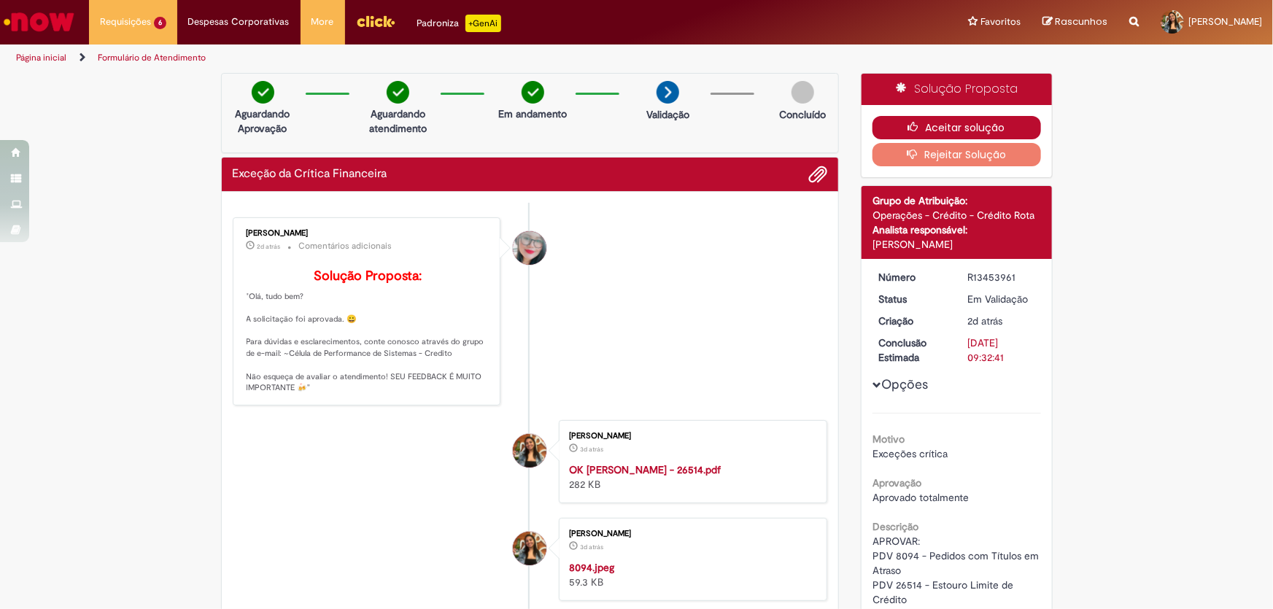
click at [997, 131] on button "Aceitar solução" at bounding box center [957, 127] width 169 height 23
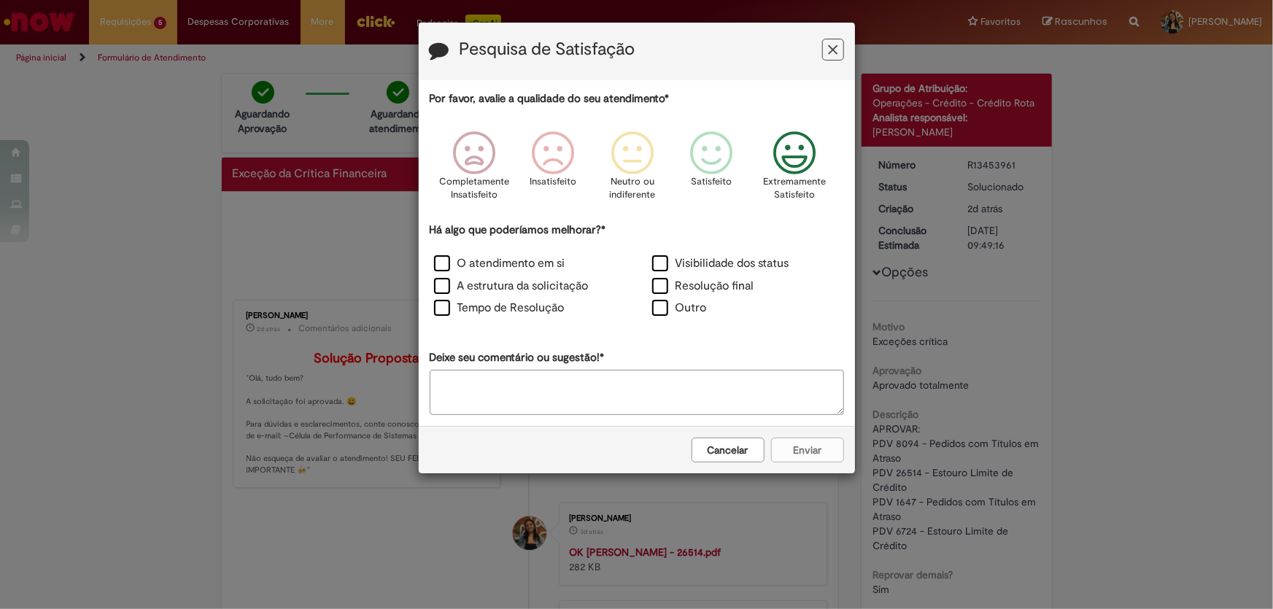
click at [791, 193] on p "Extremamente Satisfeito" at bounding box center [794, 188] width 63 height 27
click at [707, 302] on div "Outro" at bounding box center [745, 310] width 215 height 20
click at [684, 309] on label "Outro" at bounding box center [679, 308] width 55 height 17
click at [678, 387] on textarea "Deixe seu comentário ou sugestão!*" at bounding box center [637, 392] width 414 height 45
type textarea "*"
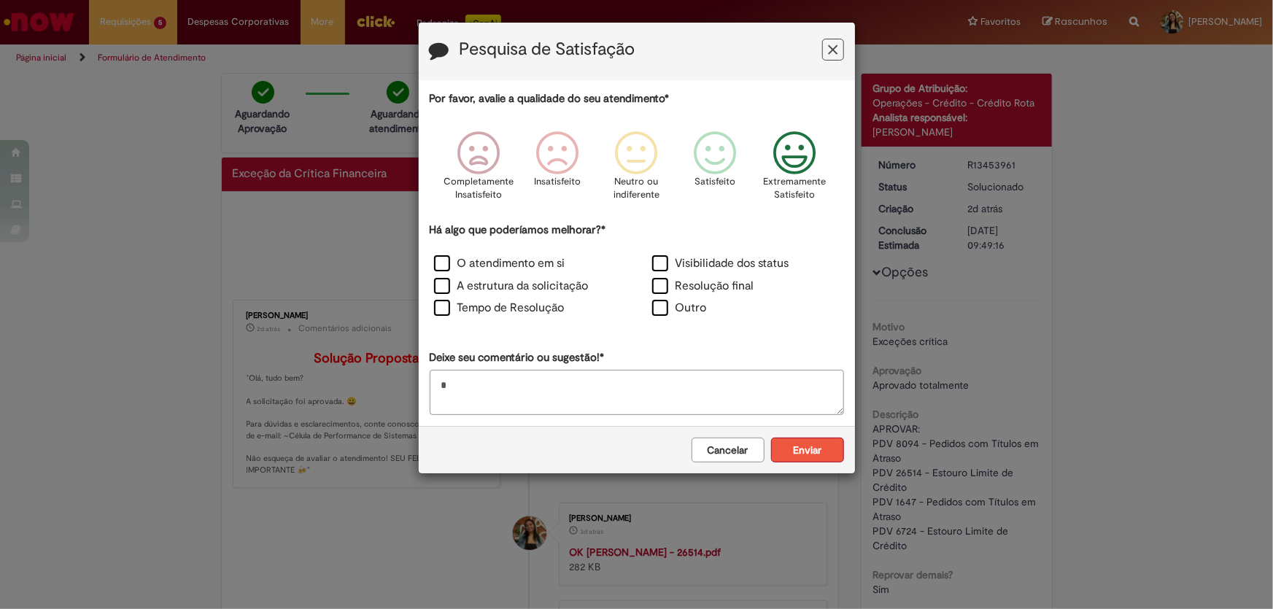
click at [800, 449] on button "Enviar" at bounding box center [807, 450] width 73 height 25
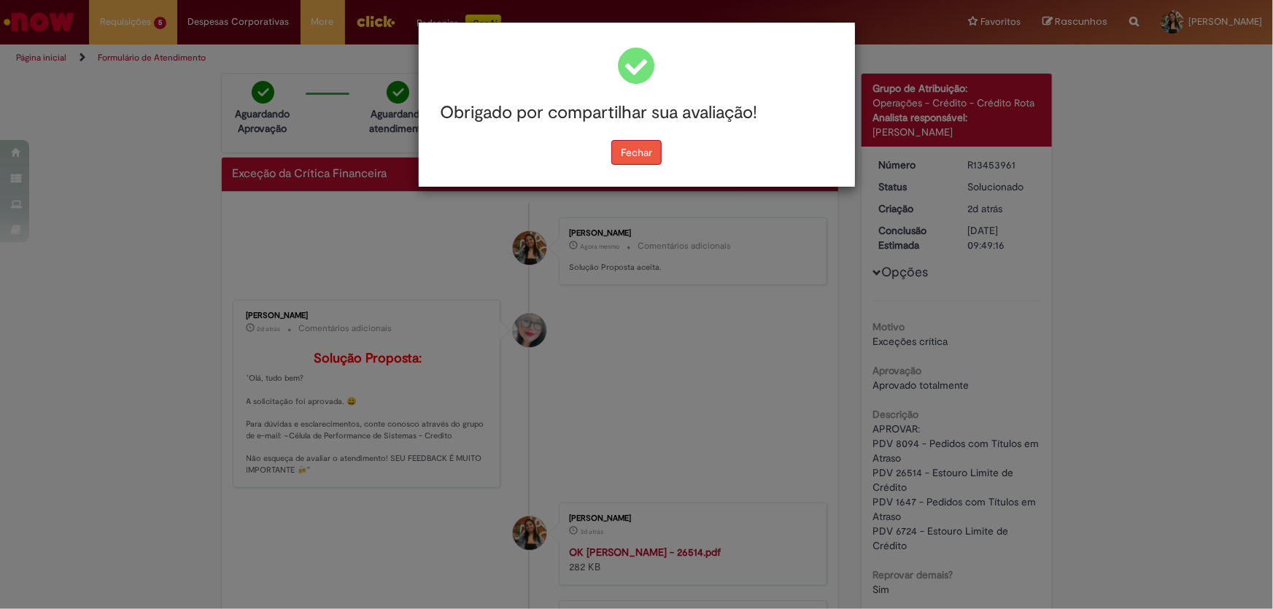
click at [644, 157] on button "Fechar" at bounding box center [636, 152] width 50 height 25
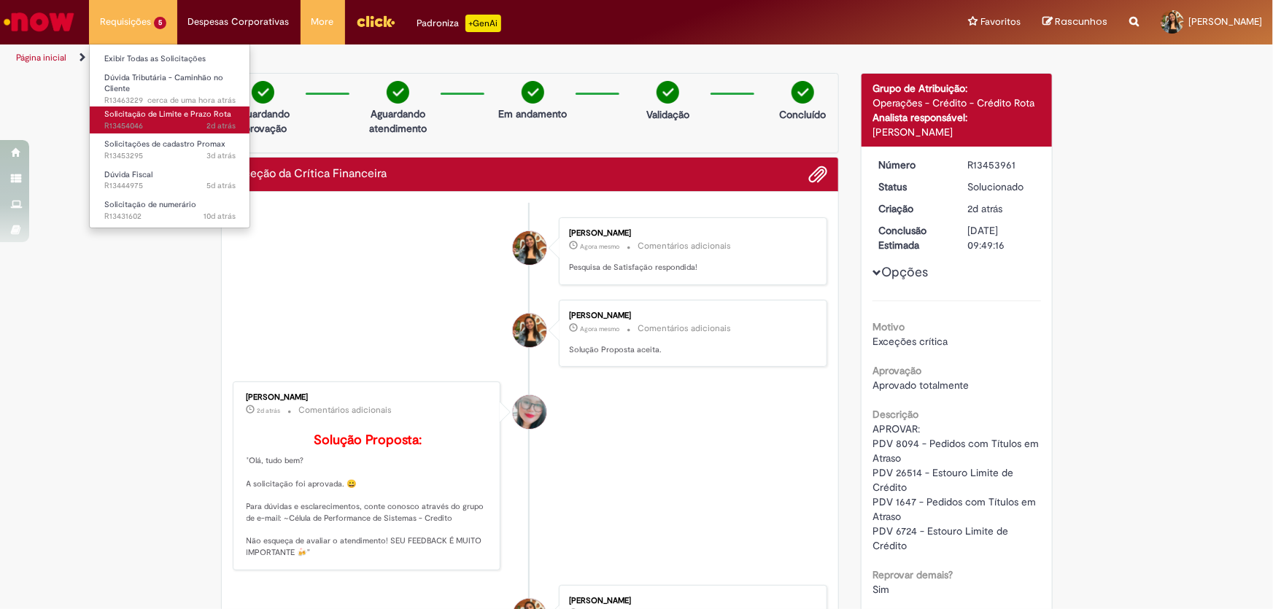
click at [184, 124] on span "2d atrás 2 dias atrás R13454046" at bounding box center [169, 126] width 131 height 12
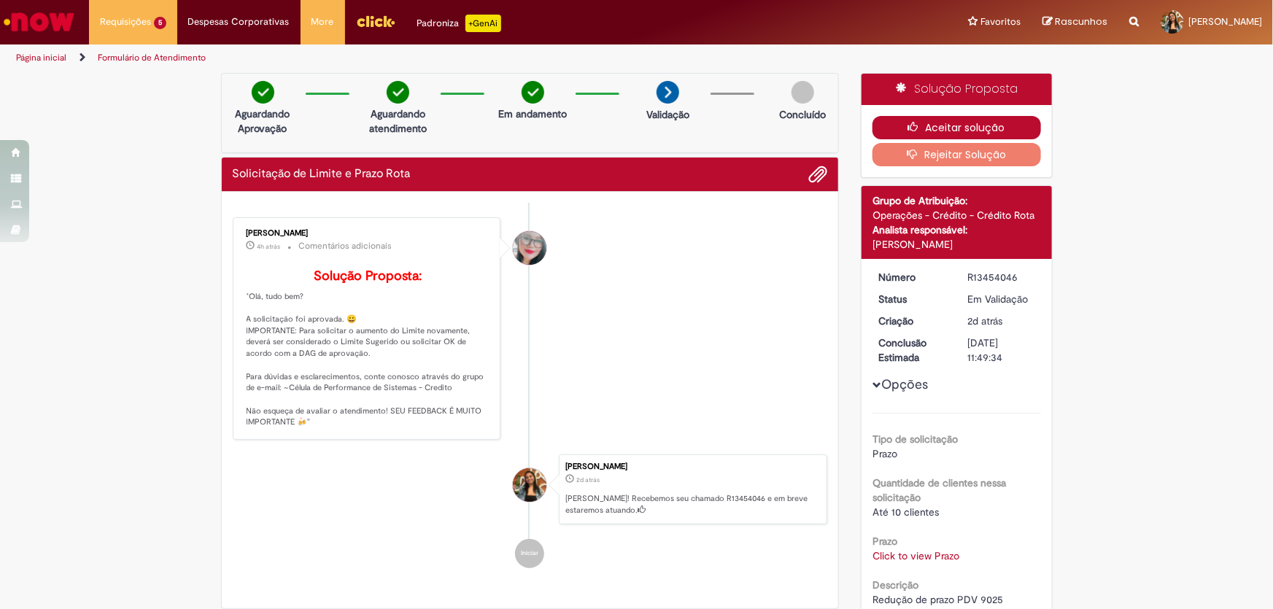
click at [948, 124] on button "Aceitar solução" at bounding box center [957, 127] width 169 height 23
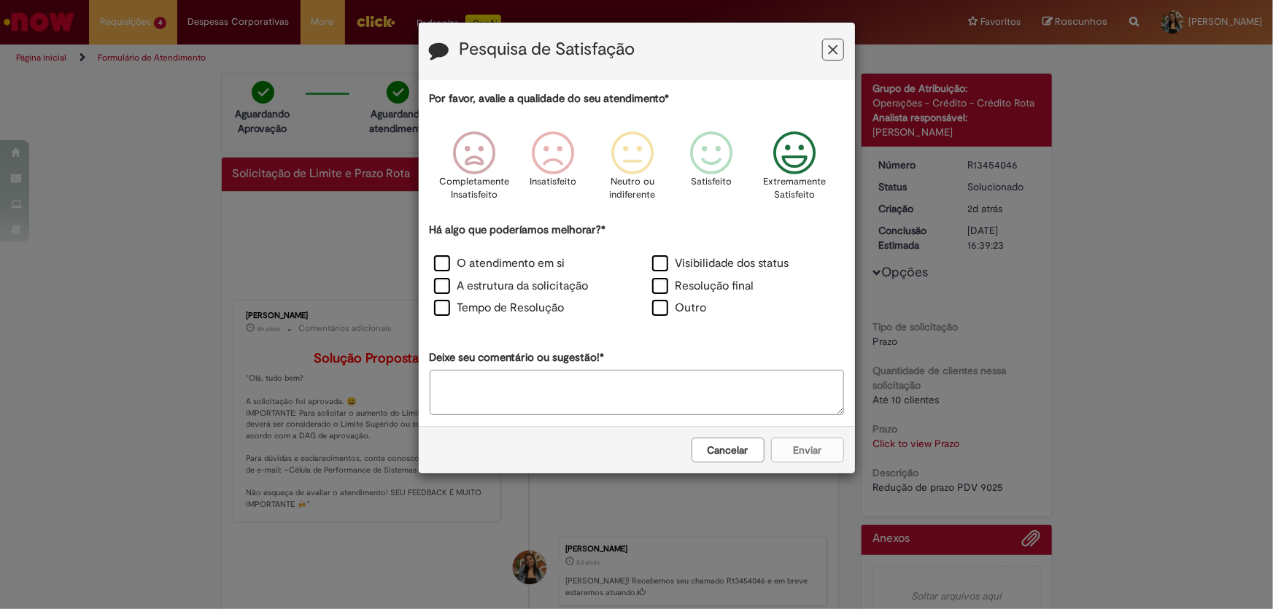
click at [802, 161] on icon "Feedback" at bounding box center [794, 153] width 55 height 44
click at [687, 313] on label "Outro" at bounding box center [679, 308] width 55 height 17
click at [698, 388] on textarea "Deixe seu comentário ou sugestão!*" at bounding box center [637, 392] width 414 height 45
type textarea "*"
click at [806, 446] on button "Enviar" at bounding box center [807, 450] width 73 height 25
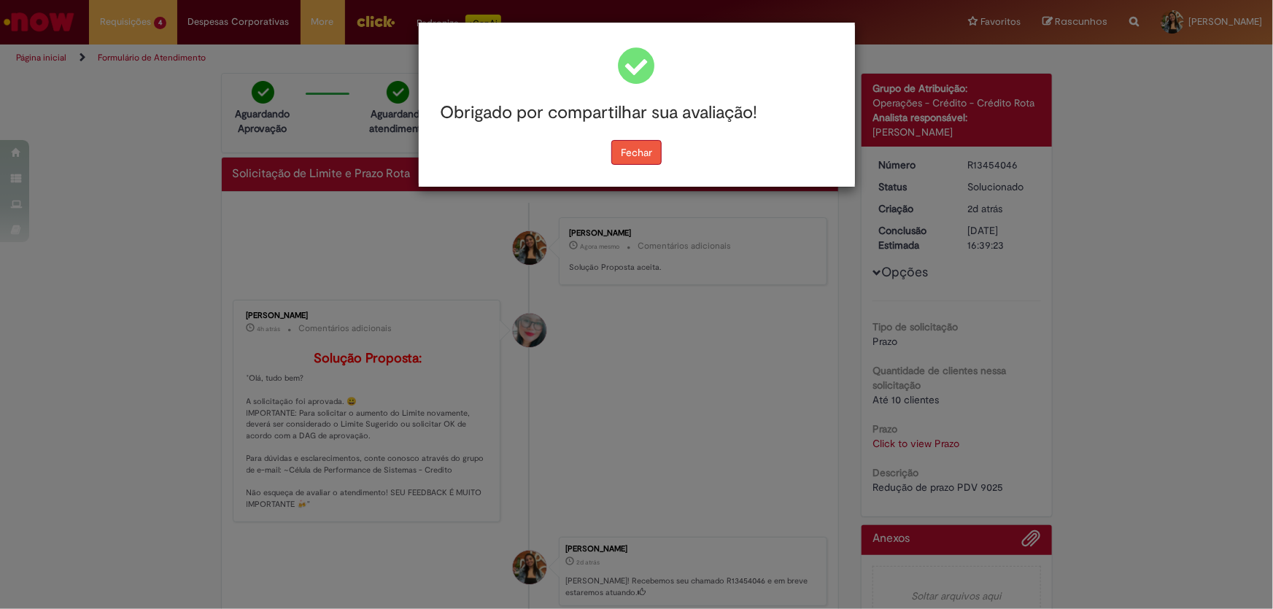
click at [651, 163] on button "Fechar" at bounding box center [636, 152] width 50 height 25
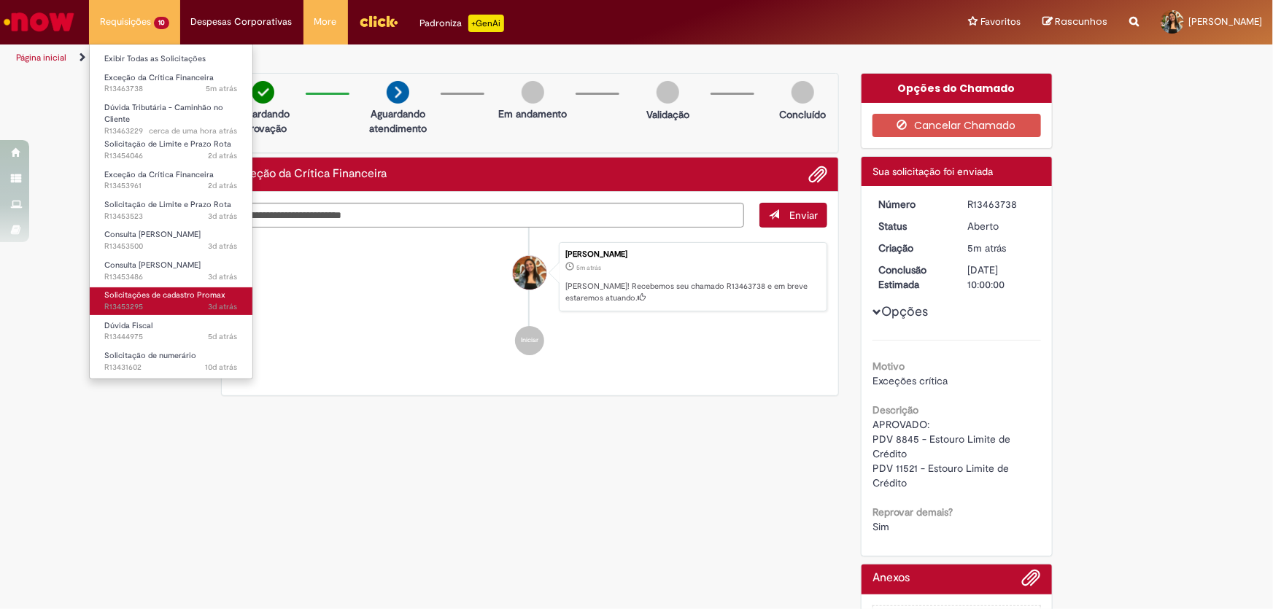
click at [179, 301] on span "3d atrás 3 dias atrás R13453295" at bounding box center [171, 307] width 134 height 12
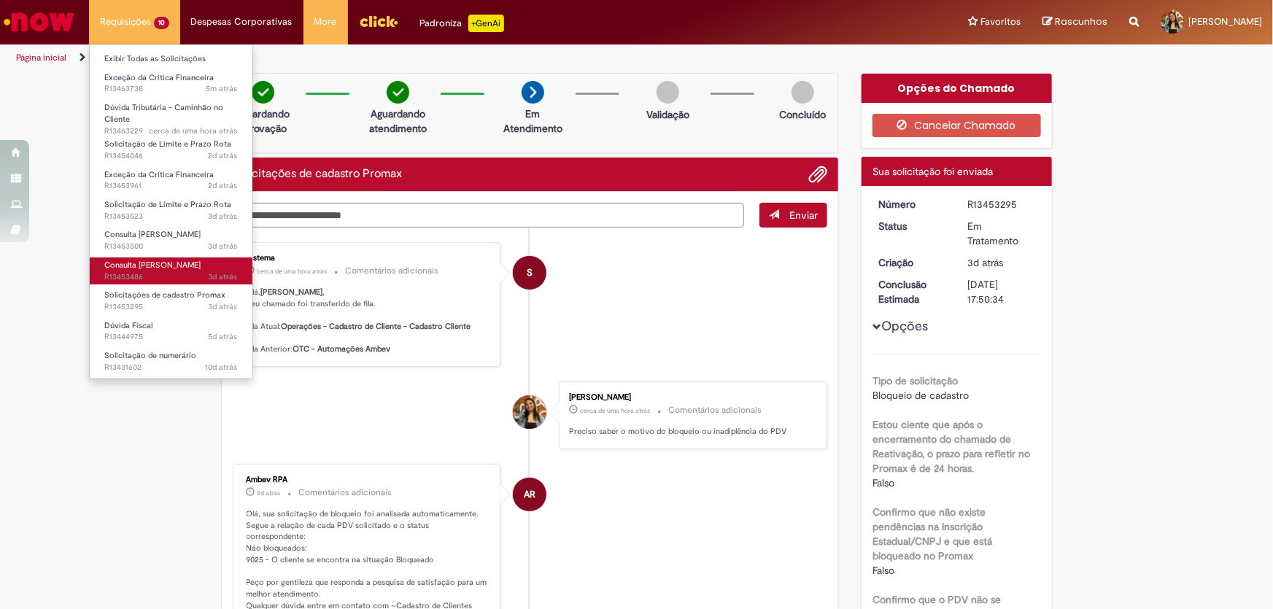
click at [167, 263] on link "Consulta Serasa 3d atrás 3 dias atrás R13453486" at bounding box center [171, 271] width 163 height 27
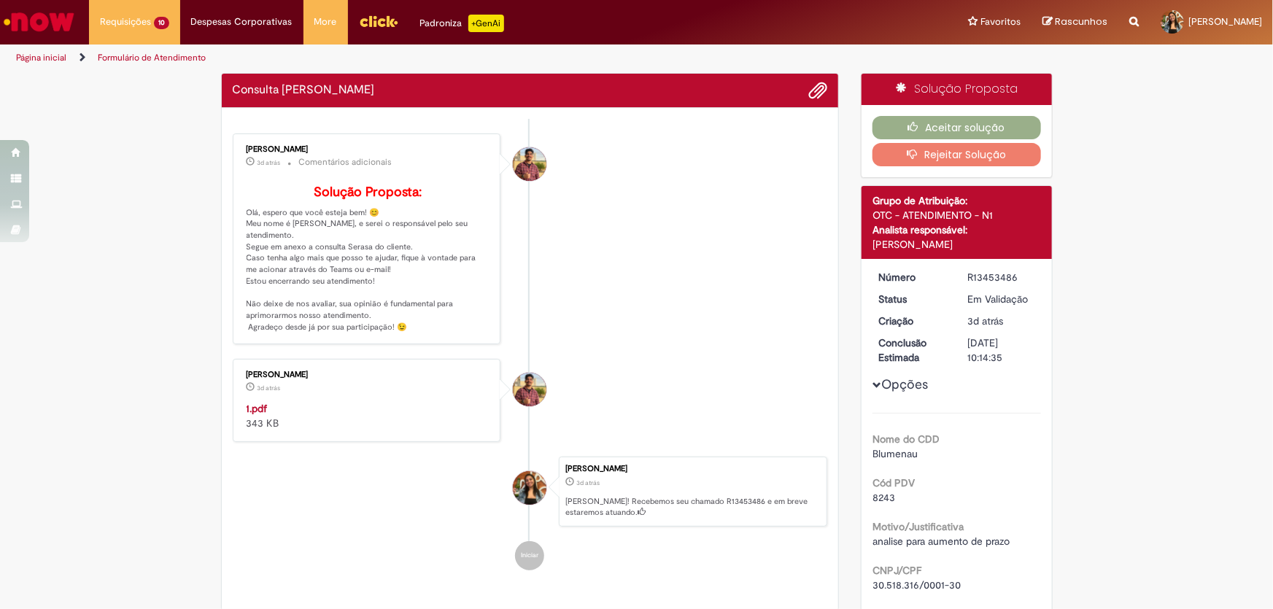
click at [247, 414] on strong "1.pdf" at bounding box center [257, 408] width 21 height 13
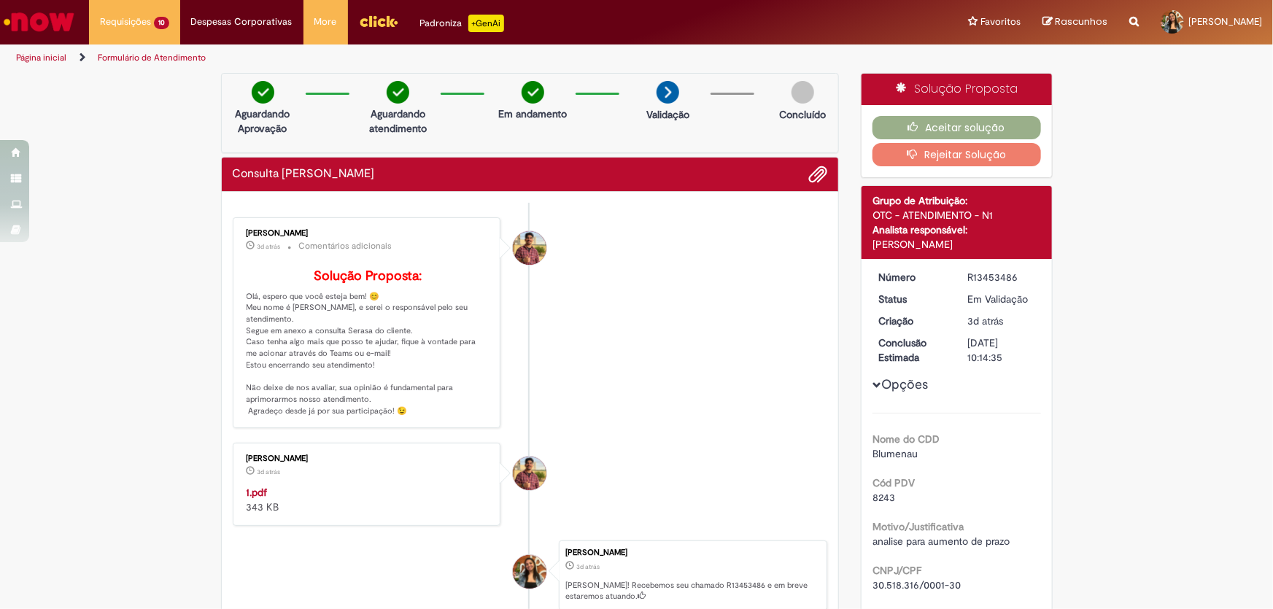
click at [700, 63] on ul "Página inicial Formulário de Atendimento" at bounding box center [424, 58] width 827 height 27
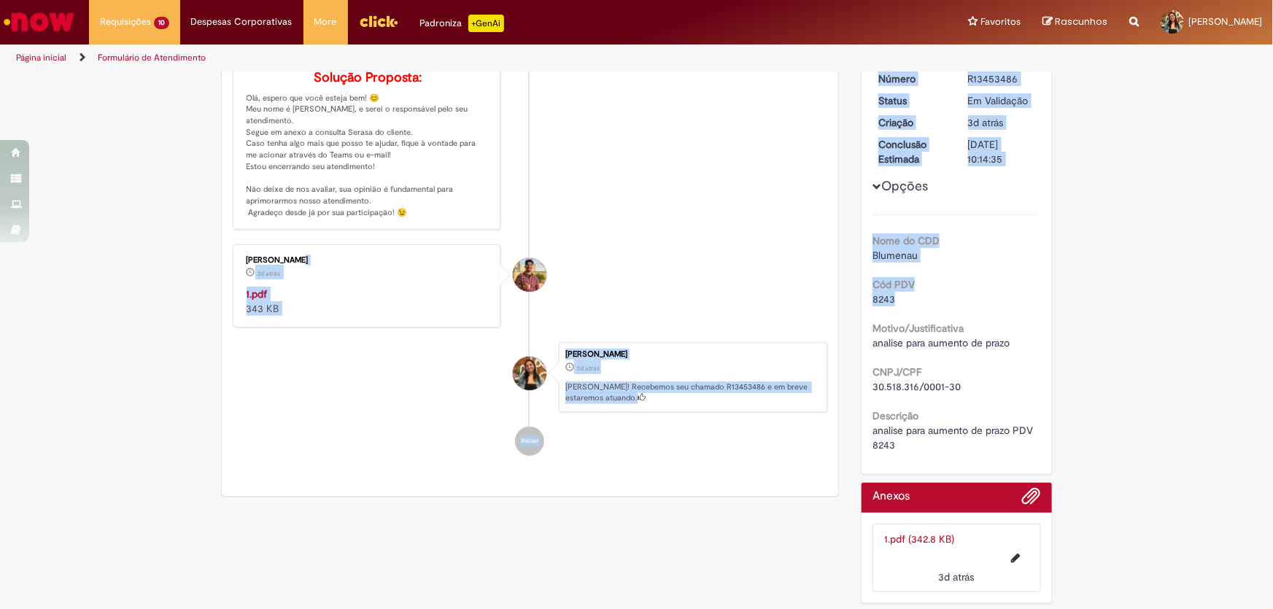
drag, startPoint x: 888, startPoint y: 299, endPoint x: 800, endPoint y: 301, distance: 87.6
click at [800, 301] on div "Verificar Código de Barras Aguardando Aprovação Aguardando atendimento Em andam…" at bounding box center [637, 242] width 854 height 737
click at [924, 292] on div "8243" at bounding box center [957, 299] width 169 height 15
click at [889, 296] on span "8243" at bounding box center [884, 299] width 23 height 13
click at [890, 298] on span "8243" at bounding box center [884, 299] width 23 height 13
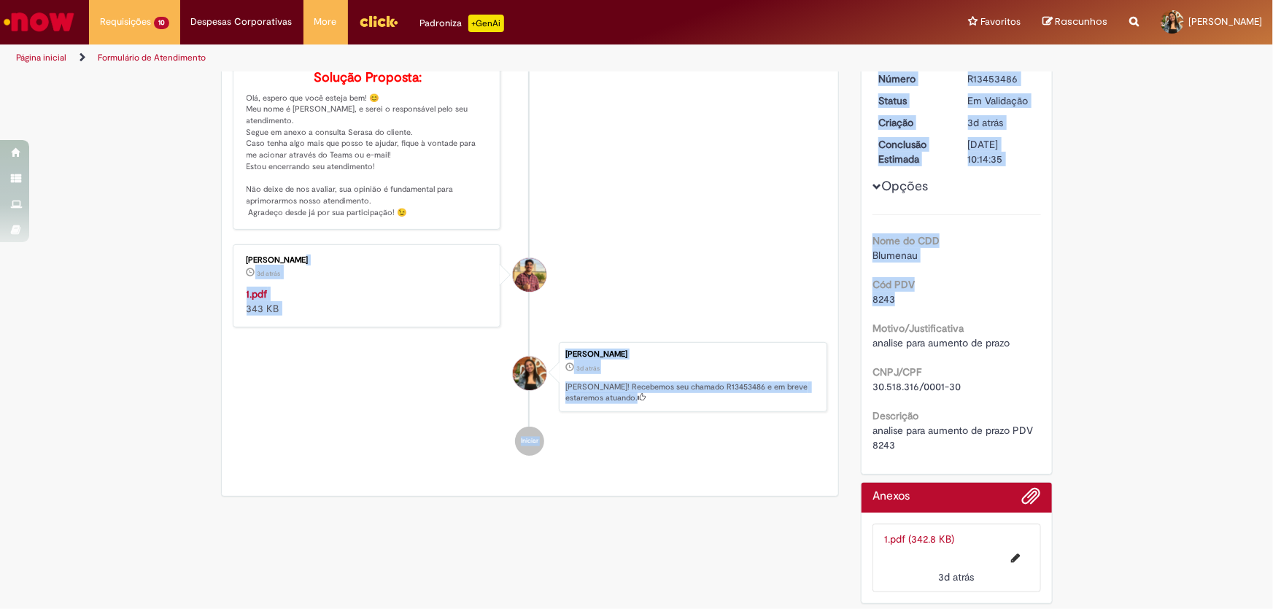
click at [889, 298] on span "8243" at bounding box center [884, 299] width 23 height 13
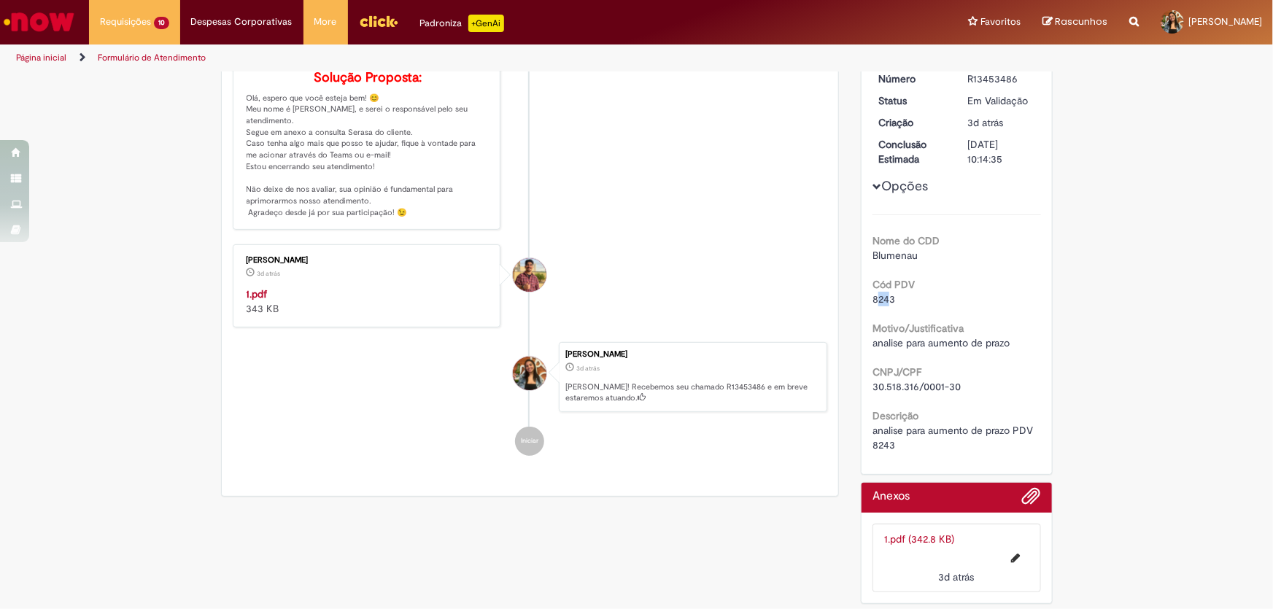
drag, startPoint x: 870, startPoint y: 298, endPoint x: 885, endPoint y: 297, distance: 14.7
click at [885, 297] on span "8243" at bounding box center [884, 299] width 23 height 13
drag, startPoint x: 868, startPoint y: 299, endPoint x: 889, endPoint y: 299, distance: 21.2
click at [889, 299] on span "8243" at bounding box center [884, 299] width 23 height 13
copy span "8243"
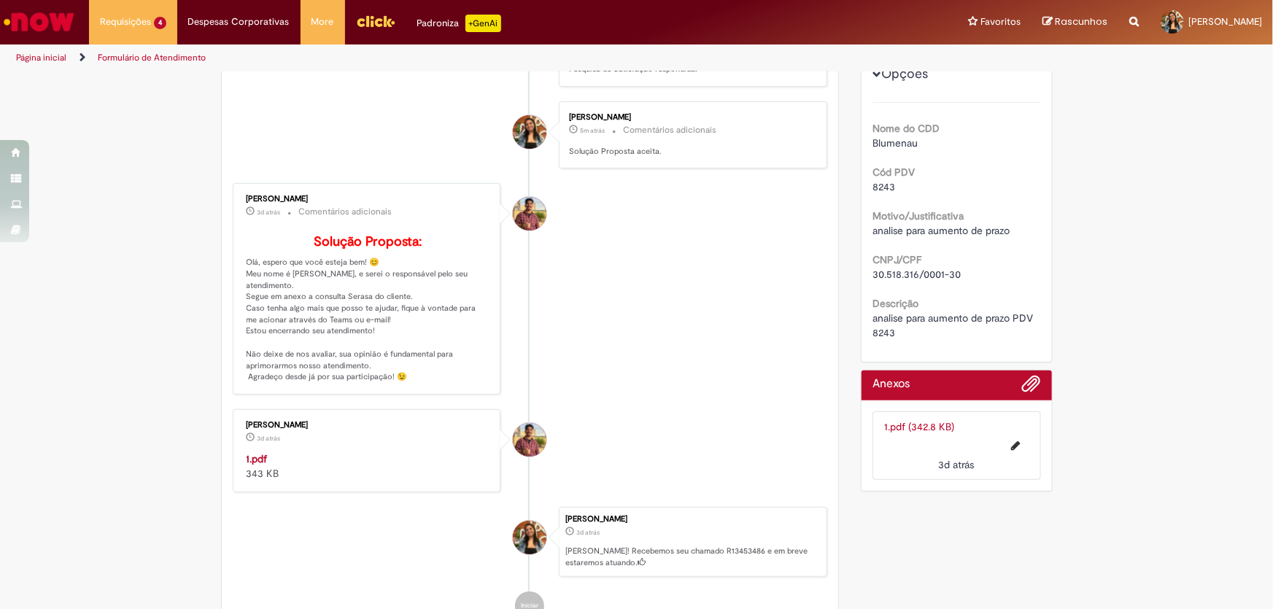
scroll to position [0, 0]
